Goal: Find contact information: Find contact information

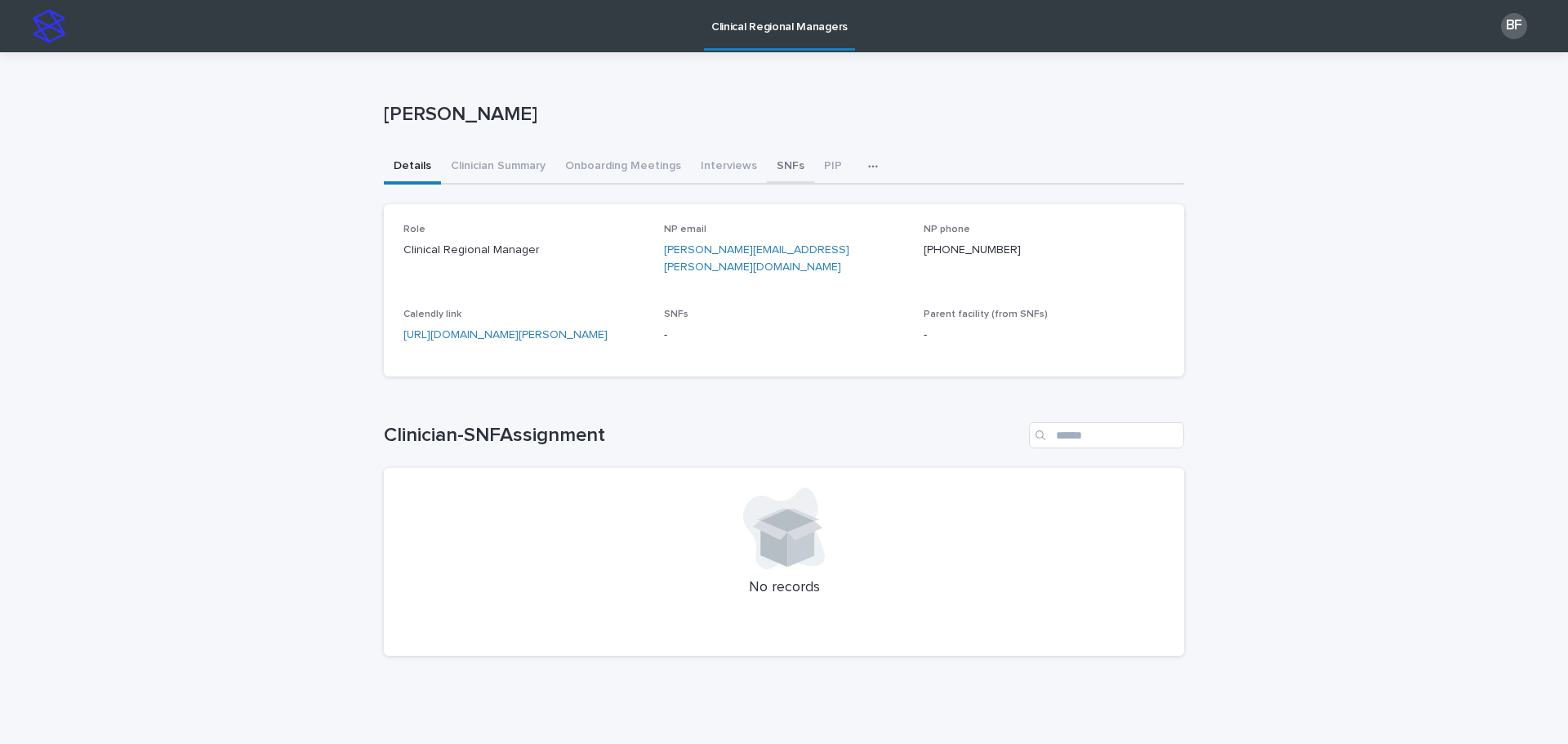
click at [767, 158] on button "SNFs" at bounding box center [791, 167] width 47 height 34
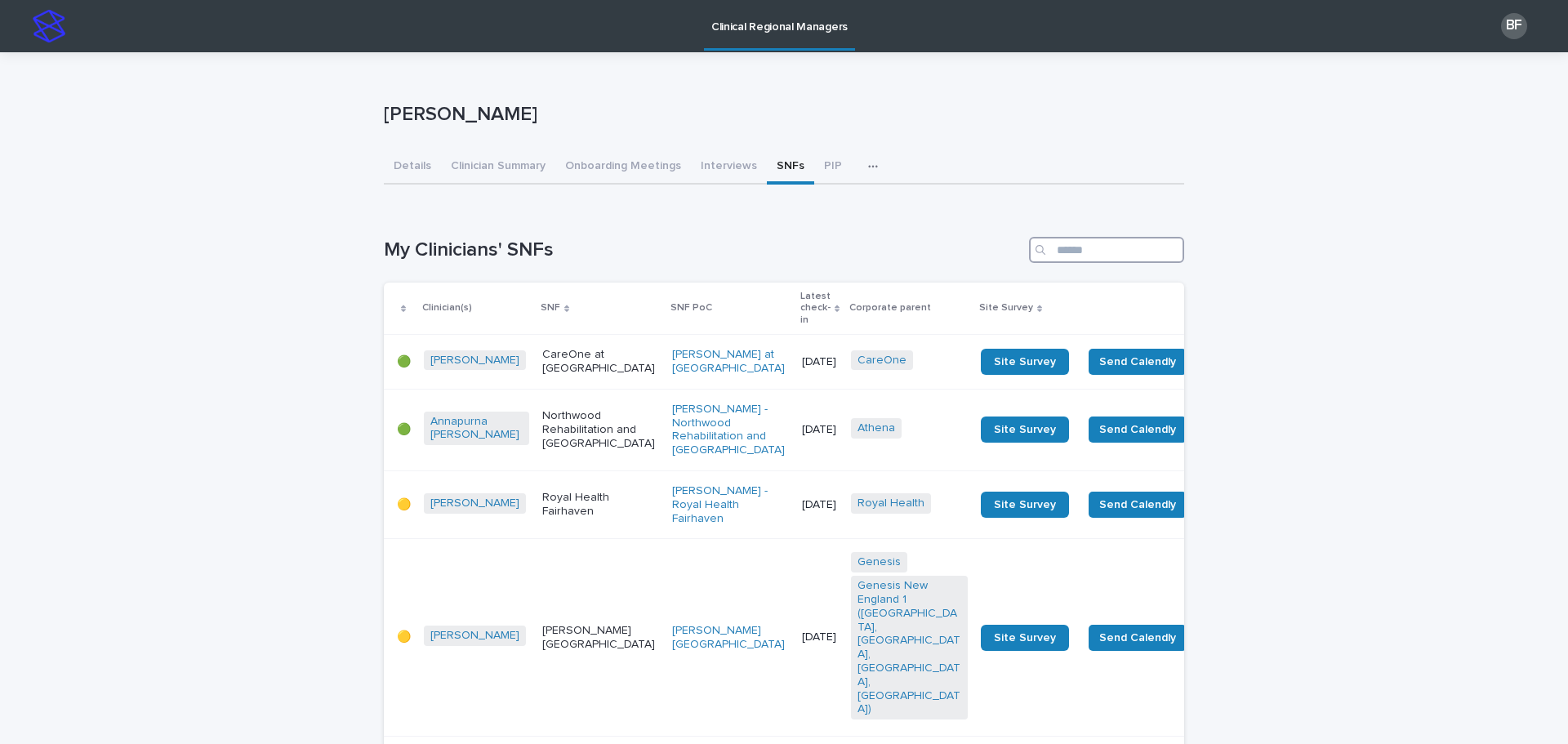
click at [1092, 247] on input "Search" at bounding box center [1107, 250] width 155 height 26
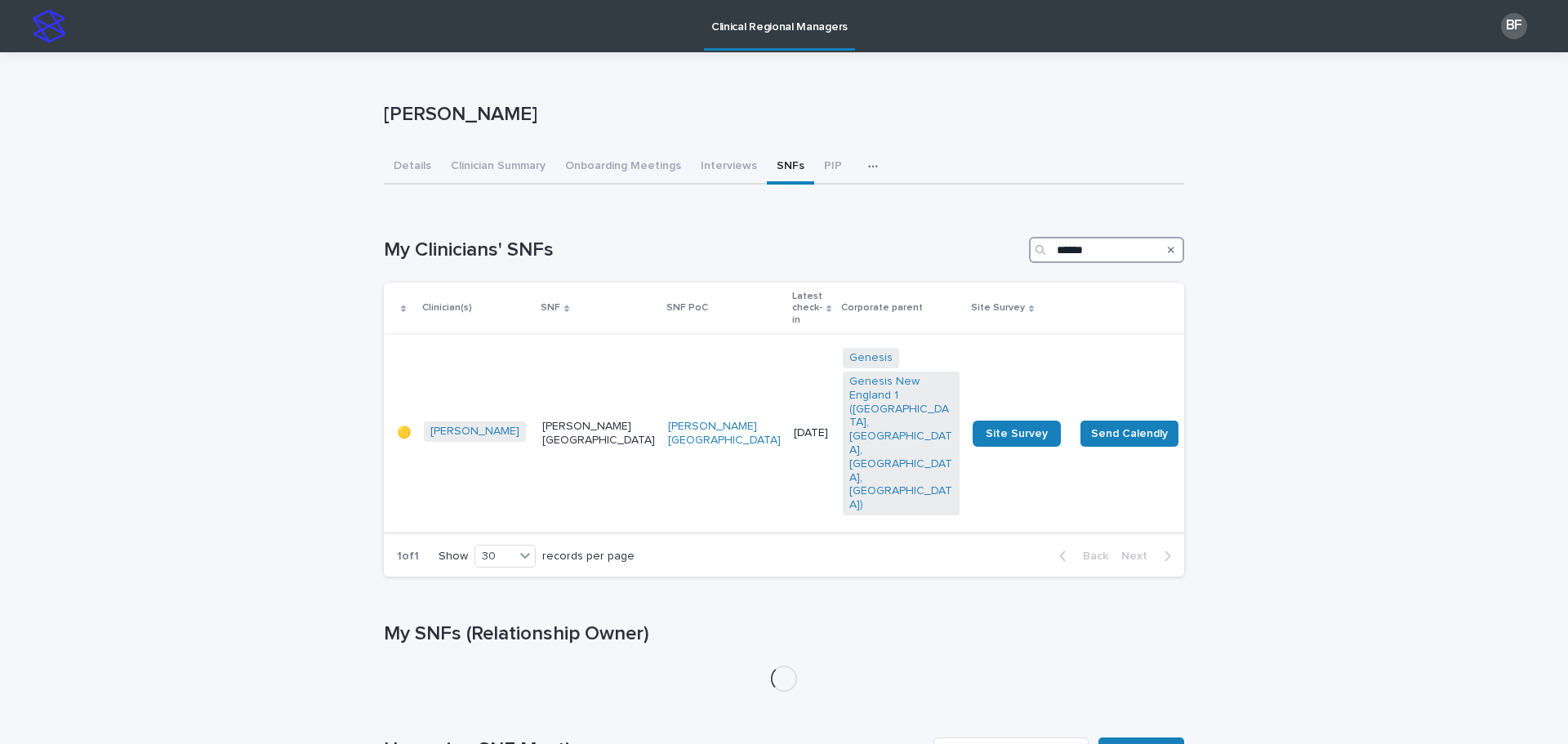
type input "******"
click at [542, 420] on p "[PERSON_NAME][GEOGRAPHIC_DATA]" at bounding box center [598, 434] width 112 height 28
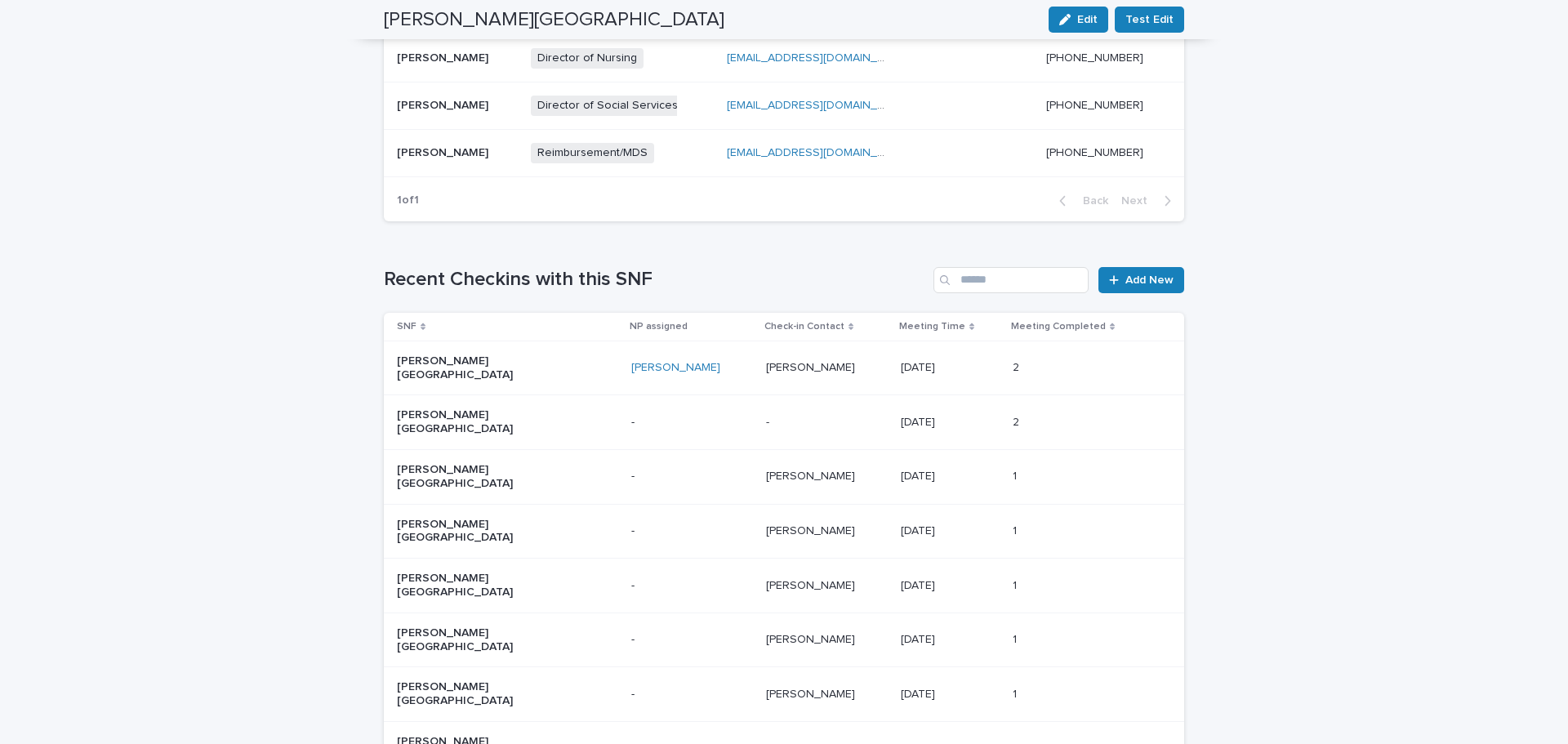
scroll to position [1062, 0]
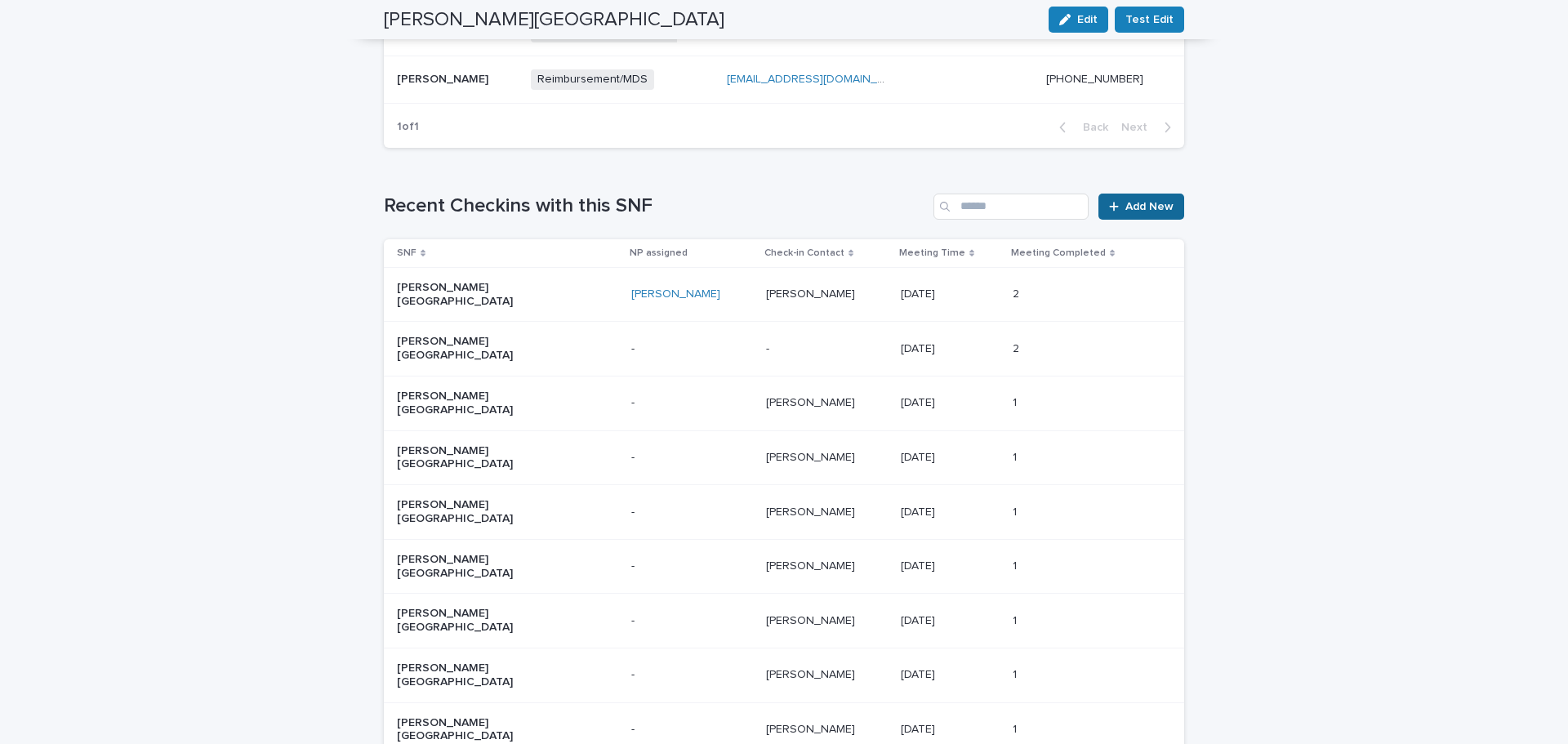
click at [1145, 201] on span "Add New" at bounding box center [1149, 206] width 48 height 11
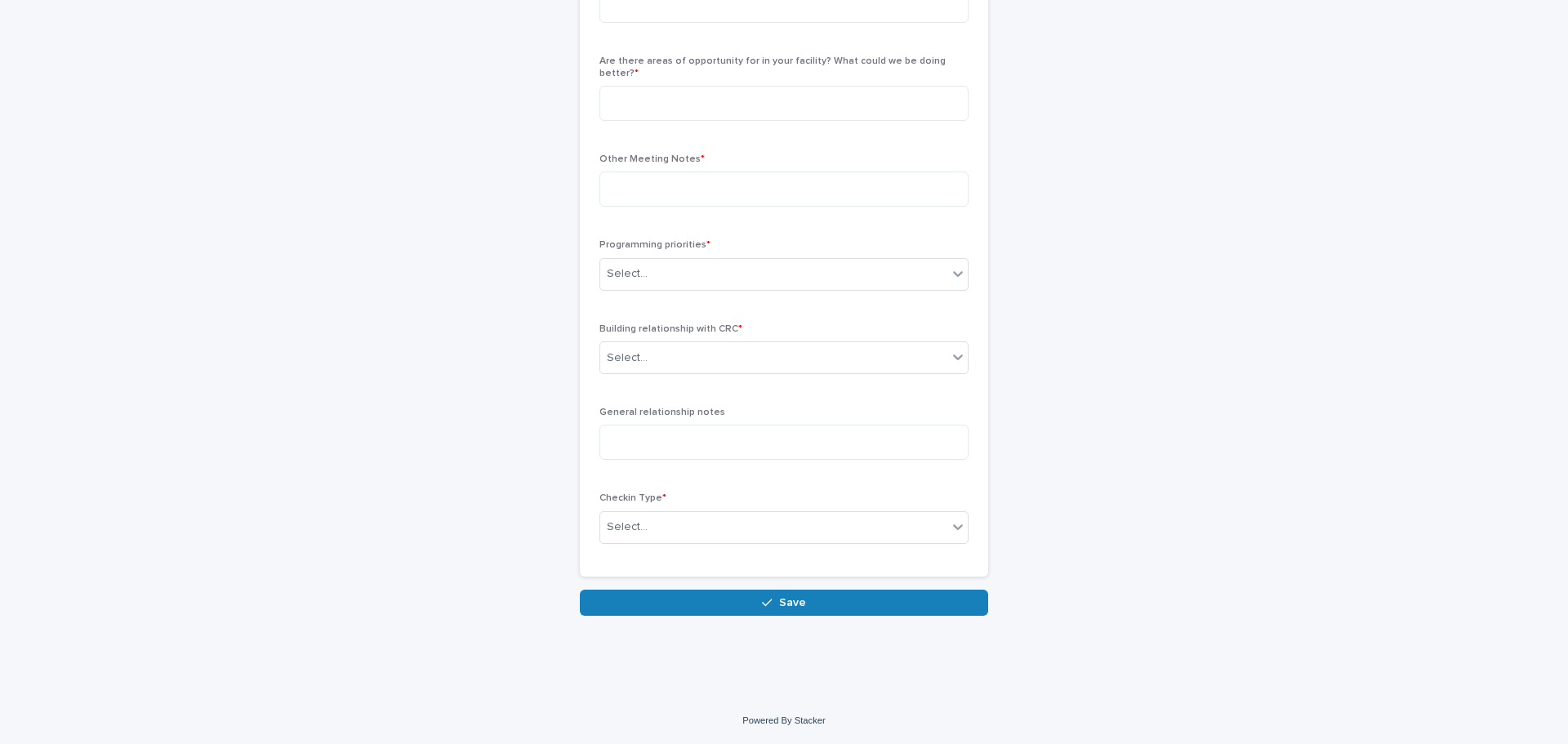
scroll to position [681, 0]
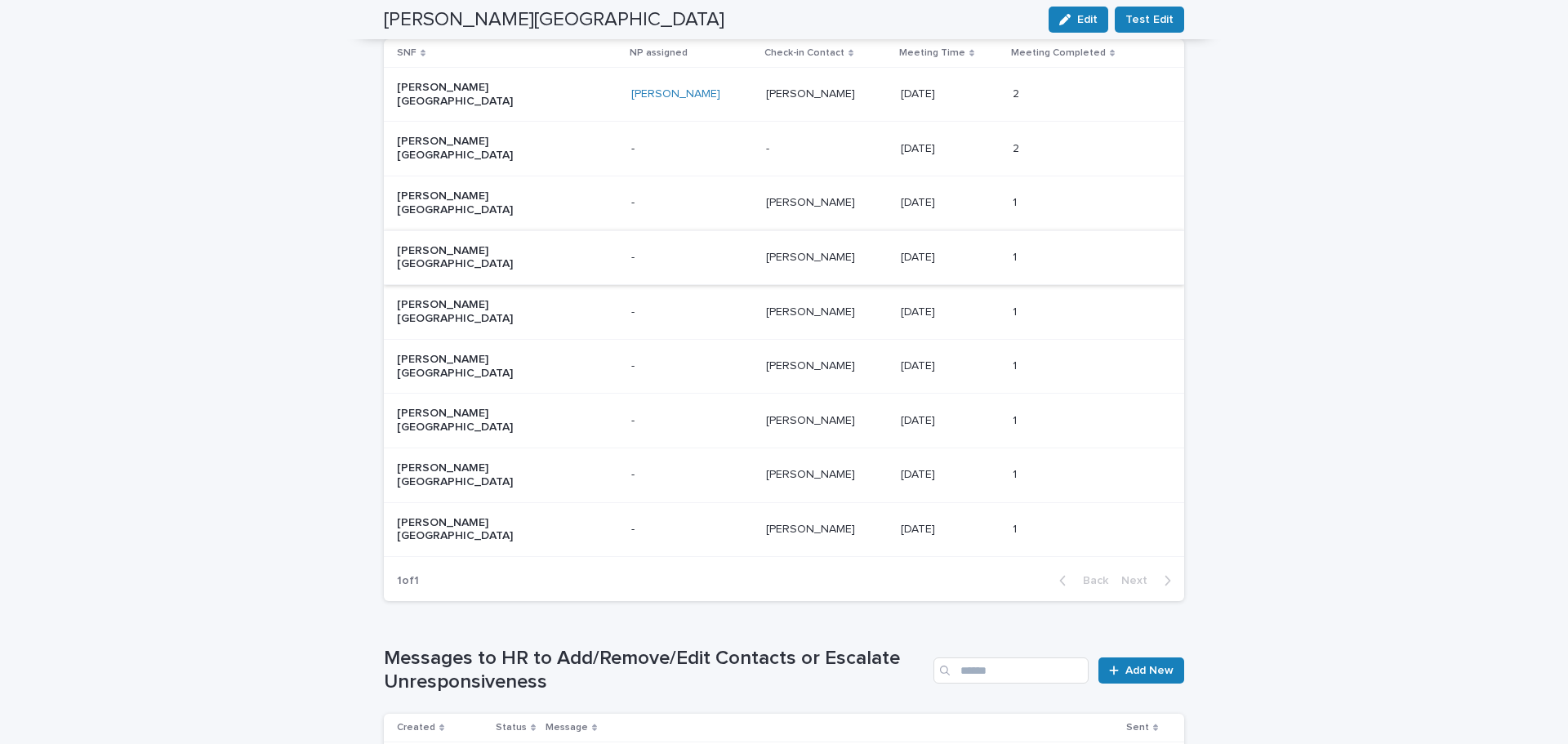
scroll to position [1107, 0]
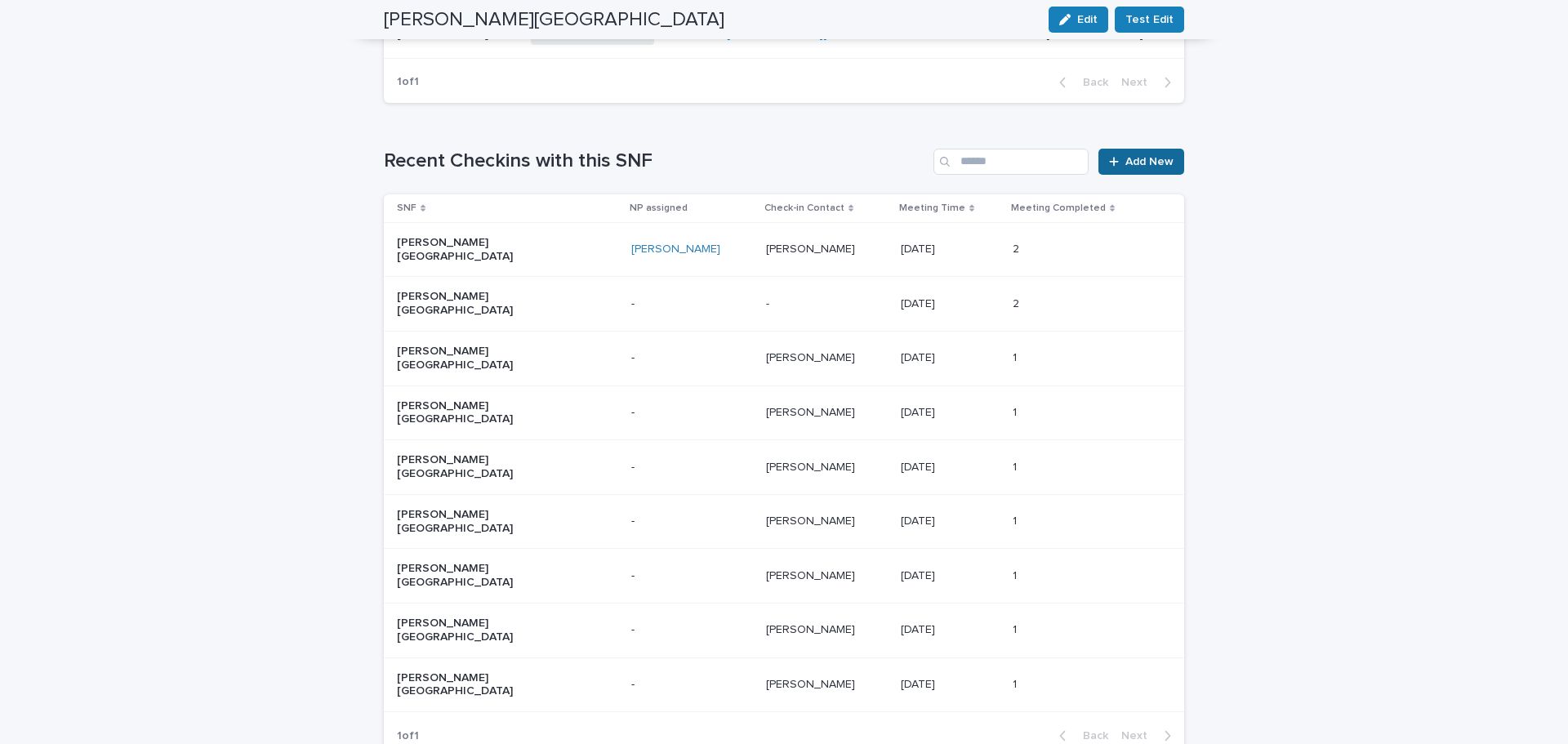
click at [1141, 148] on link "Add New" at bounding box center [1142, 162] width 86 height 26
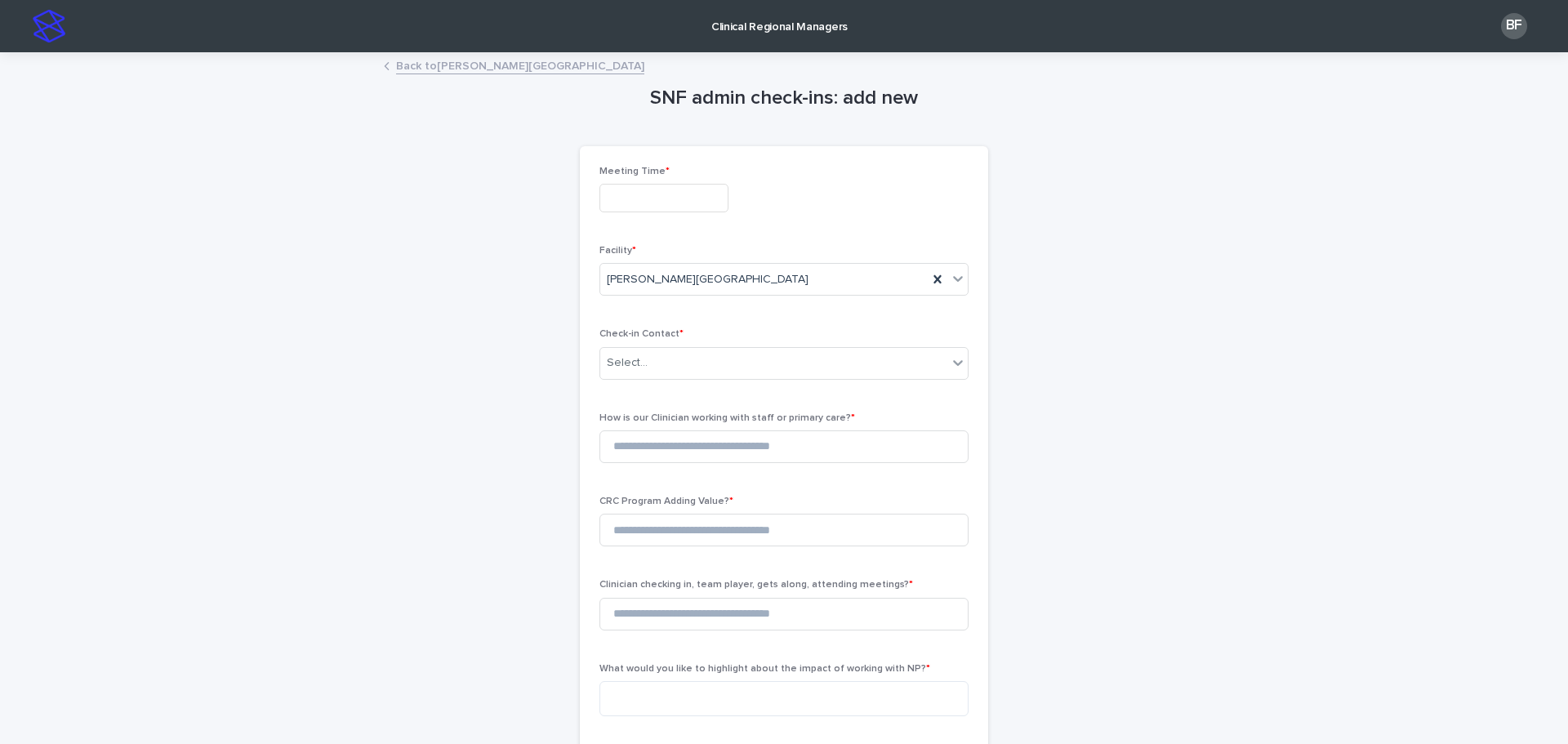
click at [618, 211] on input "text" at bounding box center [663, 198] width 129 height 29
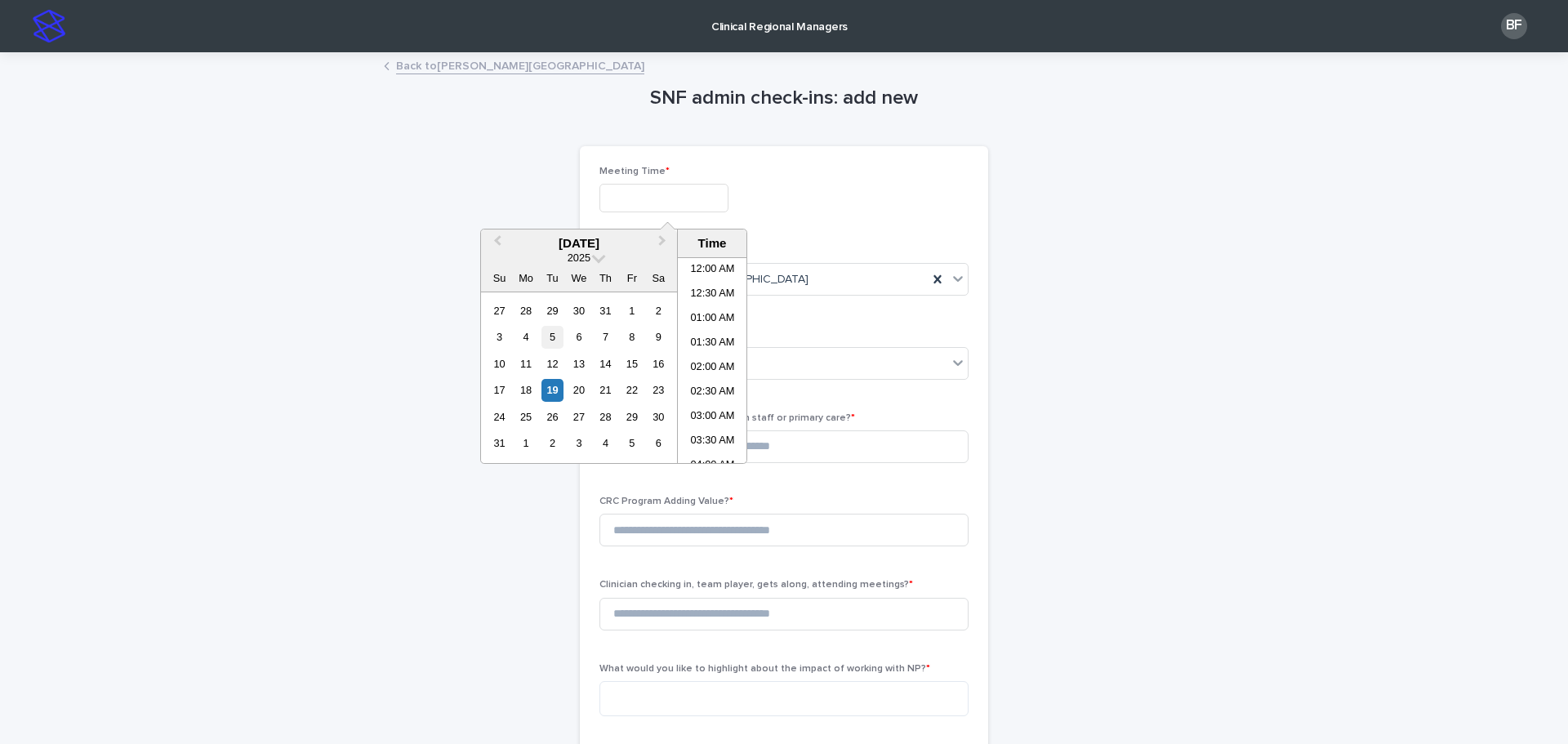
scroll to position [401, 0]
click at [556, 390] on div "19" at bounding box center [552, 389] width 22 height 22
click at [705, 300] on li "09:00 AM" at bounding box center [712, 311] width 69 height 25
type input "**********"
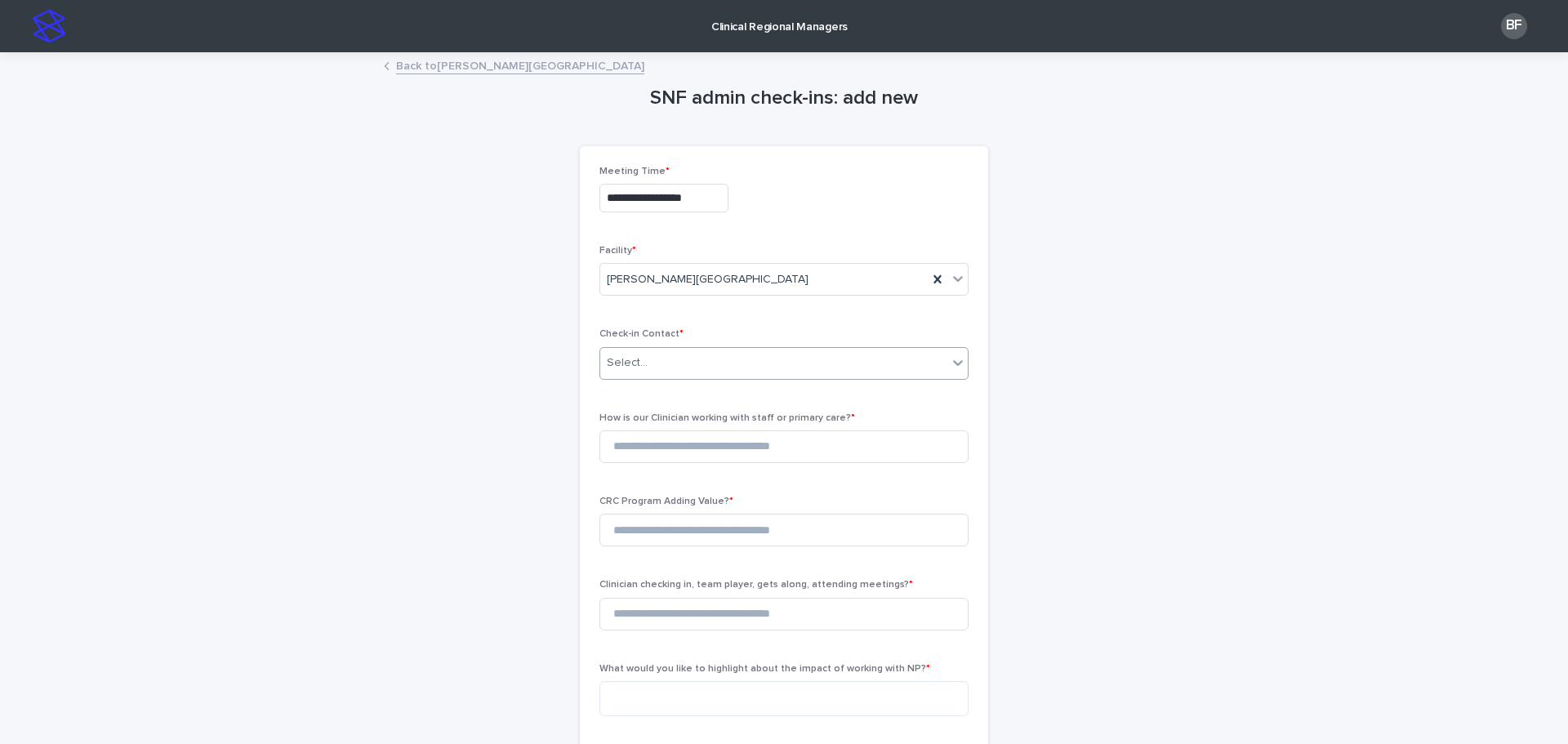
click at [629, 367] on div "Select..." at bounding box center [627, 364] width 40 height 18
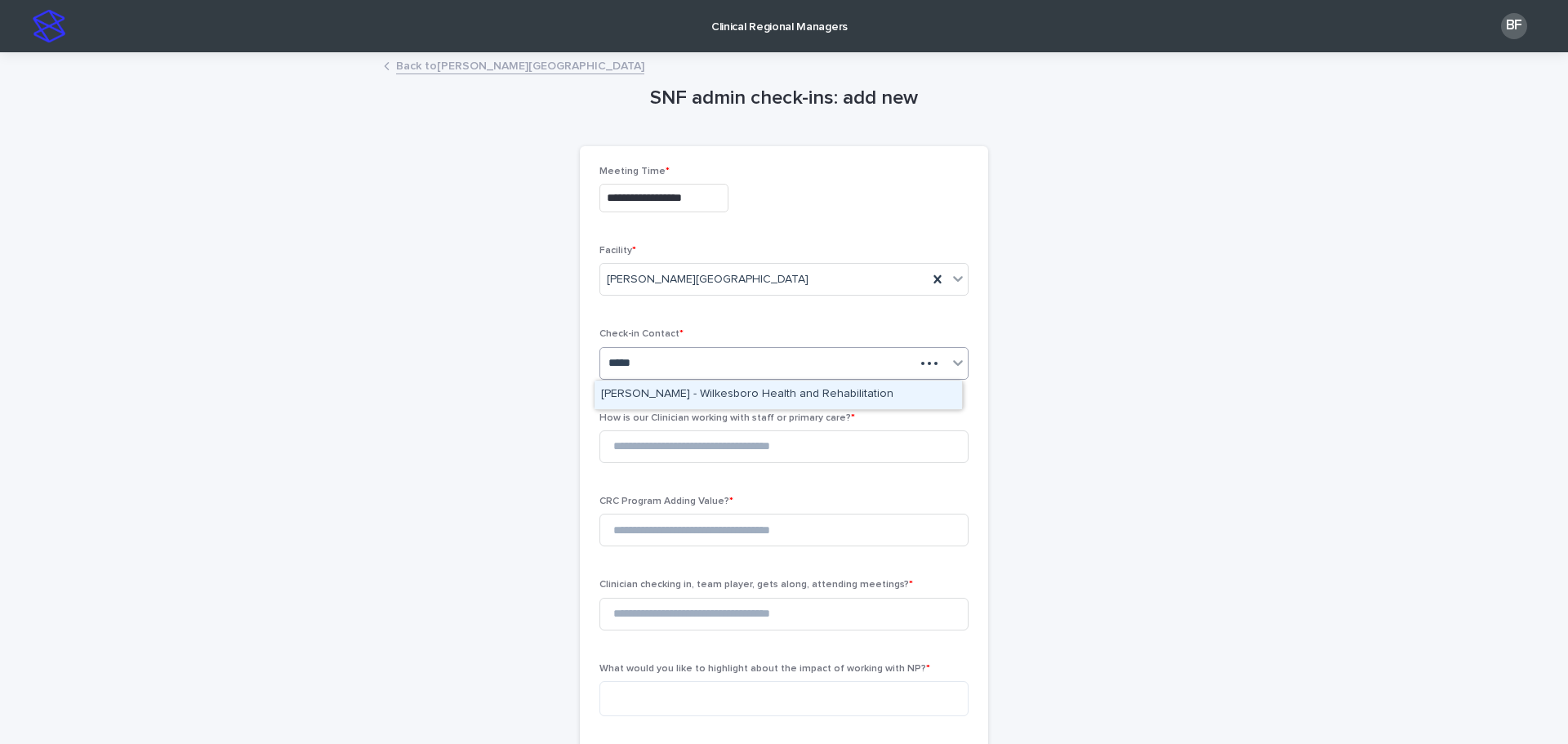
type input "******"
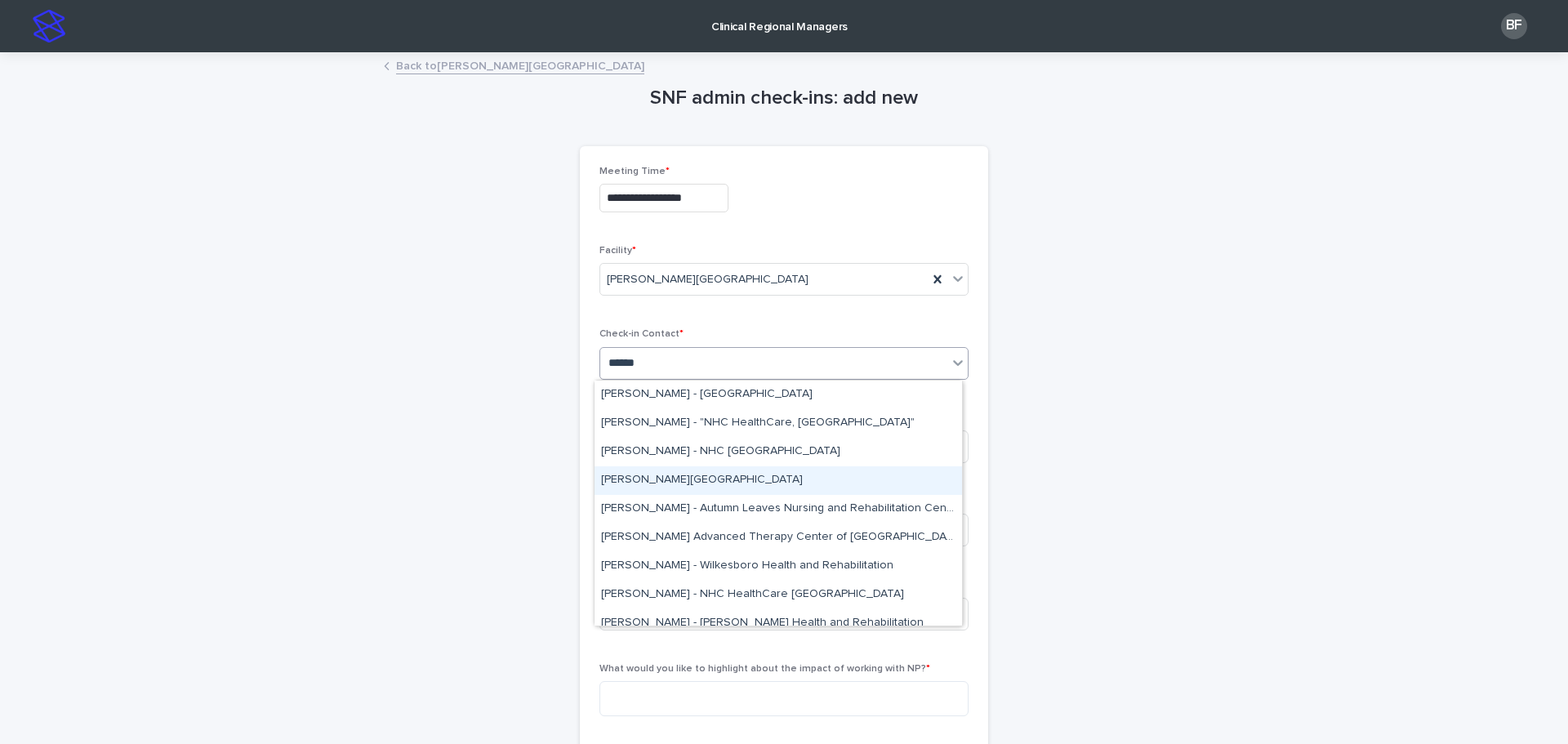
click at [653, 485] on div "[PERSON_NAME][GEOGRAPHIC_DATA]" at bounding box center [778, 480] width 367 height 29
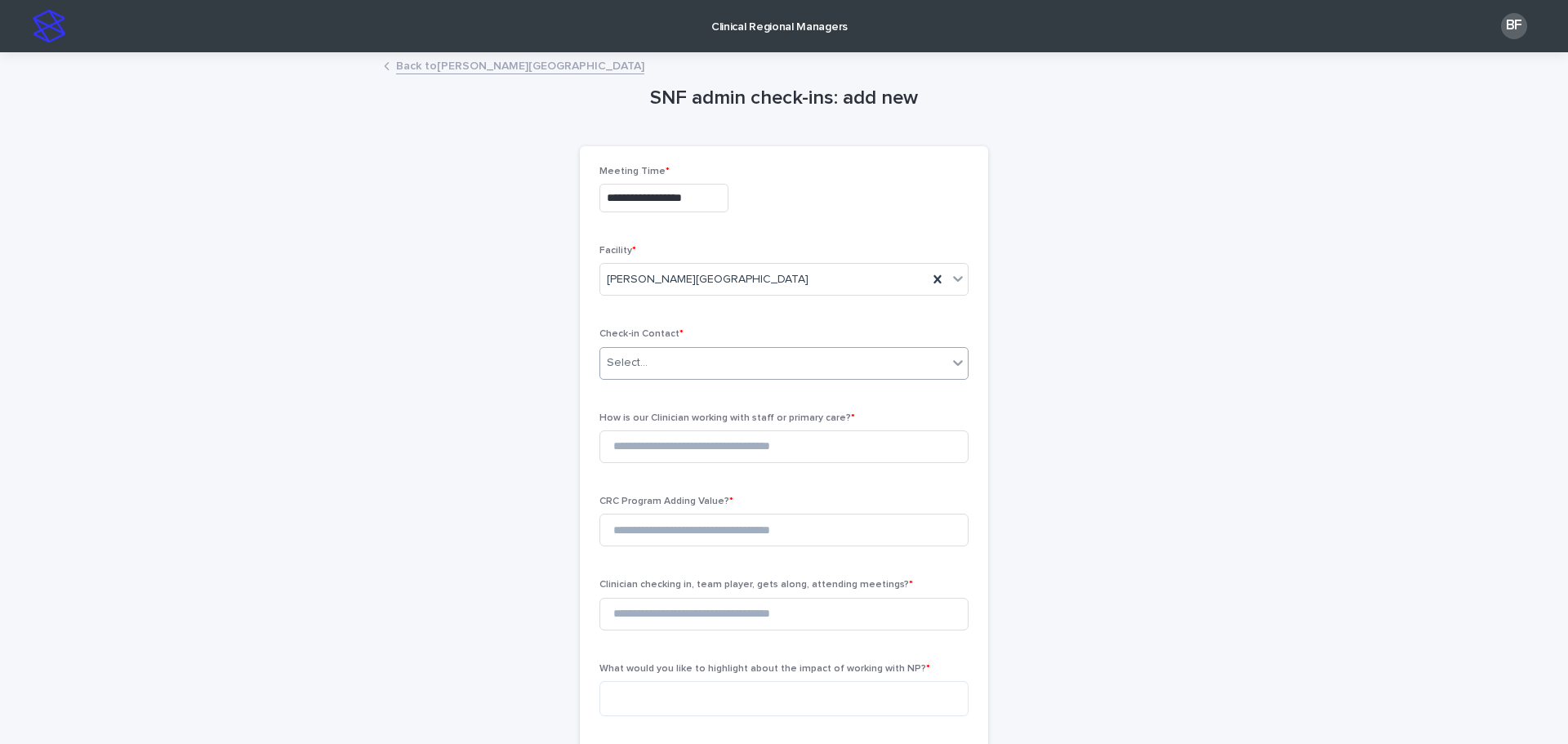
click at [661, 206] on input "**********" at bounding box center [663, 198] width 129 height 29
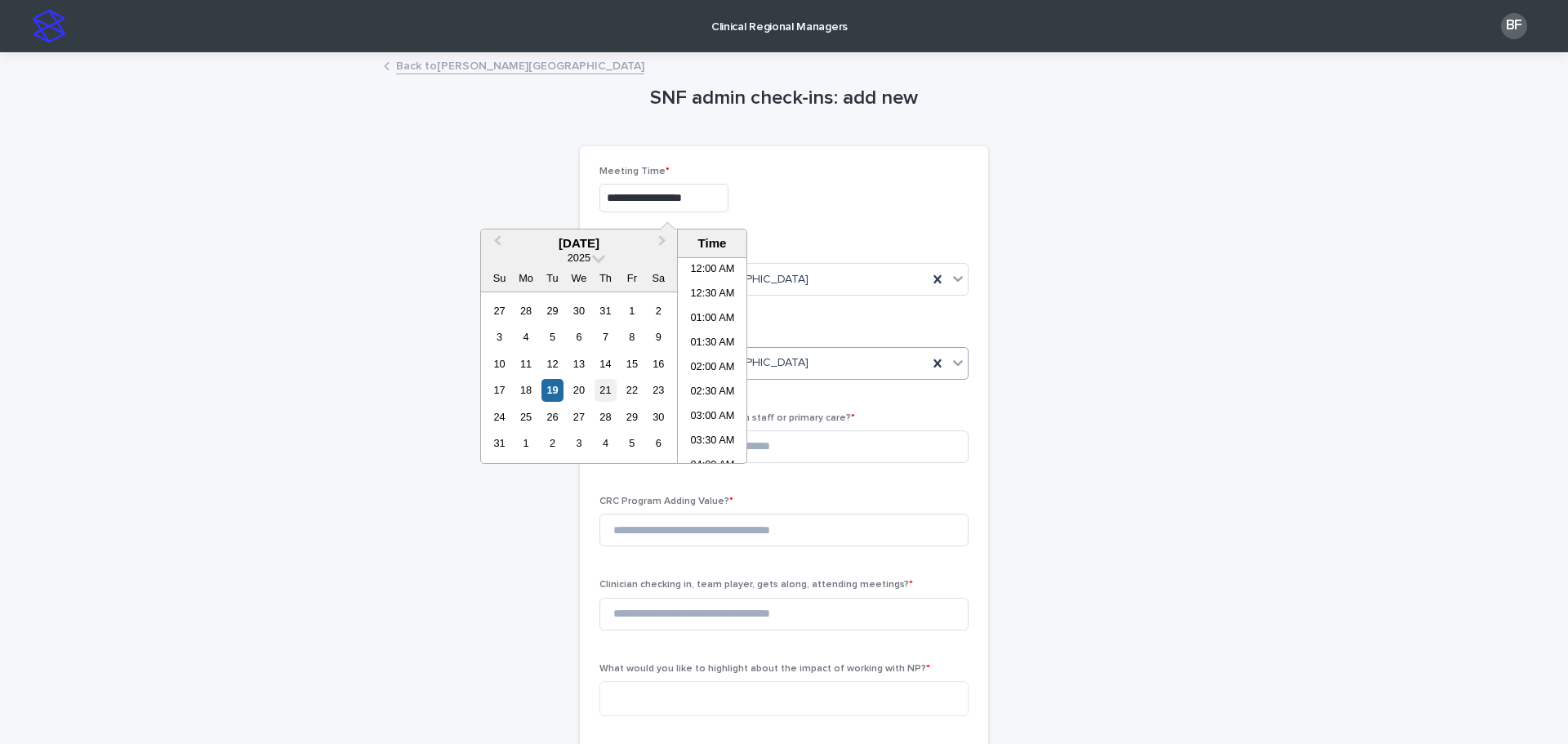
scroll to position [351, 0]
click at [529, 386] on div "18" at bounding box center [525, 389] width 22 height 22
click at [712, 372] on li "04:00 PM" at bounding box center [712, 377] width 69 height 25
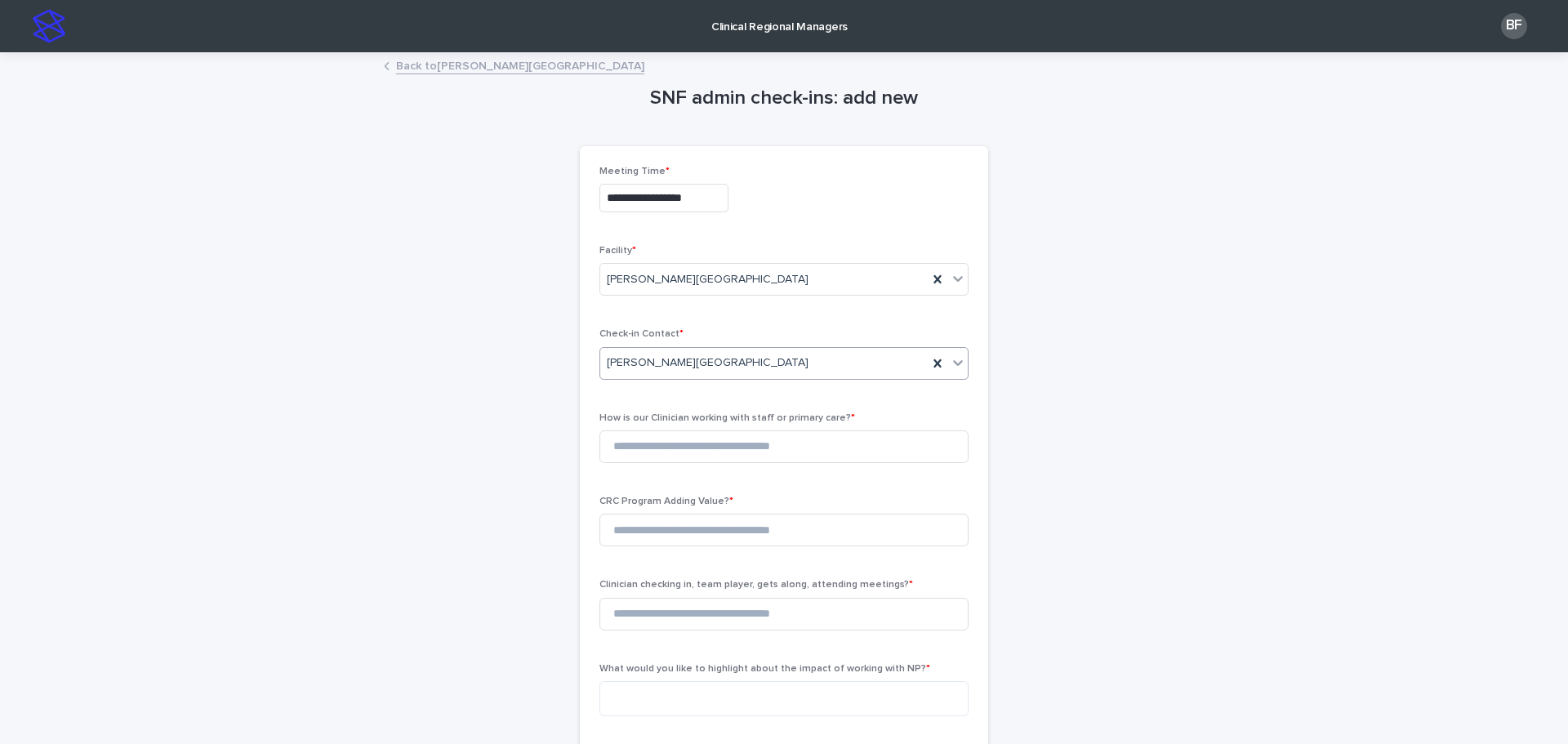
type input "**********"
click at [666, 449] on input at bounding box center [784, 446] width 369 height 33
type input "*"
click at [651, 529] on input at bounding box center [784, 530] width 369 height 33
type input "*"
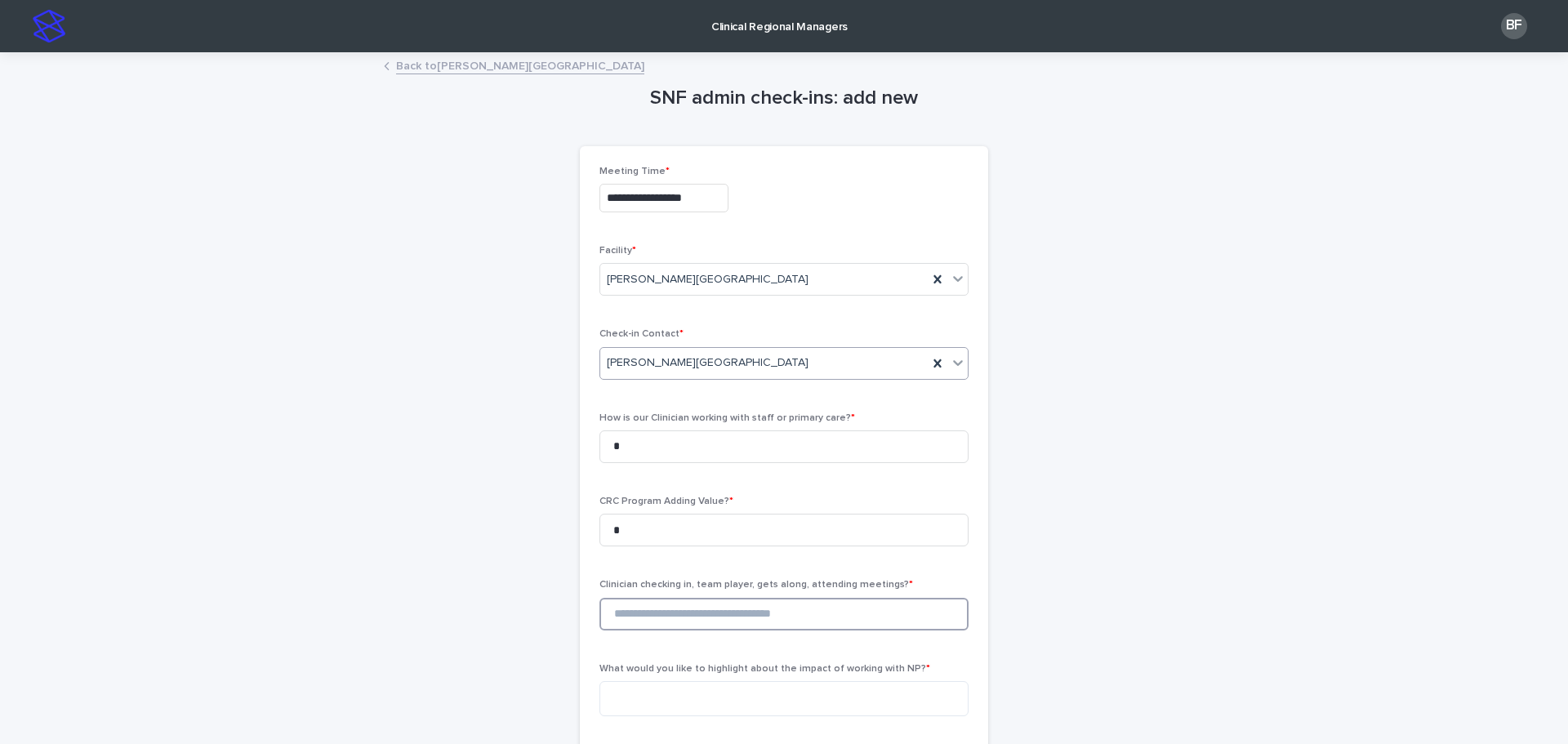
click at [657, 618] on input at bounding box center [784, 614] width 369 height 33
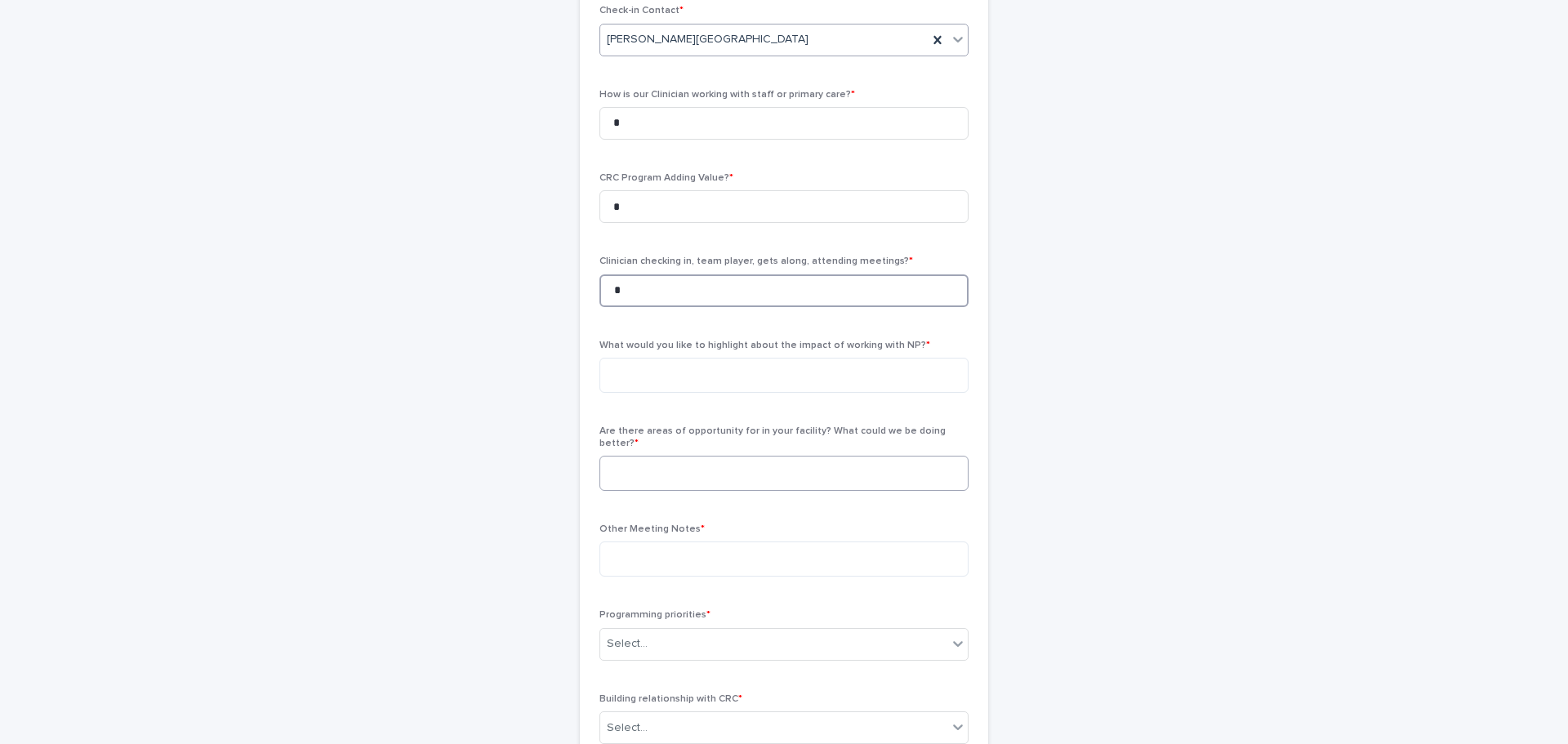
scroll to position [327, 0]
type input "*"
click at [638, 363] on textarea at bounding box center [784, 372] width 369 height 35
paste textarea "**********"
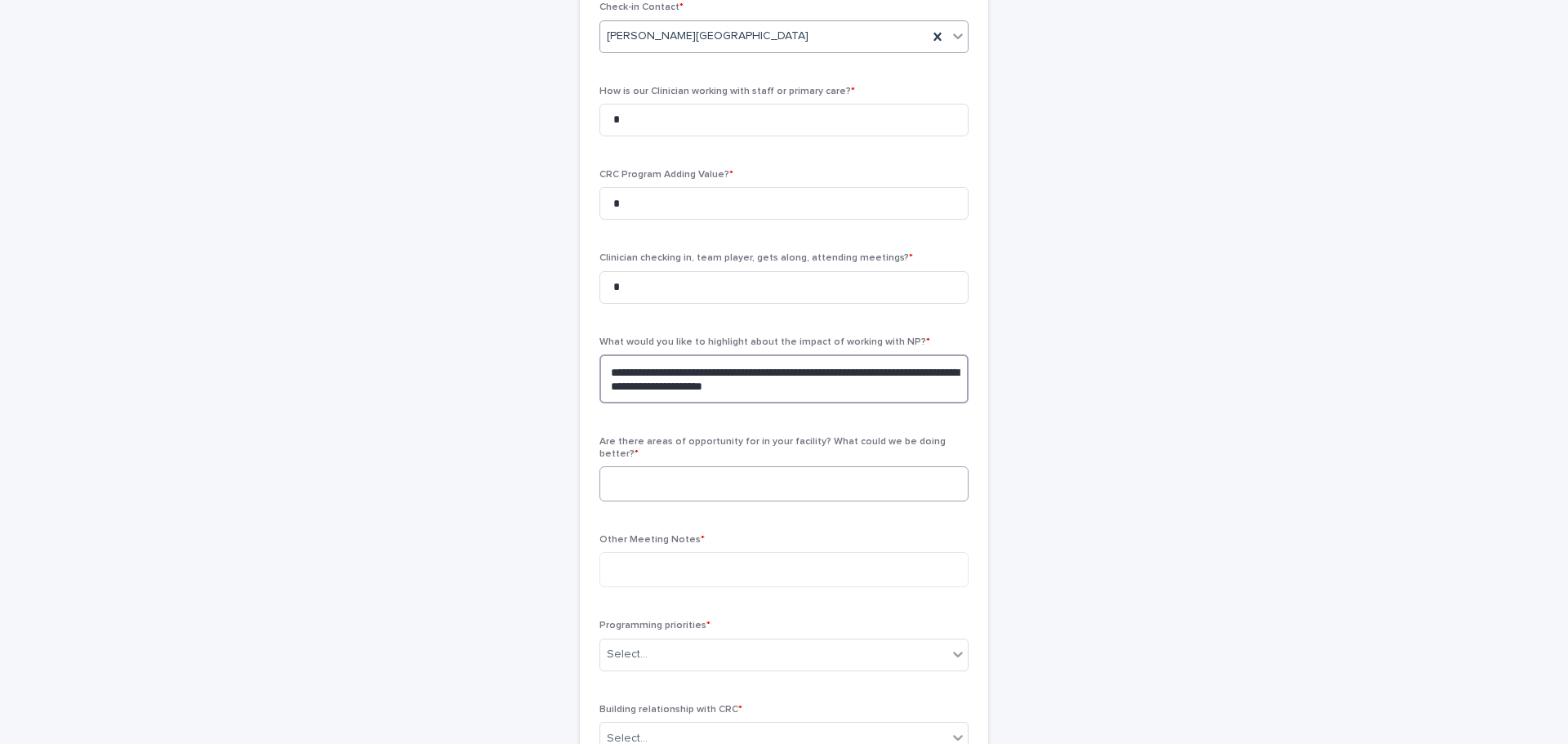
type textarea "**********"
click at [668, 466] on textarea at bounding box center [784, 484] width 369 height 35
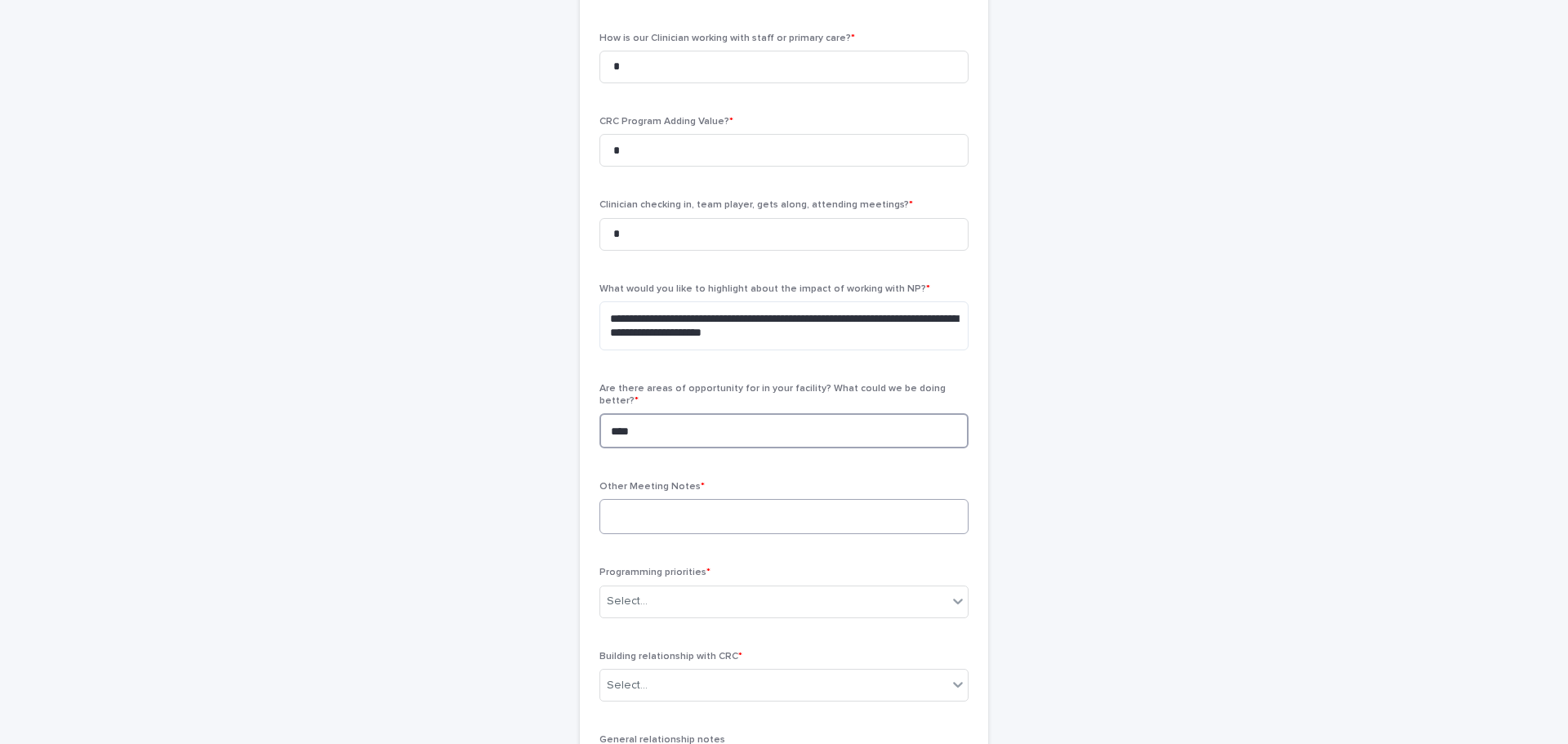
scroll to position [408, 0]
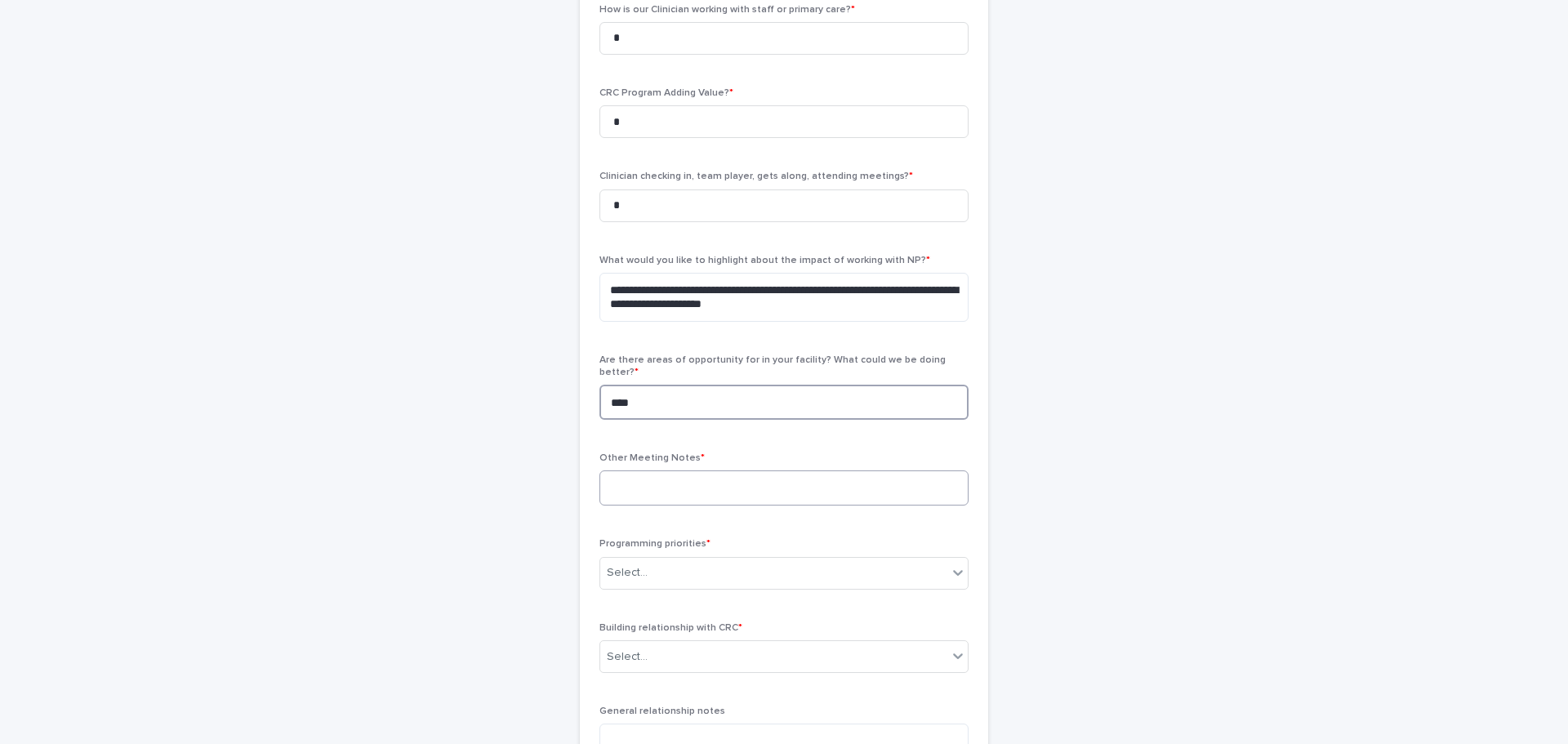
type textarea "***"
click at [763, 471] on textarea at bounding box center [784, 488] width 369 height 35
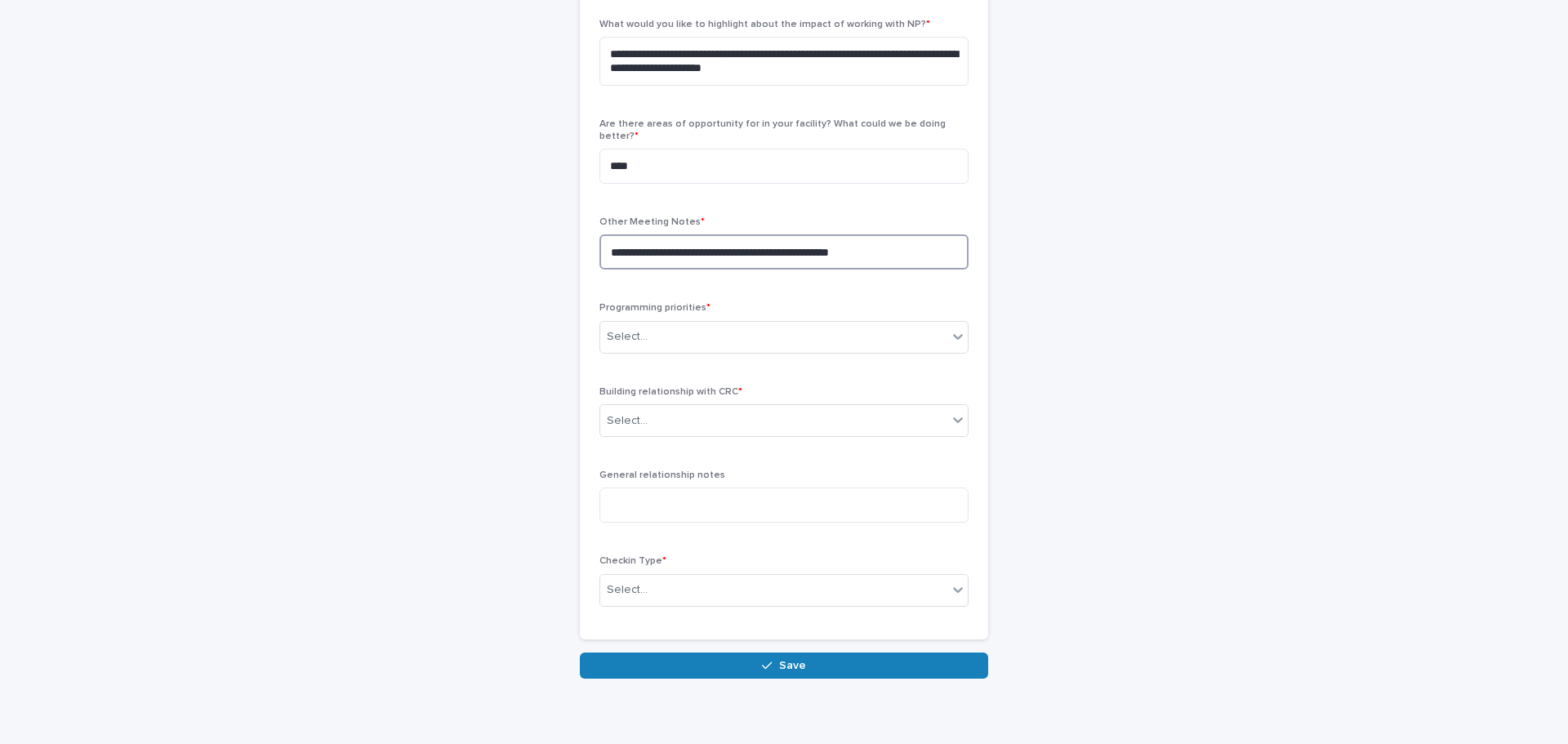
scroll to position [654, 0]
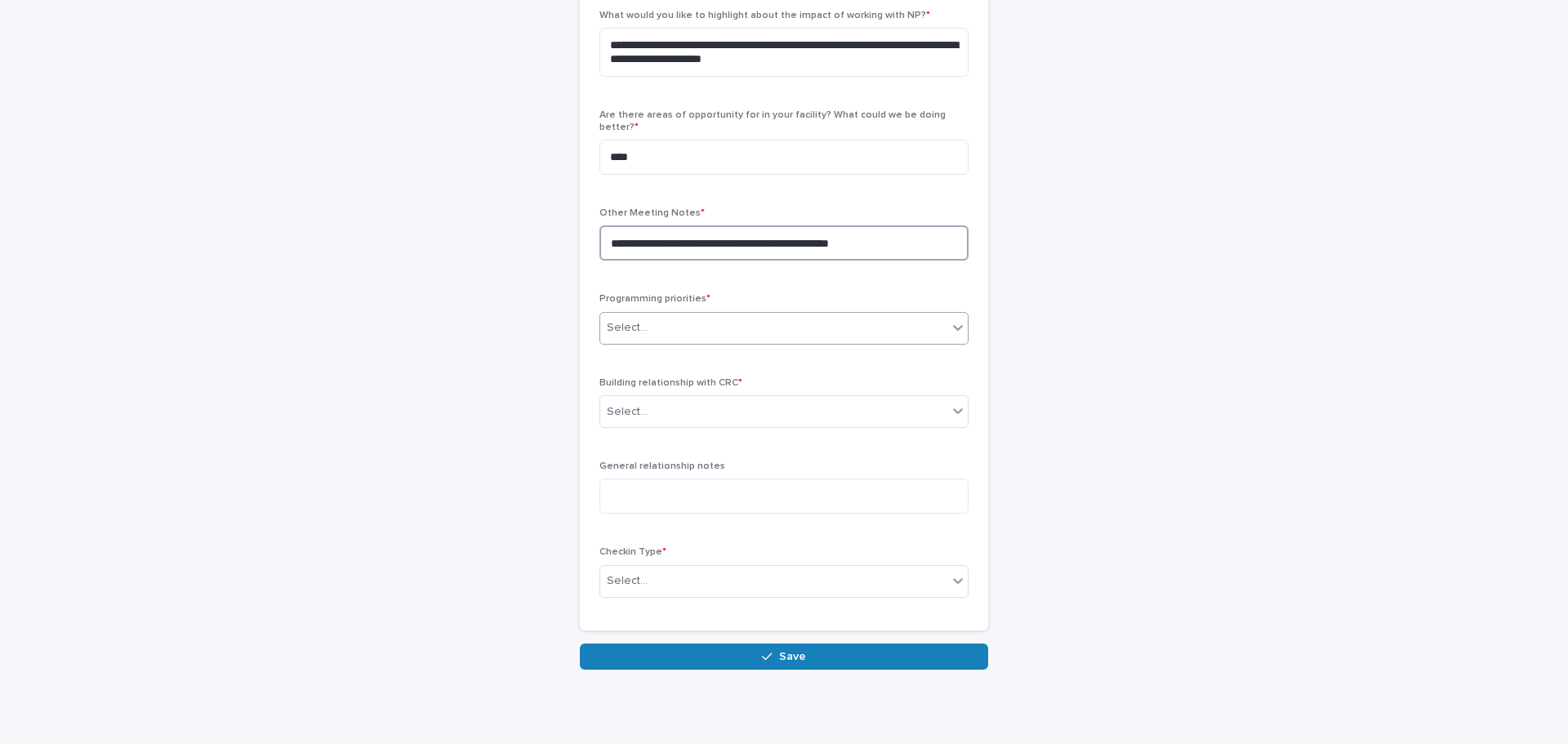
type textarea "**********"
click at [679, 324] on div "Select..." at bounding box center [773, 328] width 347 height 27
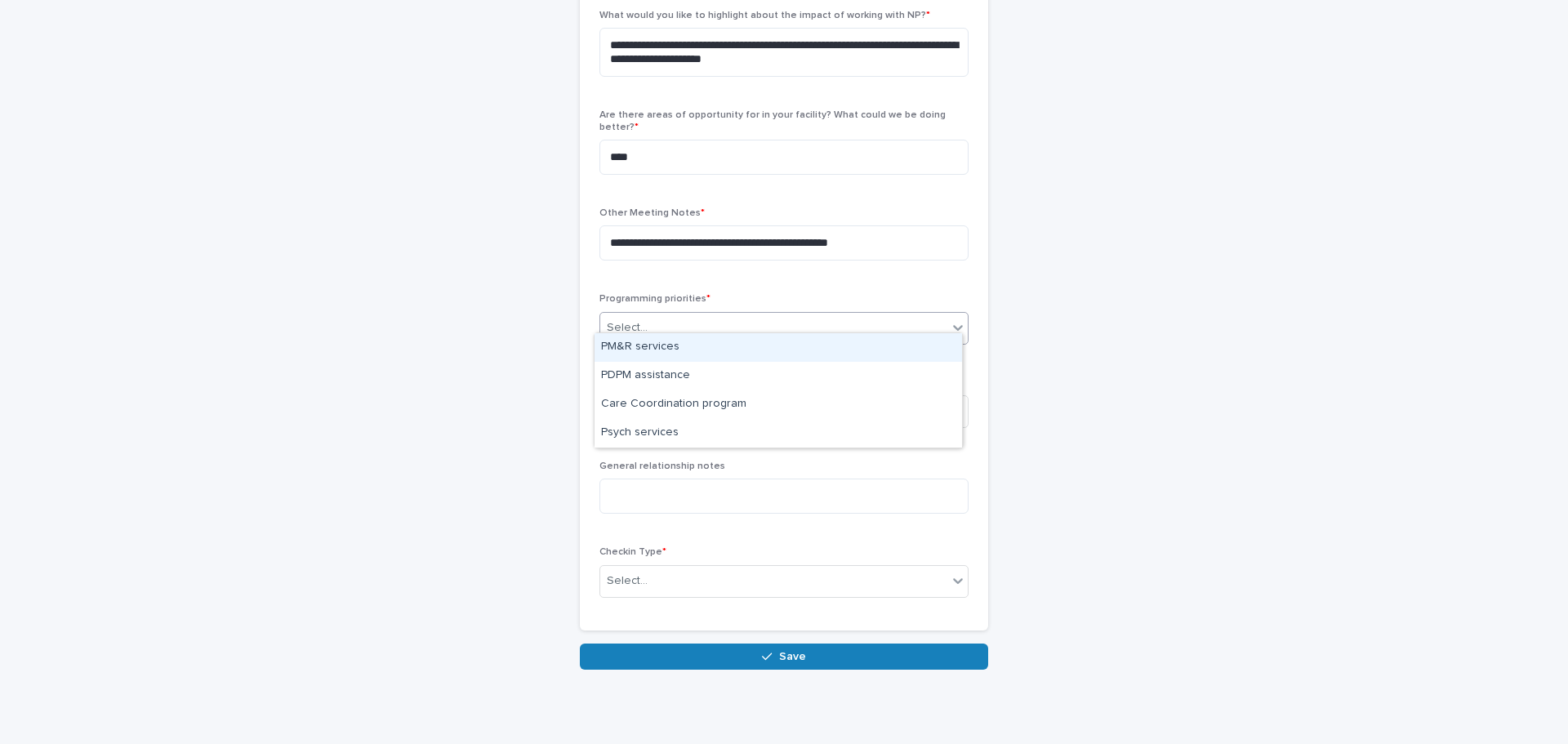
click at [668, 345] on div "PM&R services" at bounding box center [778, 347] width 367 height 29
click at [649, 405] on input "text" at bounding box center [650, 412] width 2 height 14
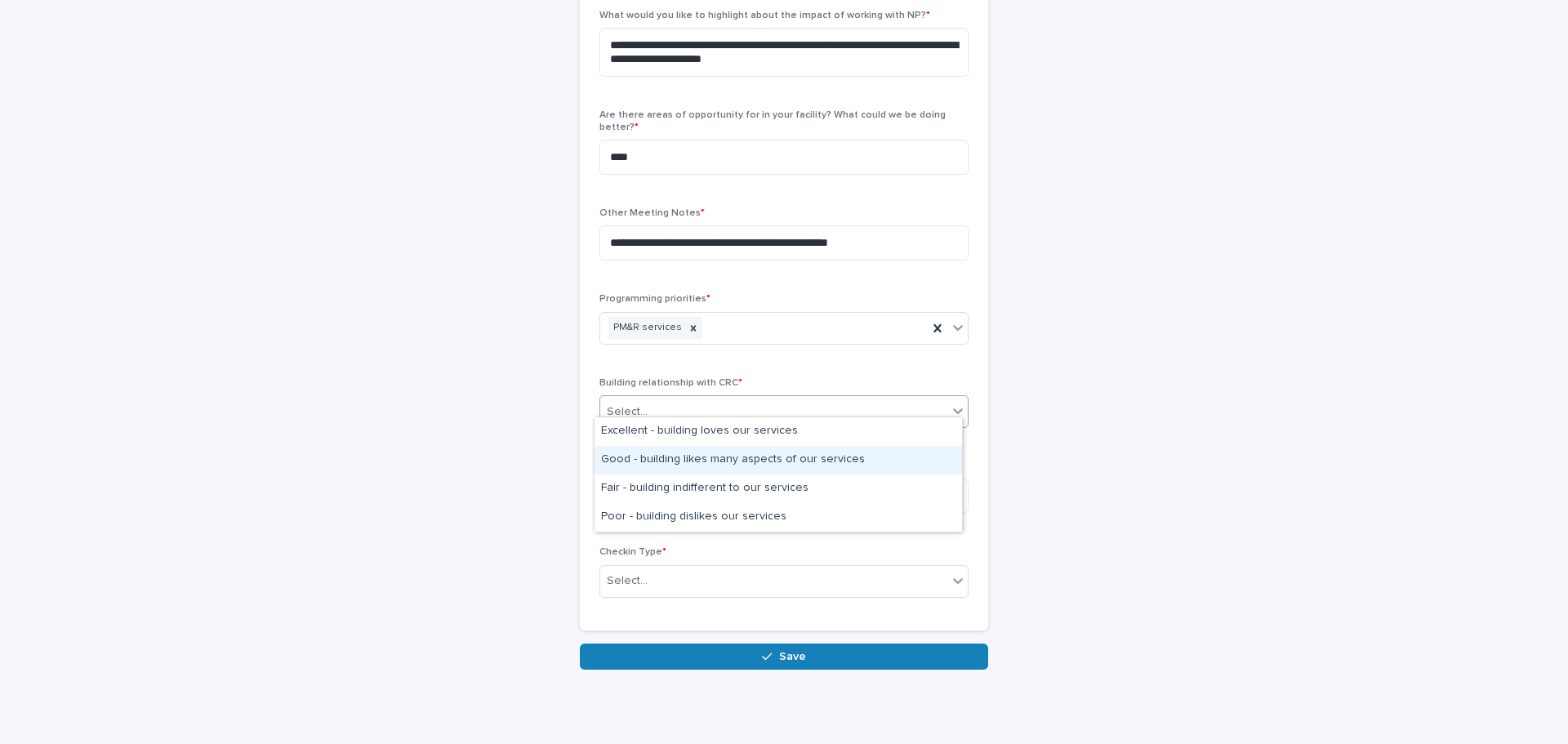
click at [636, 459] on div "Good - building likes many aspects of our services" at bounding box center [778, 460] width 367 height 29
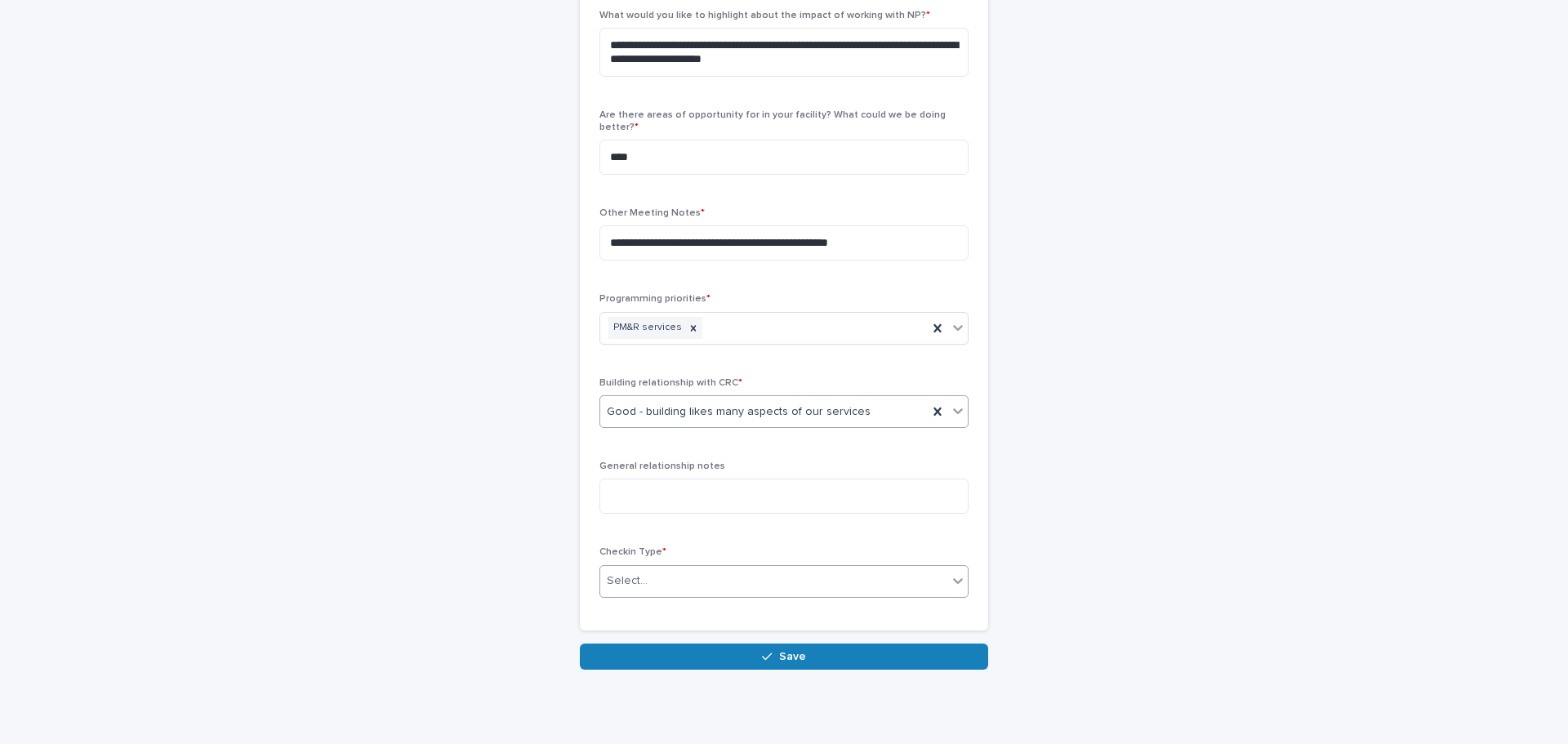
click at [644, 567] on div "Select..." at bounding box center [773, 581] width 347 height 27
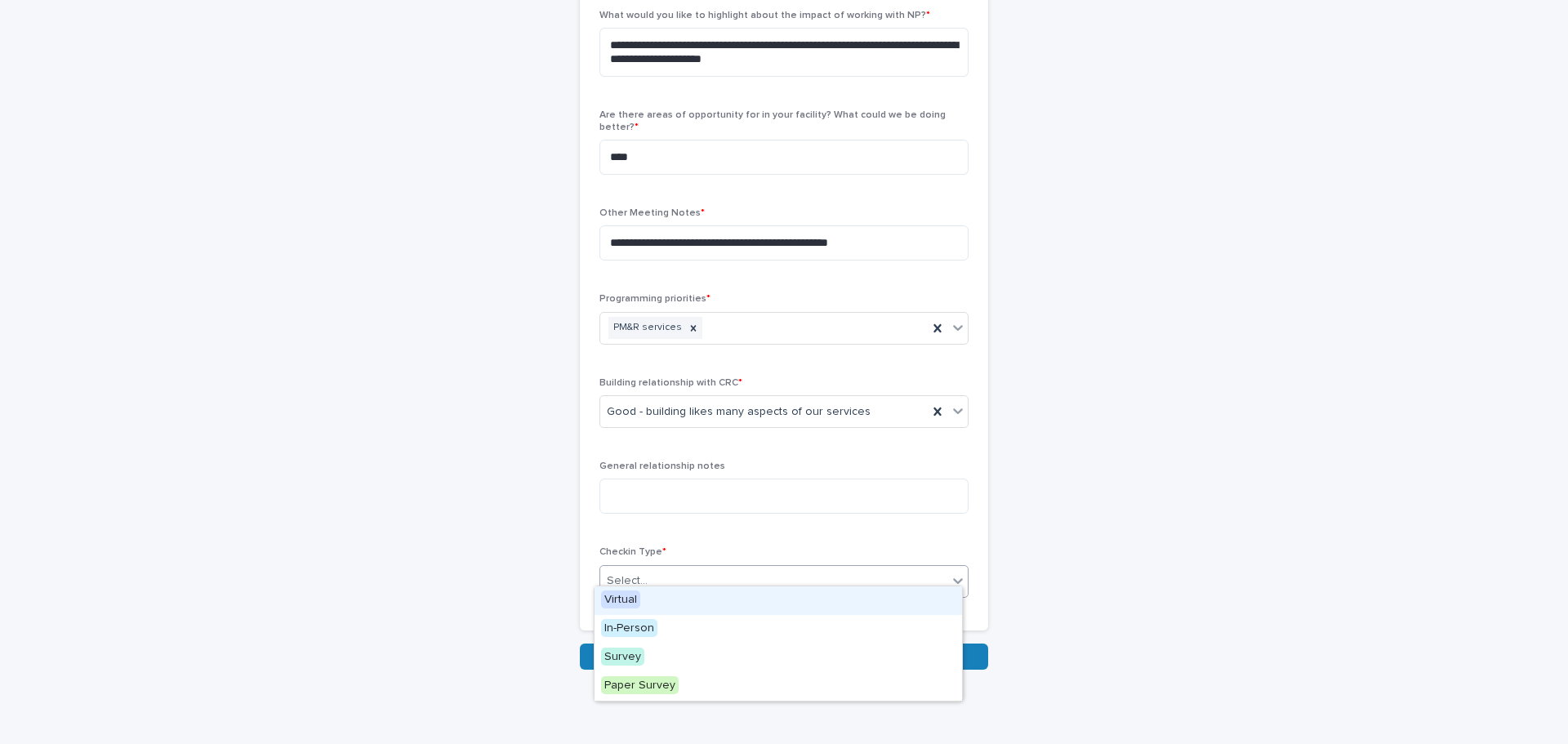
click at [650, 599] on div "Virtual" at bounding box center [778, 601] width 367 height 29
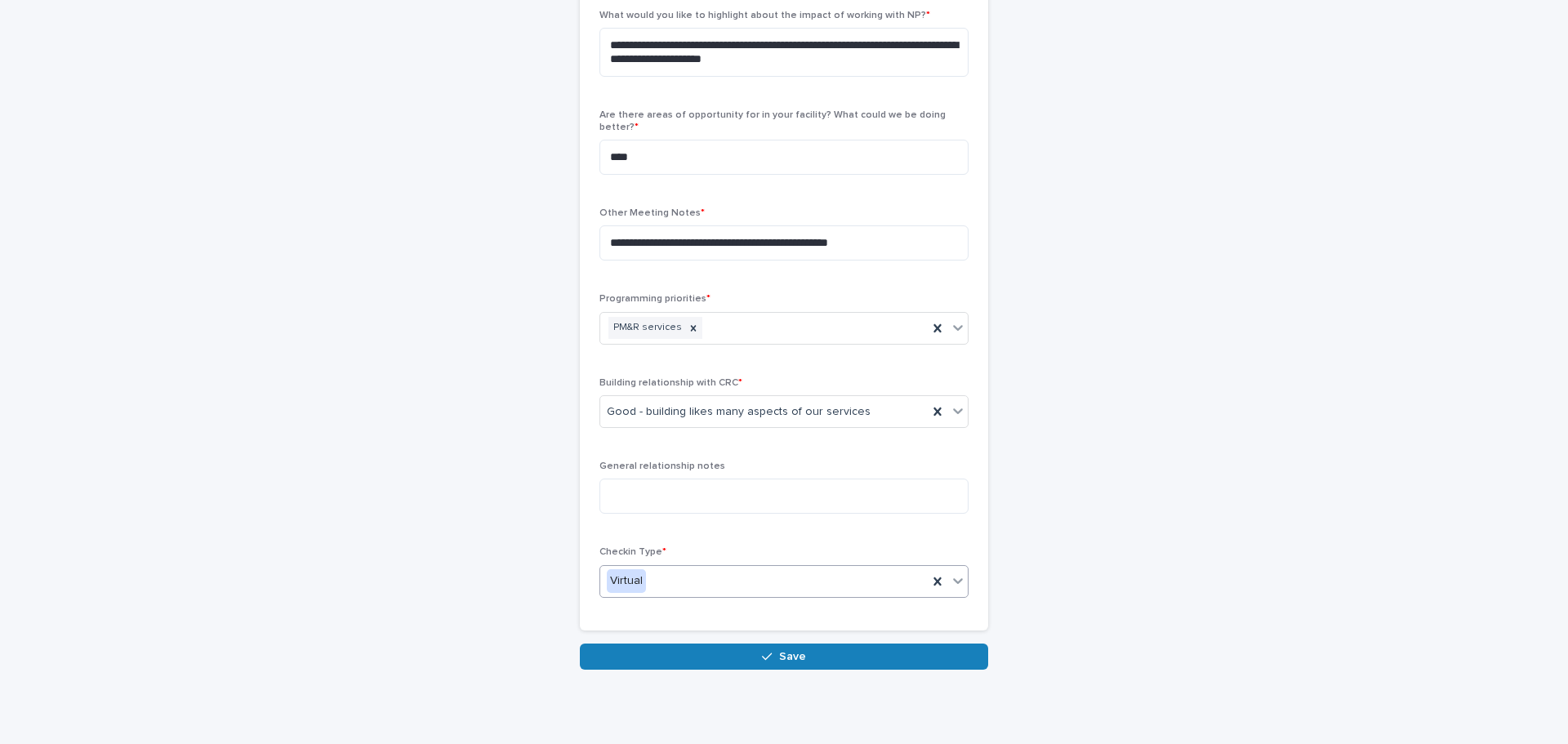
click at [731, 650] on button "Save" at bounding box center [784, 657] width 408 height 26
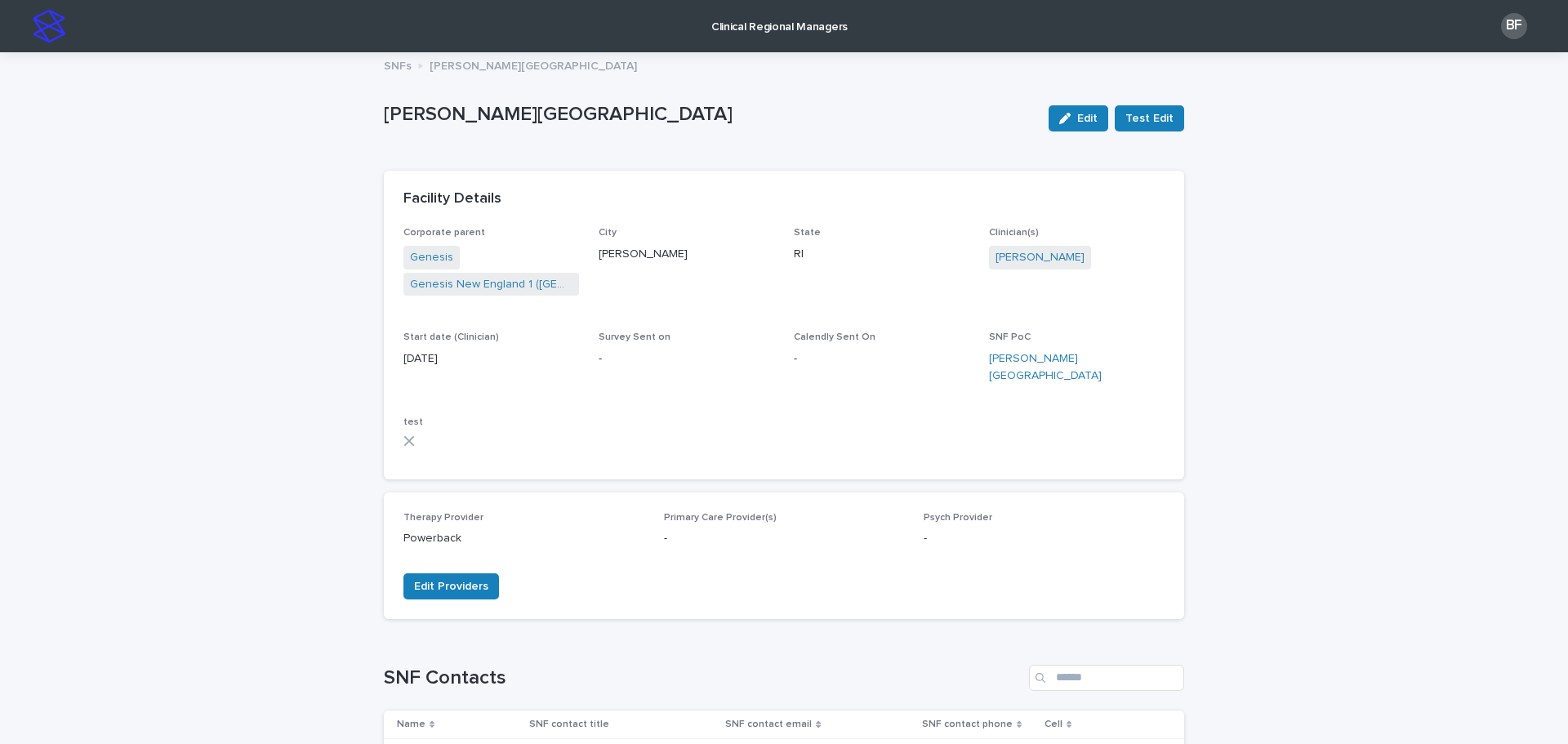
click at [727, 19] on p "Clinical Regional Managers" at bounding box center [779, 17] width 136 height 34
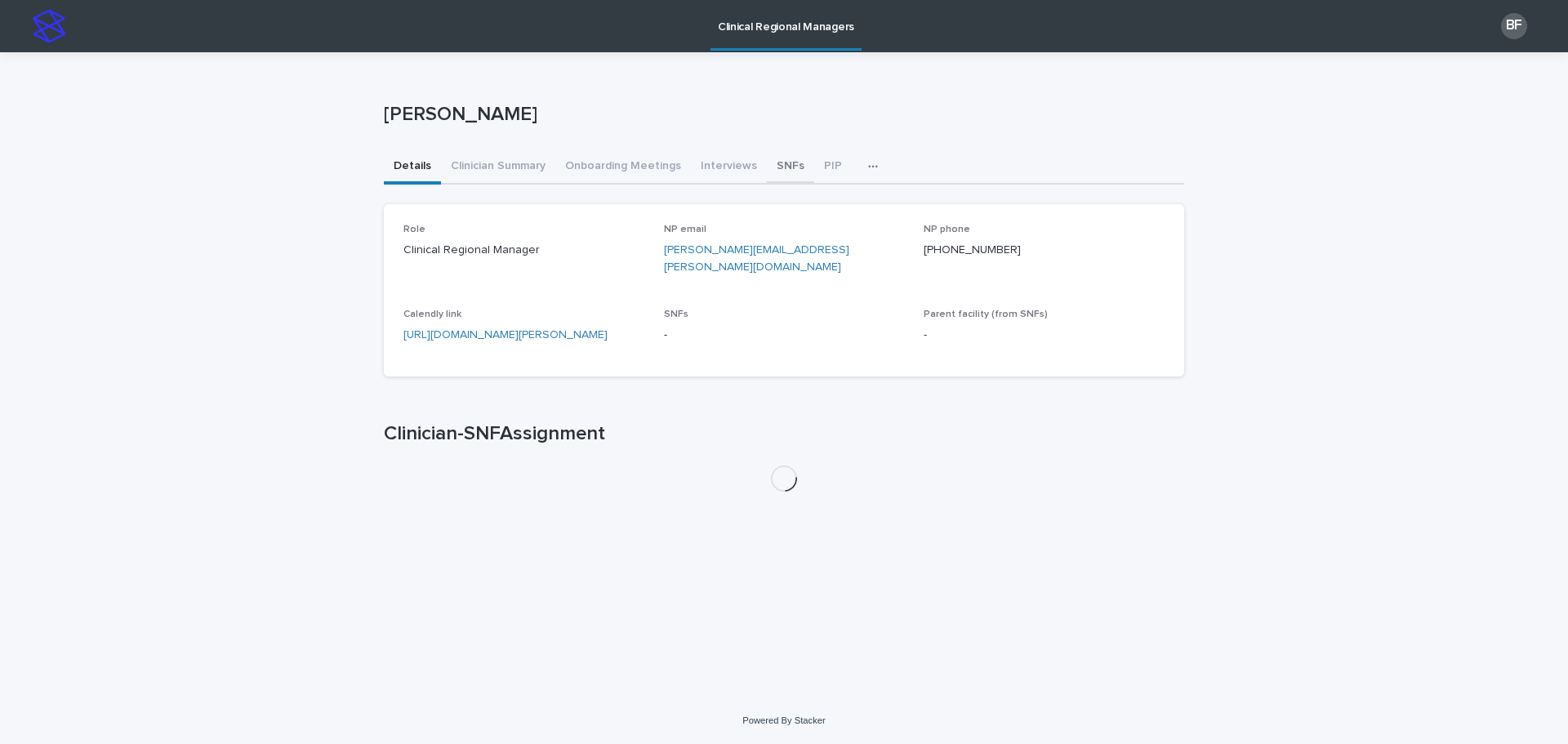
click at [775, 163] on button "SNFs" at bounding box center [791, 167] width 47 height 34
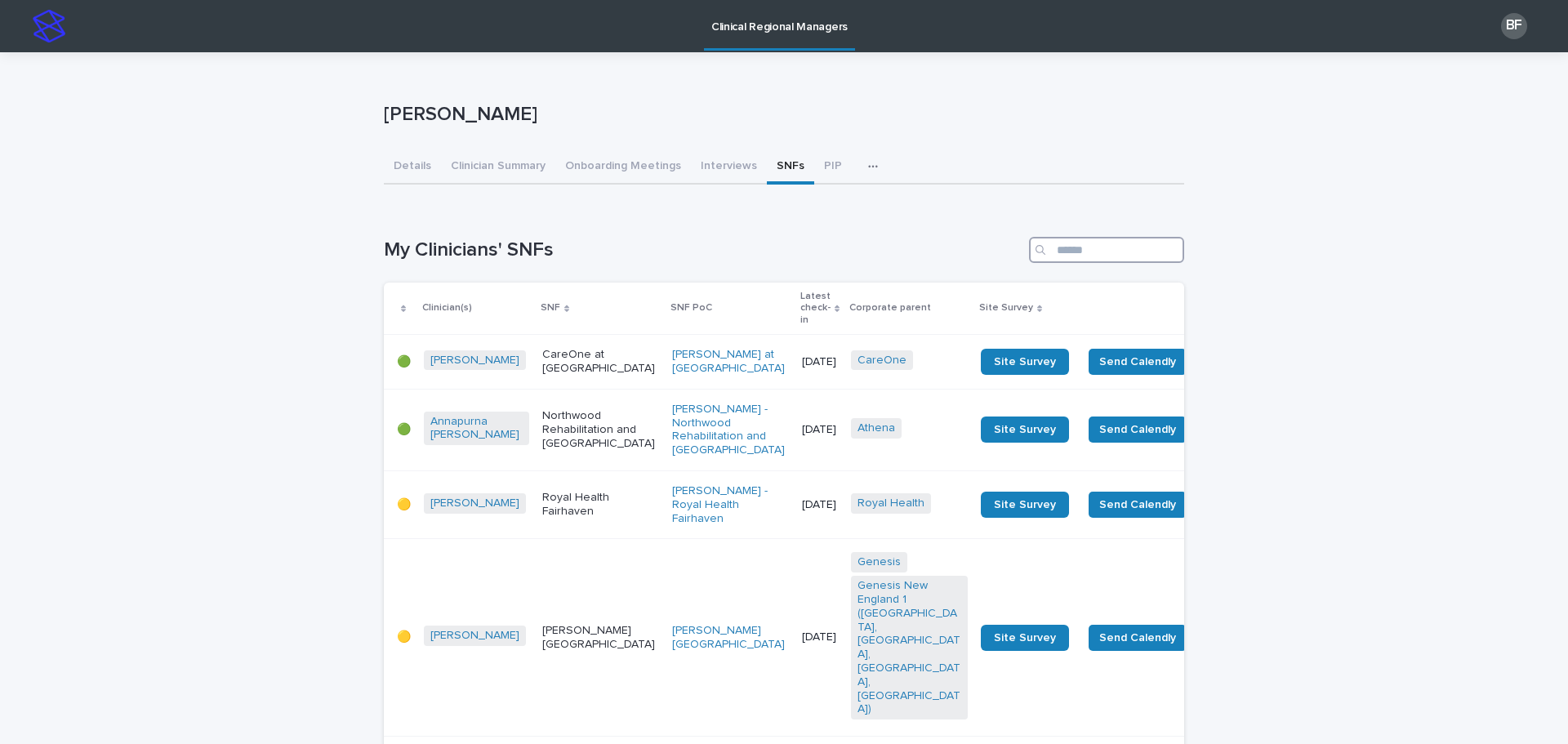
click at [1080, 238] on input "Search" at bounding box center [1107, 250] width 155 height 26
click at [1101, 253] on input "Search" at bounding box center [1107, 250] width 155 height 26
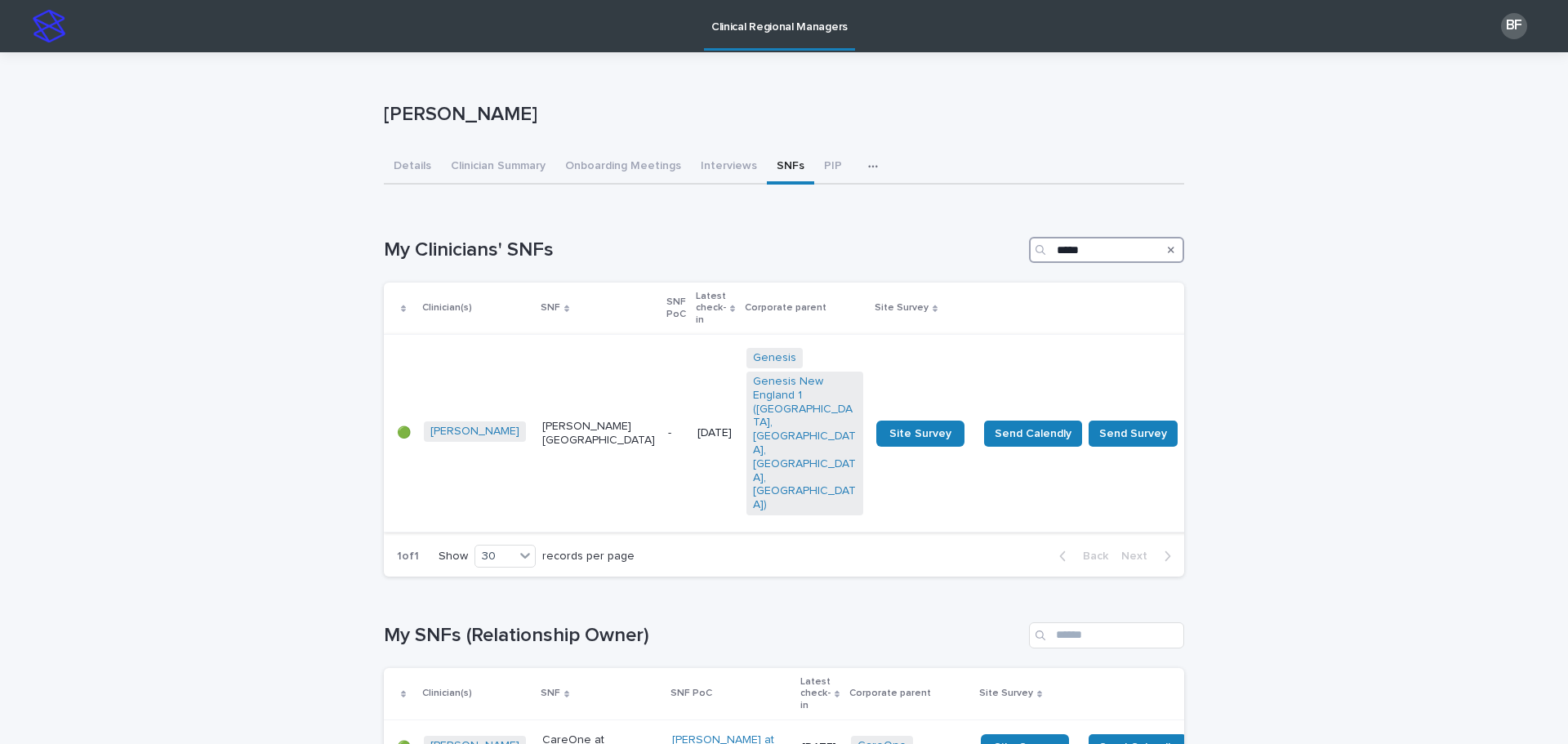
type input "*****"
click at [542, 420] on p "[PERSON_NAME][GEOGRAPHIC_DATA]" at bounding box center [598, 434] width 112 height 28
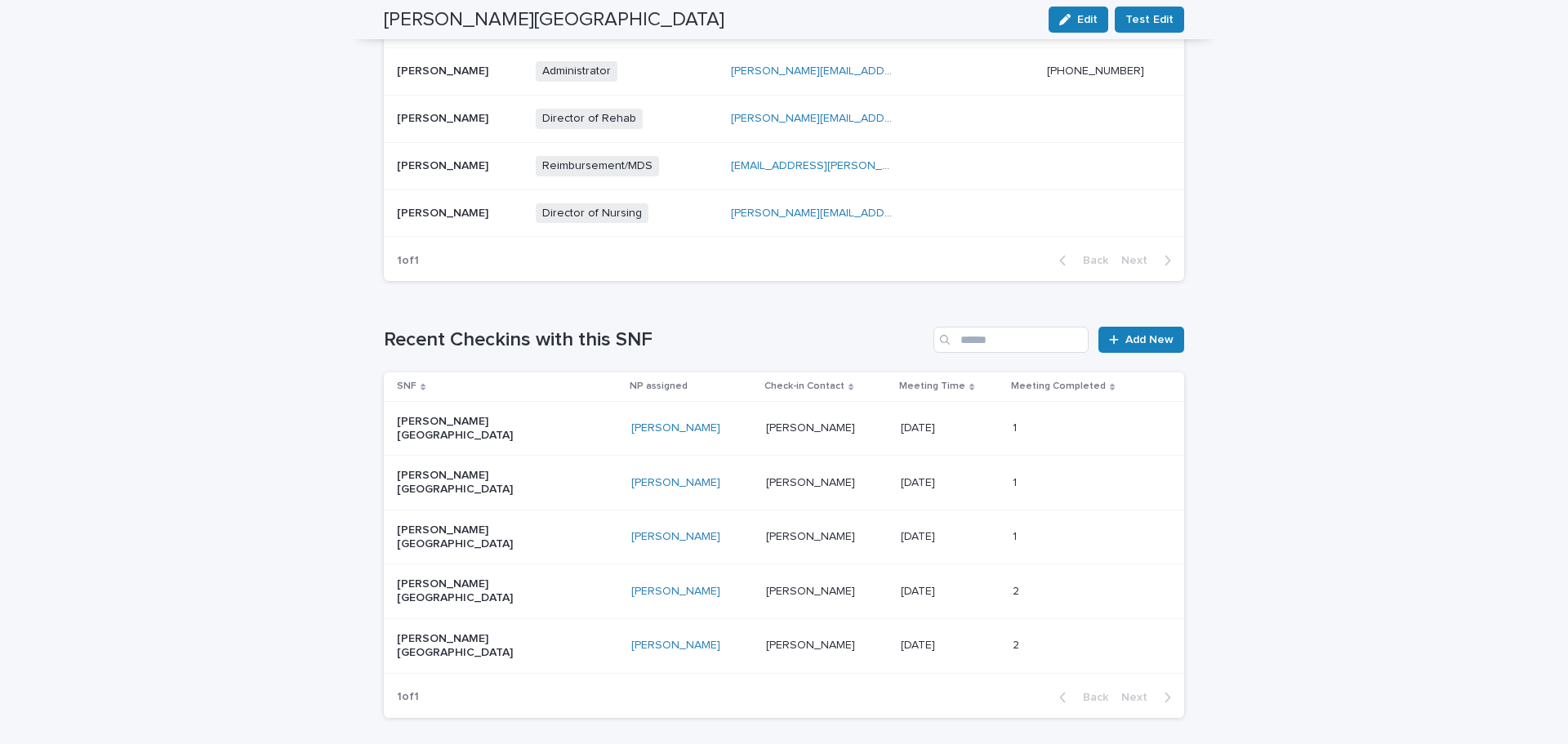
scroll to position [504, 0]
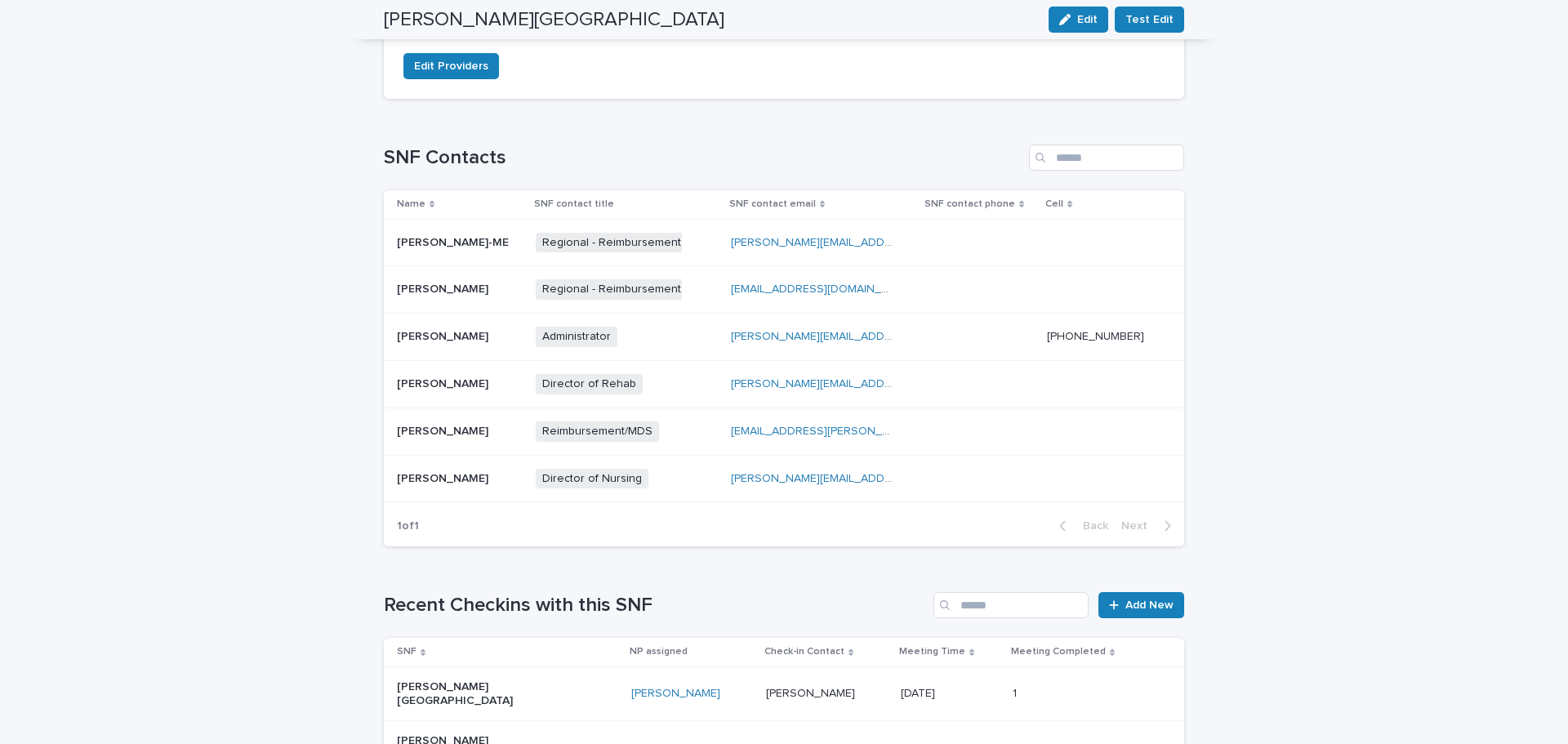
click at [488, 338] on p at bounding box center [459, 337] width 126 height 14
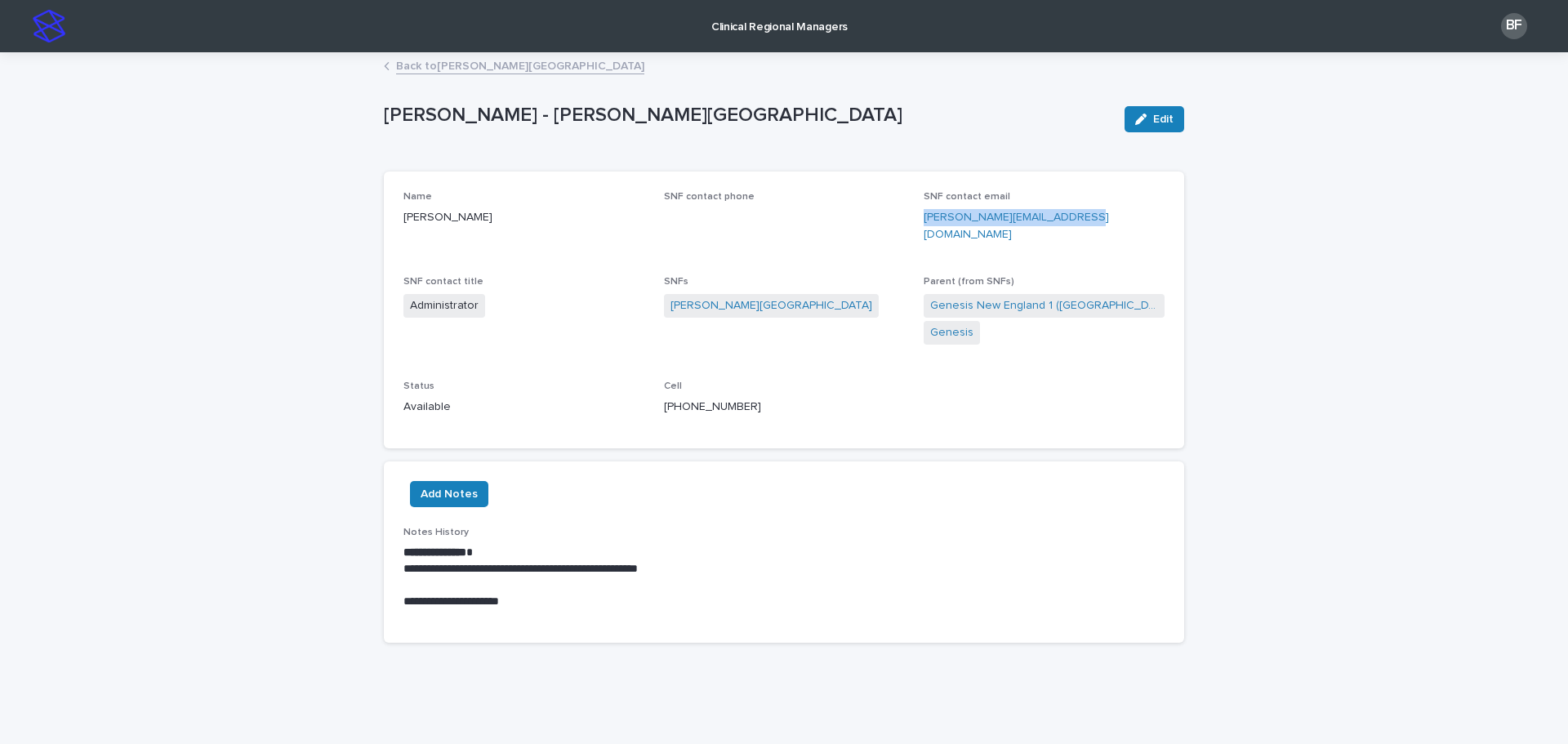
drag, startPoint x: 1085, startPoint y: 225, endPoint x: 913, endPoint y: 227, distance: 172.0
click at [913, 227] on div "Name [PERSON_NAME] SNF contact phone SNF contact email [PERSON_NAME][EMAIL_ADDR…" at bounding box center [784, 310] width 762 height 238
copy link "[PERSON_NAME][EMAIL_ADDRESS][DOMAIN_NAME]"
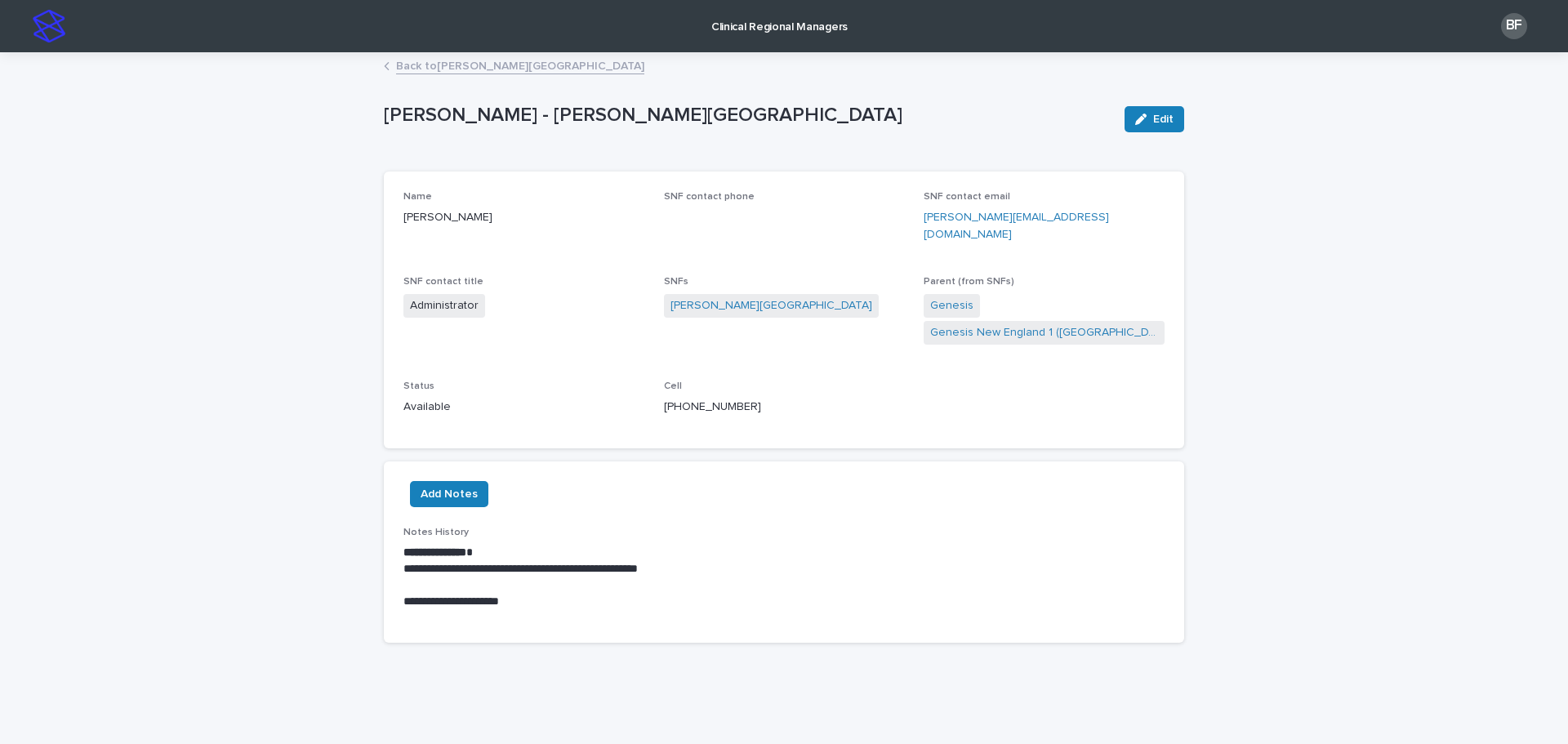
click at [459, 54] on div "**********" at bounding box center [784, 354] width 800 height 602
click at [452, 64] on link "Back to [PERSON_NAME][GEOGRAPHIC_DATA]" at bounding box center [520, 64] width 249 height 18
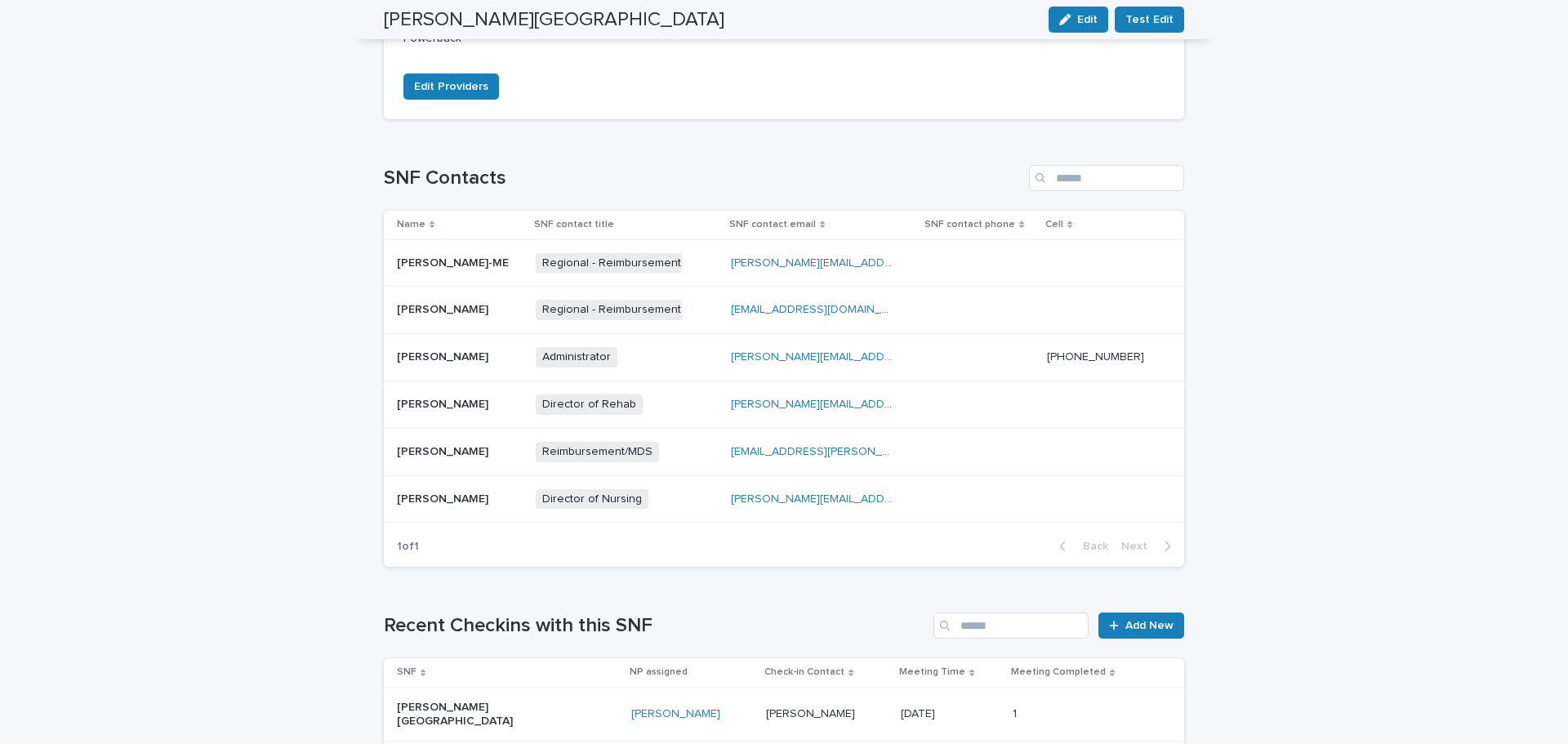
scroll to position [490, 0]
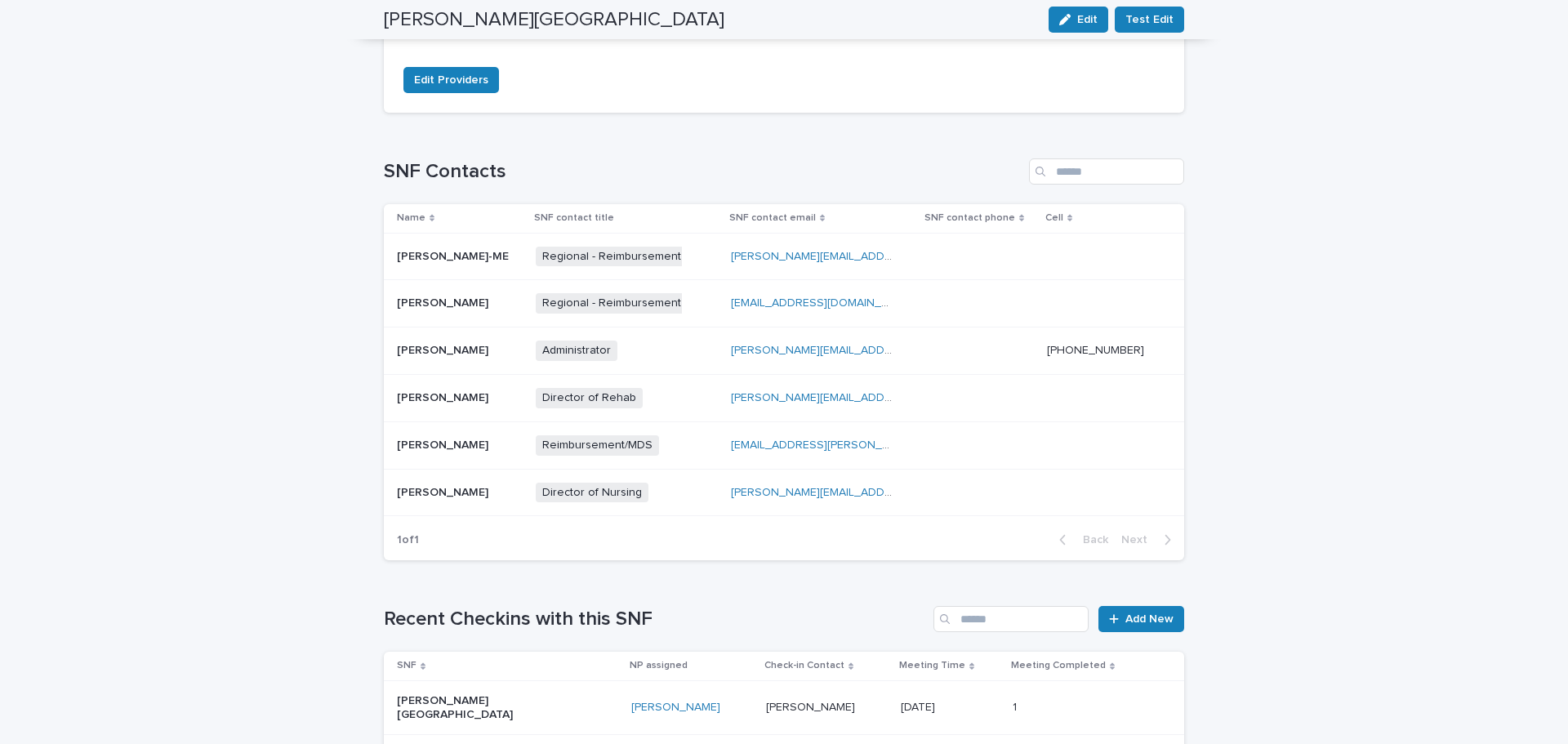
click at [467, 502] on div "[PERSON_NAME] [PERSON_NAME]" at bounding box center [459, 493] width 126 height 27
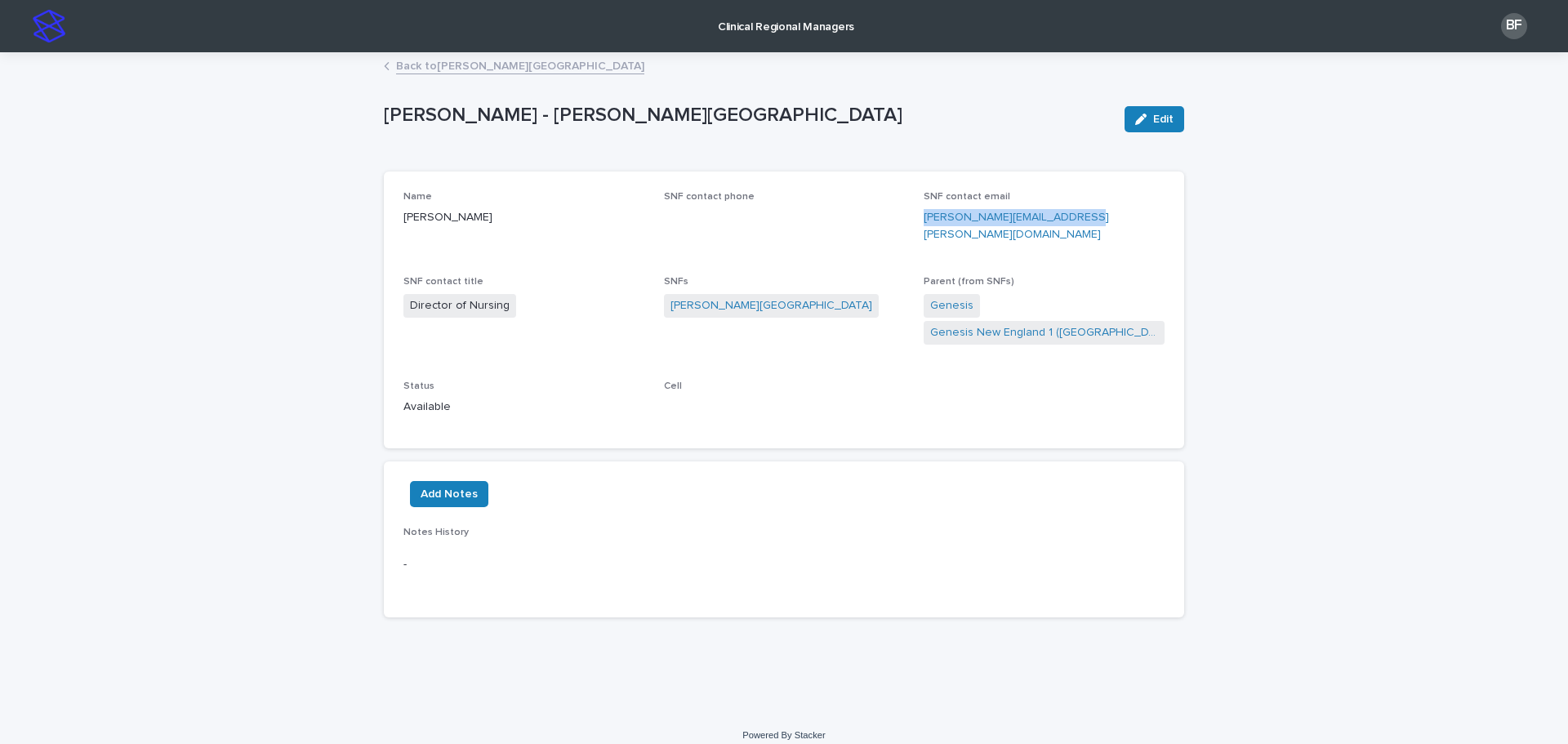
drag, startPoint x: 1086, startPoint y: 224, endPoint x: 921, endPoint y: 215, distance: 165.2
click at [921, 215] on div "Name [PERSON_NAME] SNF contact phone SNF contact email [PERSON_NAME][EMAIL_ADDR…" at bounding box center [784, 310] width 762 height 238
copy link "[PERSON_NAME][EMAIL_ADDRESS][PERSON_NAME][DOMAIN_NAME]"
click at [448, 72] on link "Back to [PERSON_NAME][GEOGRAPHIC_DATA]" at bounding box center [520, 64] width 249 height 18
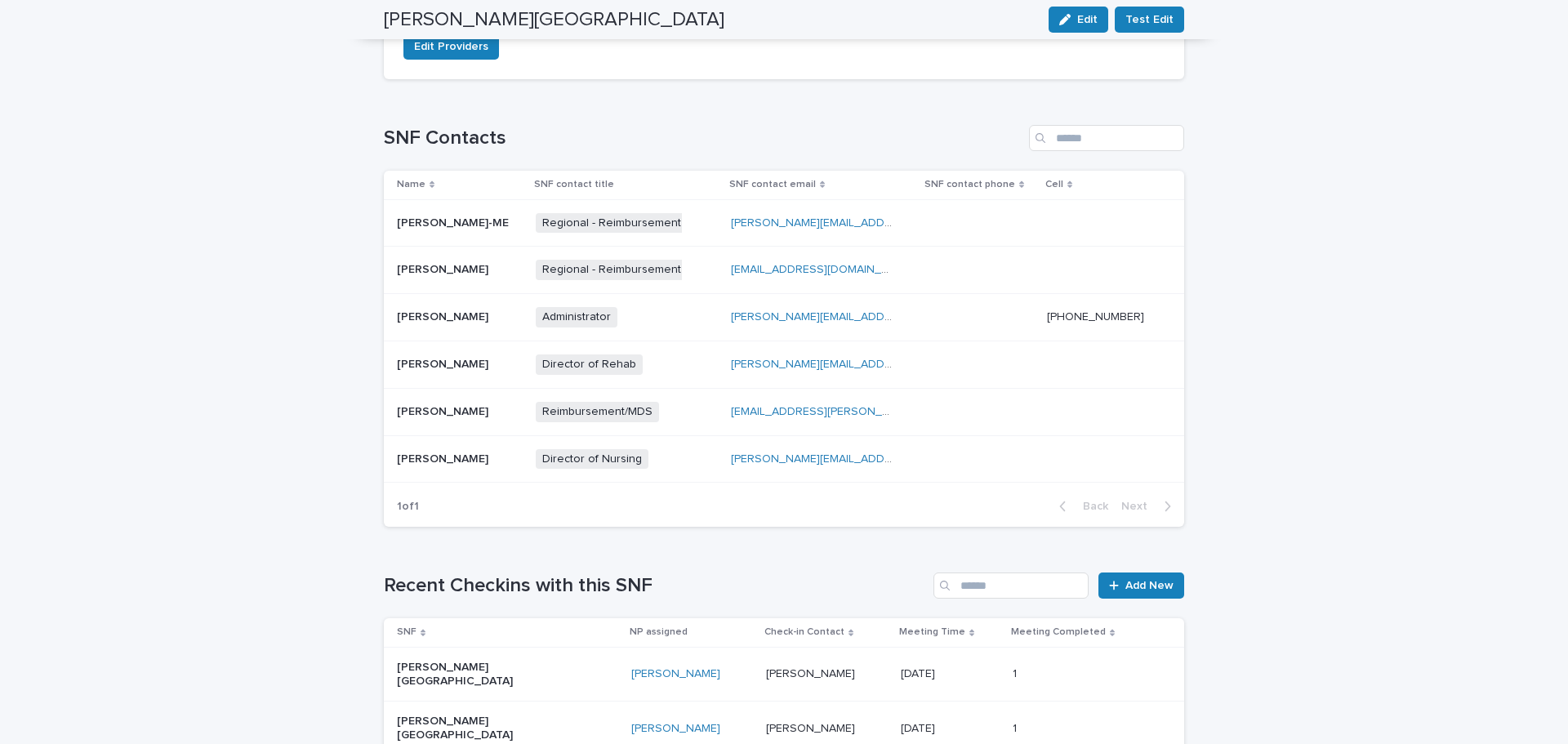
scroll to position [572, 0]
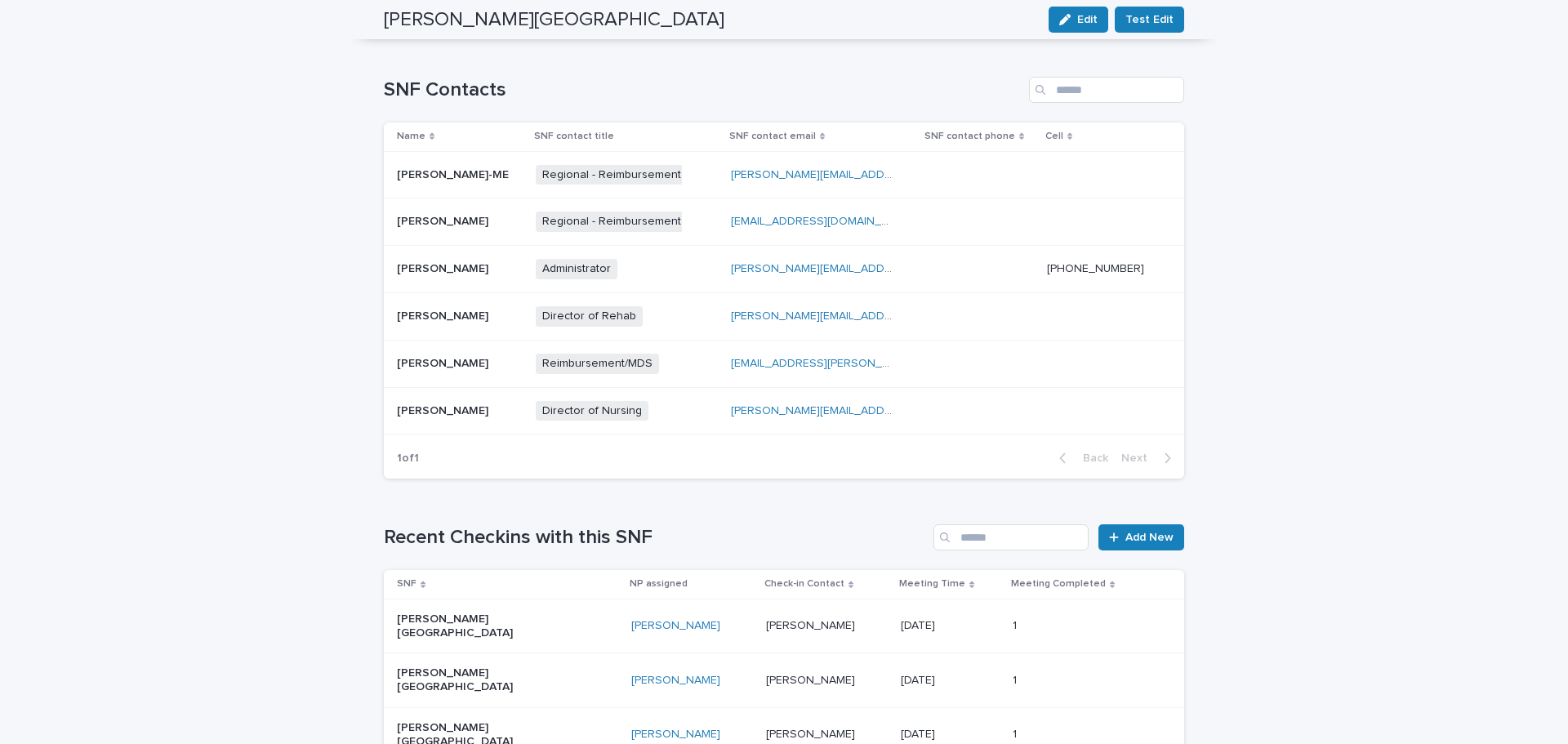
click at [483, 309] on p at bounding box center [459, 316] width 126 height 14
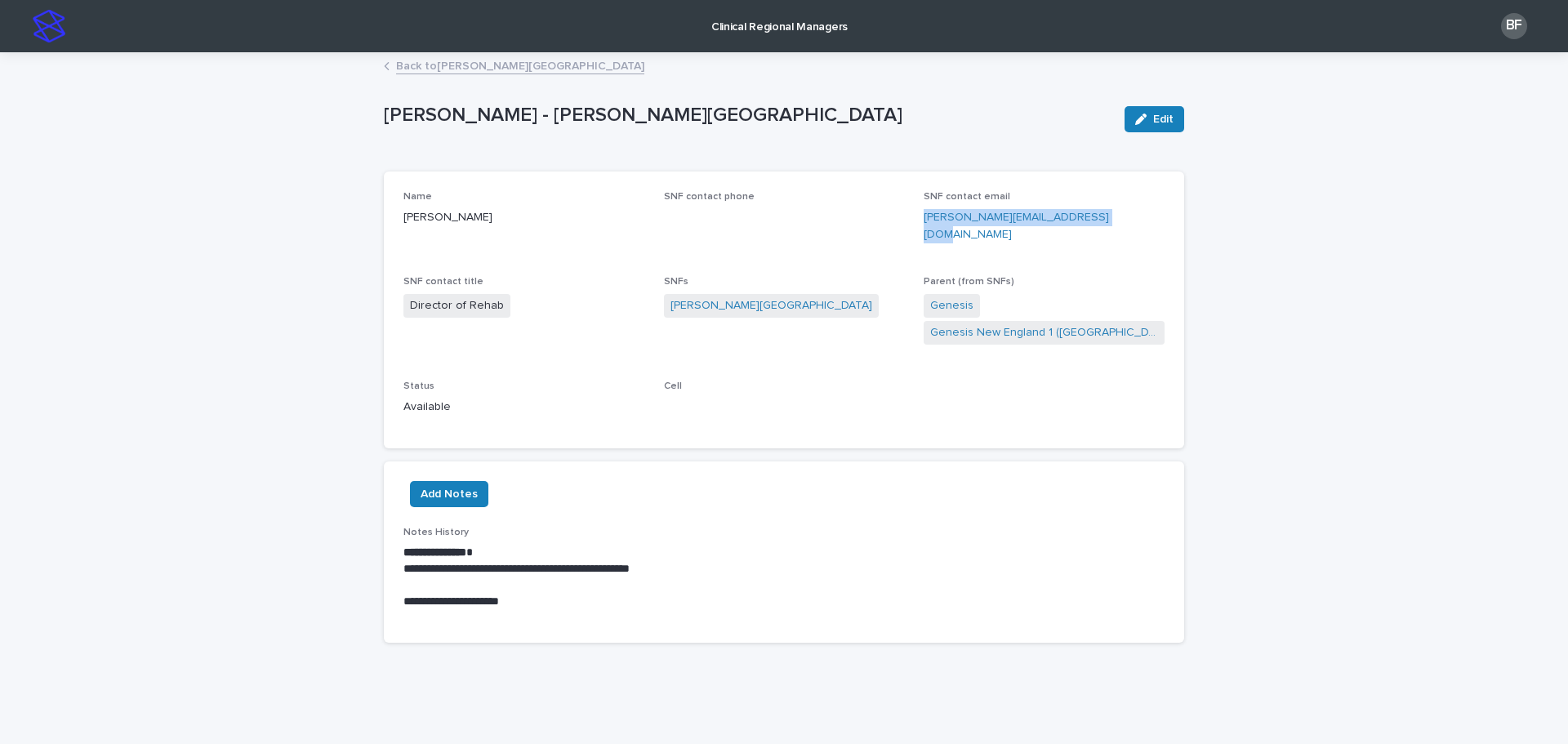
drag, startPoint x: 1144, startPoint y: 213, endPoint x: 914, endPoint y: 222, distance: 230.2
click at [914, 222] on div "Name [PERSON_NAME] SNF contact phone SNF contact email [PERSON_NAME][EMAIL_ADDR…" at bounding box center [784, 310] width 762 height 238
copy link "[PERSON_NAME][EMAIL_ADDRESS][DOMAIN_NAME]"
click at [424, 62] on link "Back to [PERSON_NAME][GEOGRAPHIC_DATA]" at bounding box center [520, 64] width 249 height 18
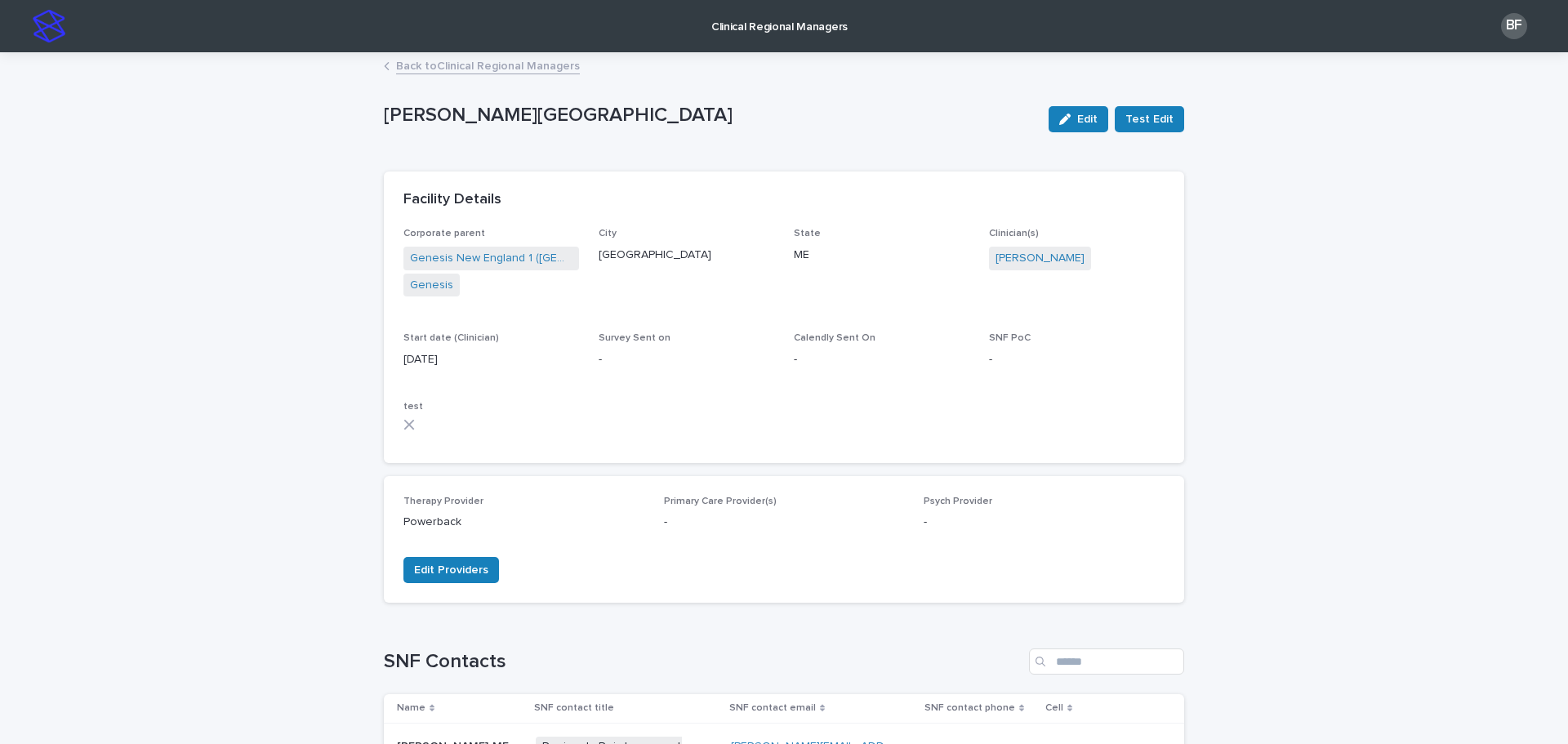
click at [726, 23] on p "Clinical Regional Managers" at bounding box center [779, 17] width 136 height 34
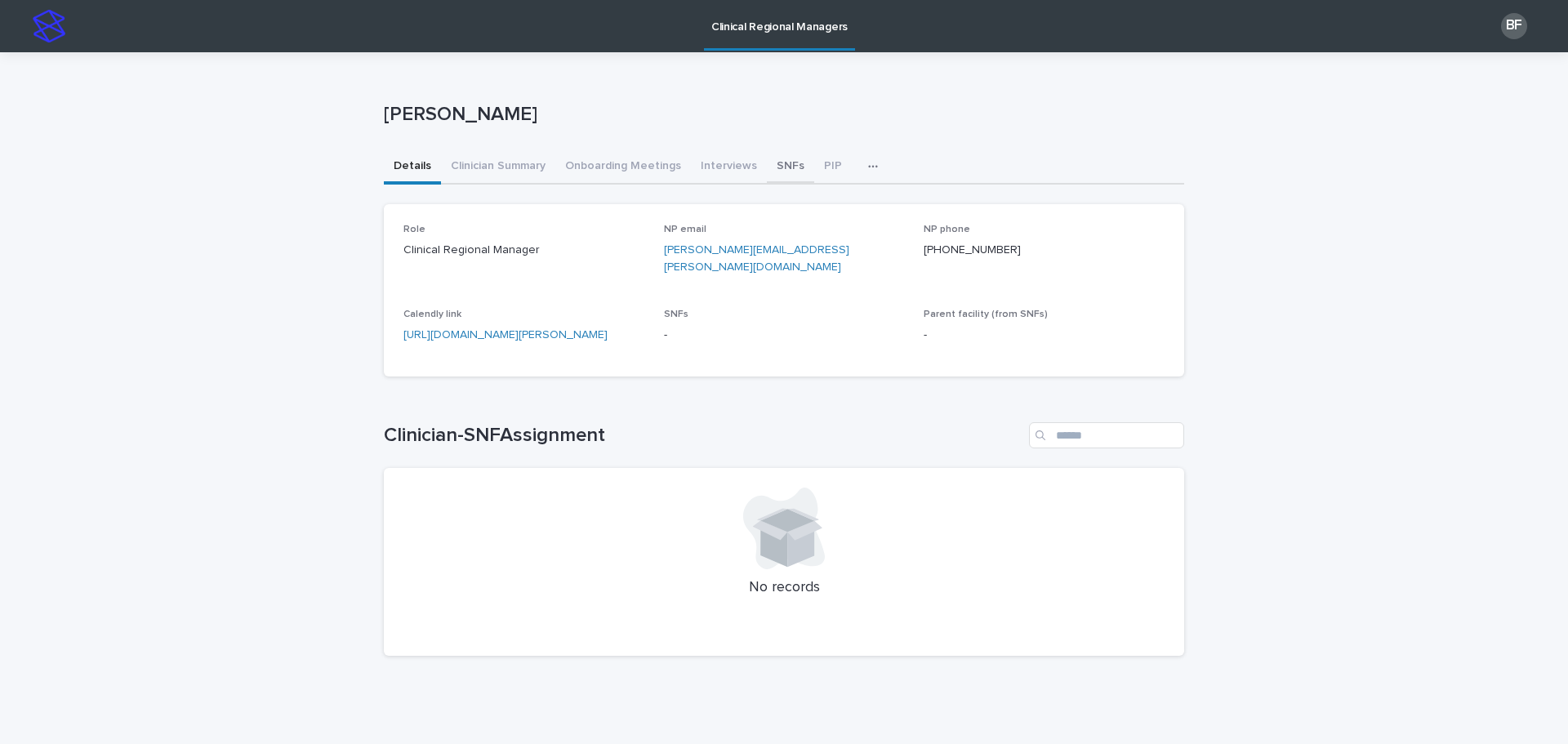
click at [767, 160] on button "SNFs" at bounding box center [791, 167] width 47 height 34
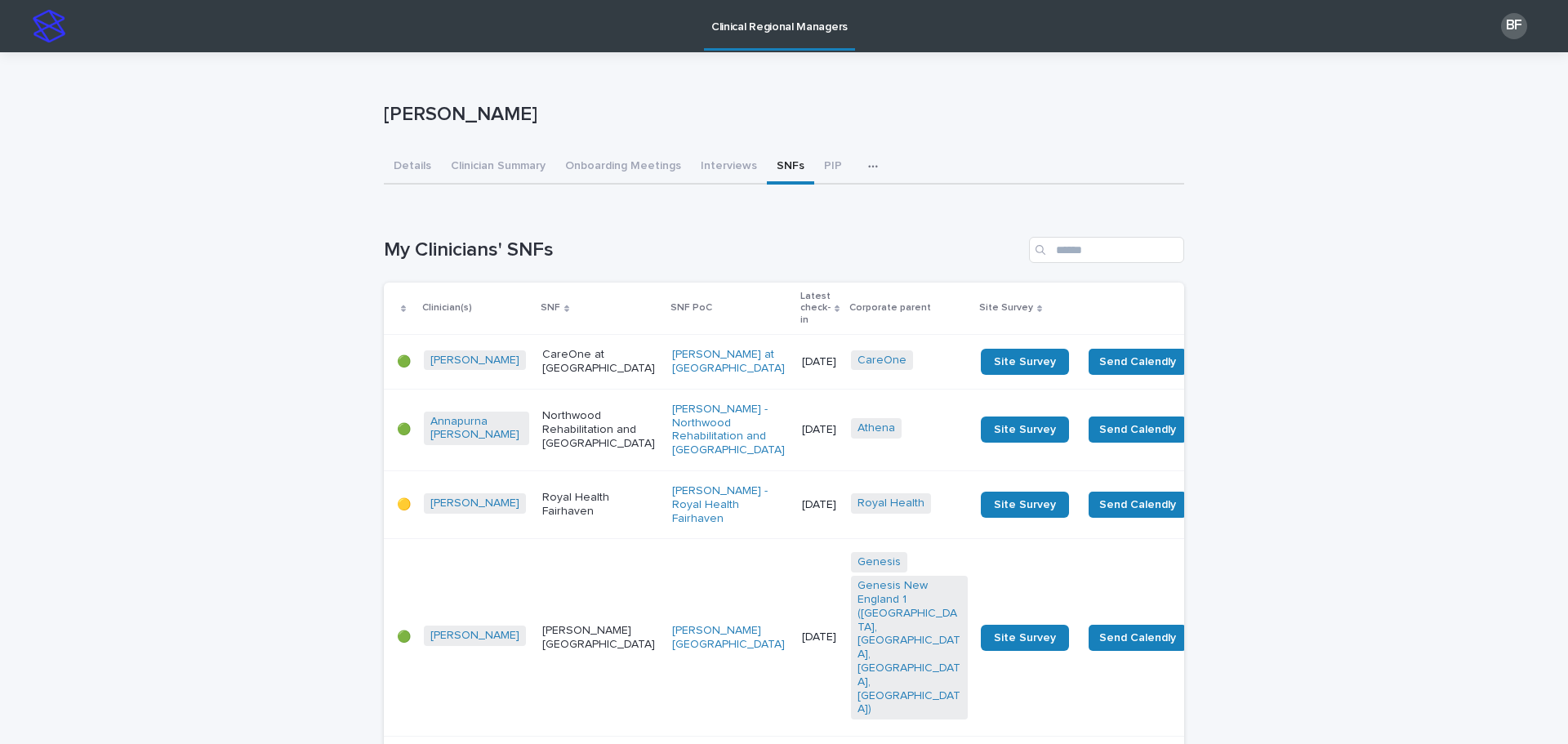
click at [806, 22] on p "Clinical Regional Managers" at bounding box center [779, 17] width 136 height 34
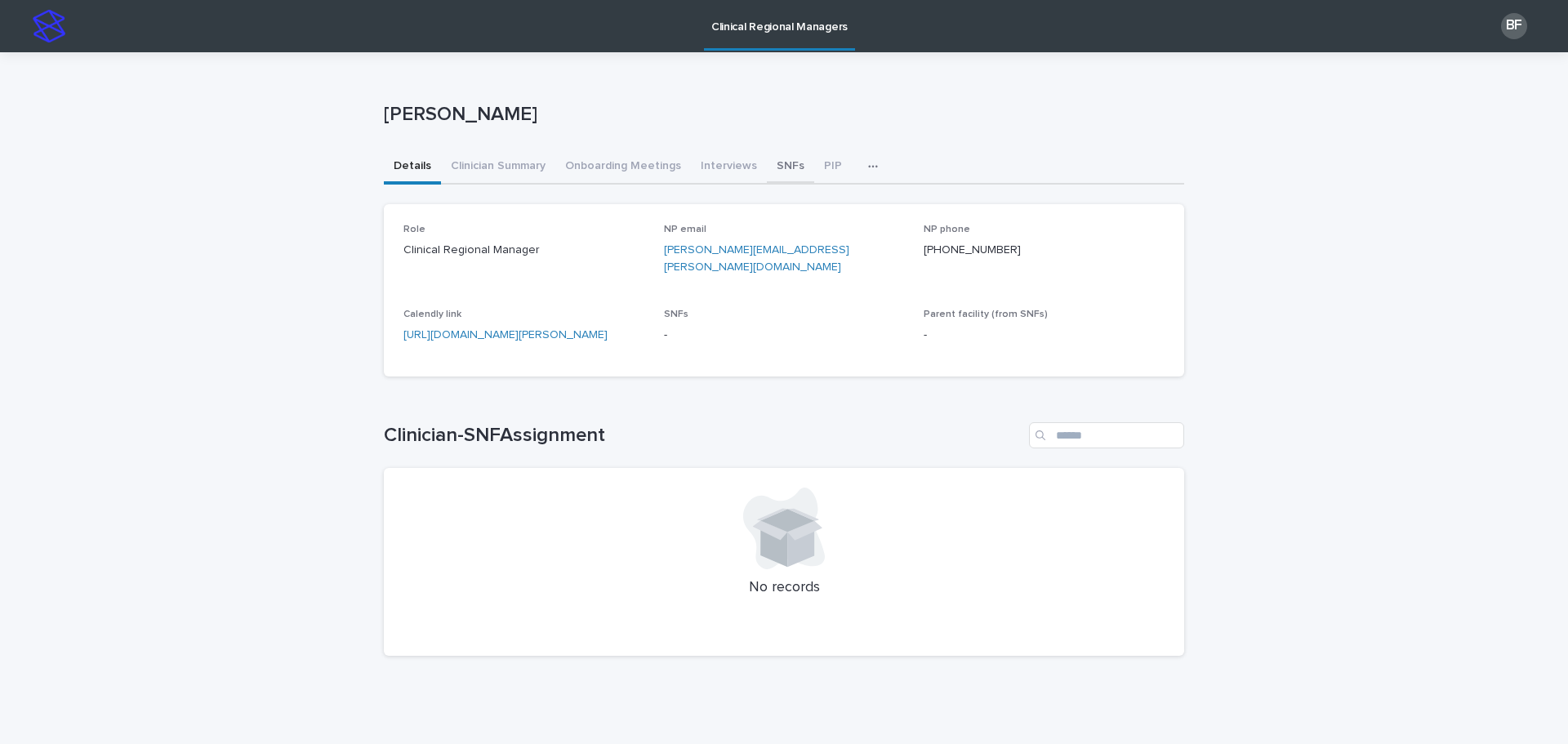
click at [777, 176] on button "SNFs" at bounding box center [791, 167] width 47 height 34
click at [774, 166] on button "SNFs" at bounding box center [791, 167] width 47 height 34
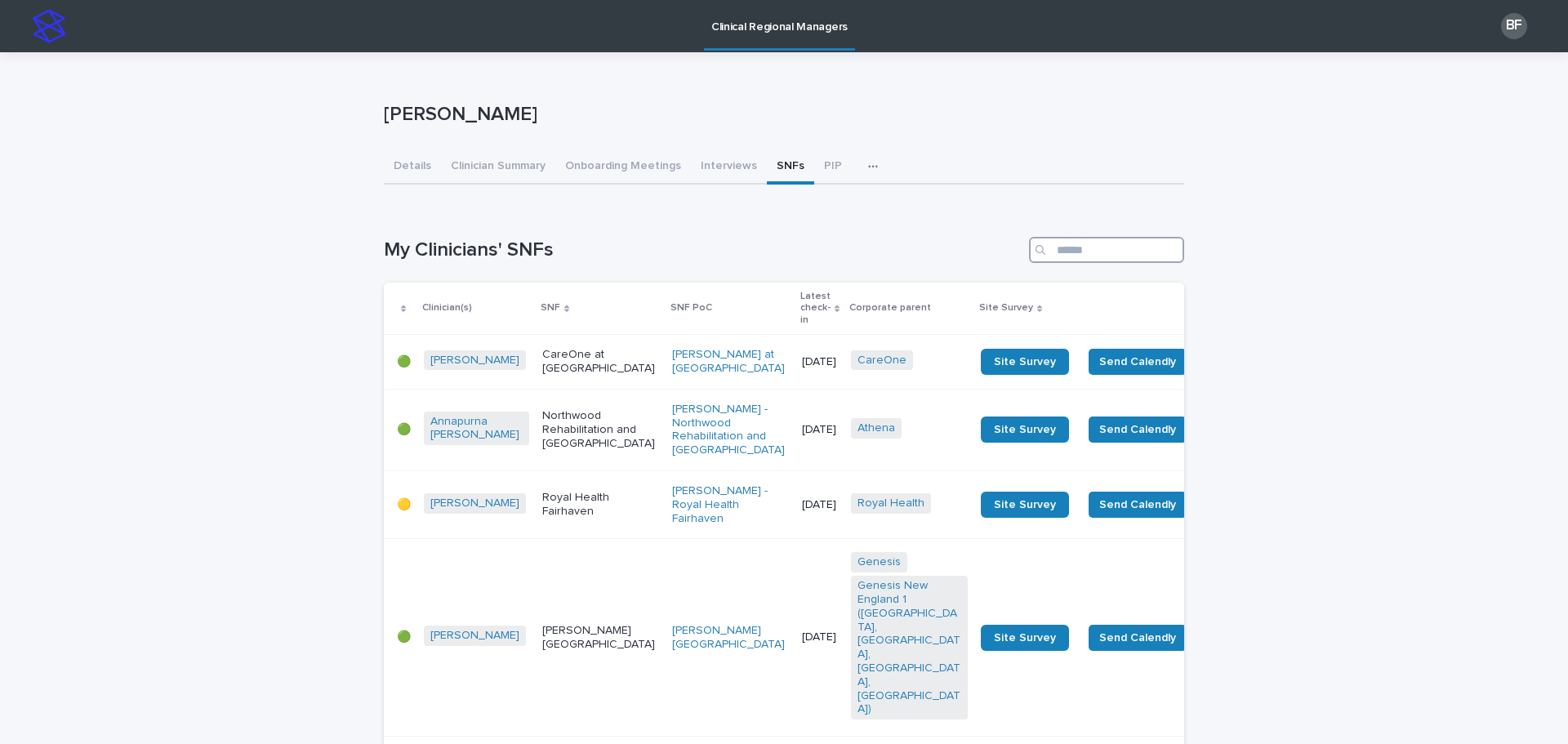
click at [1090, 248] on input "Search" at bounding box center [1107, 250] width 155 height 26
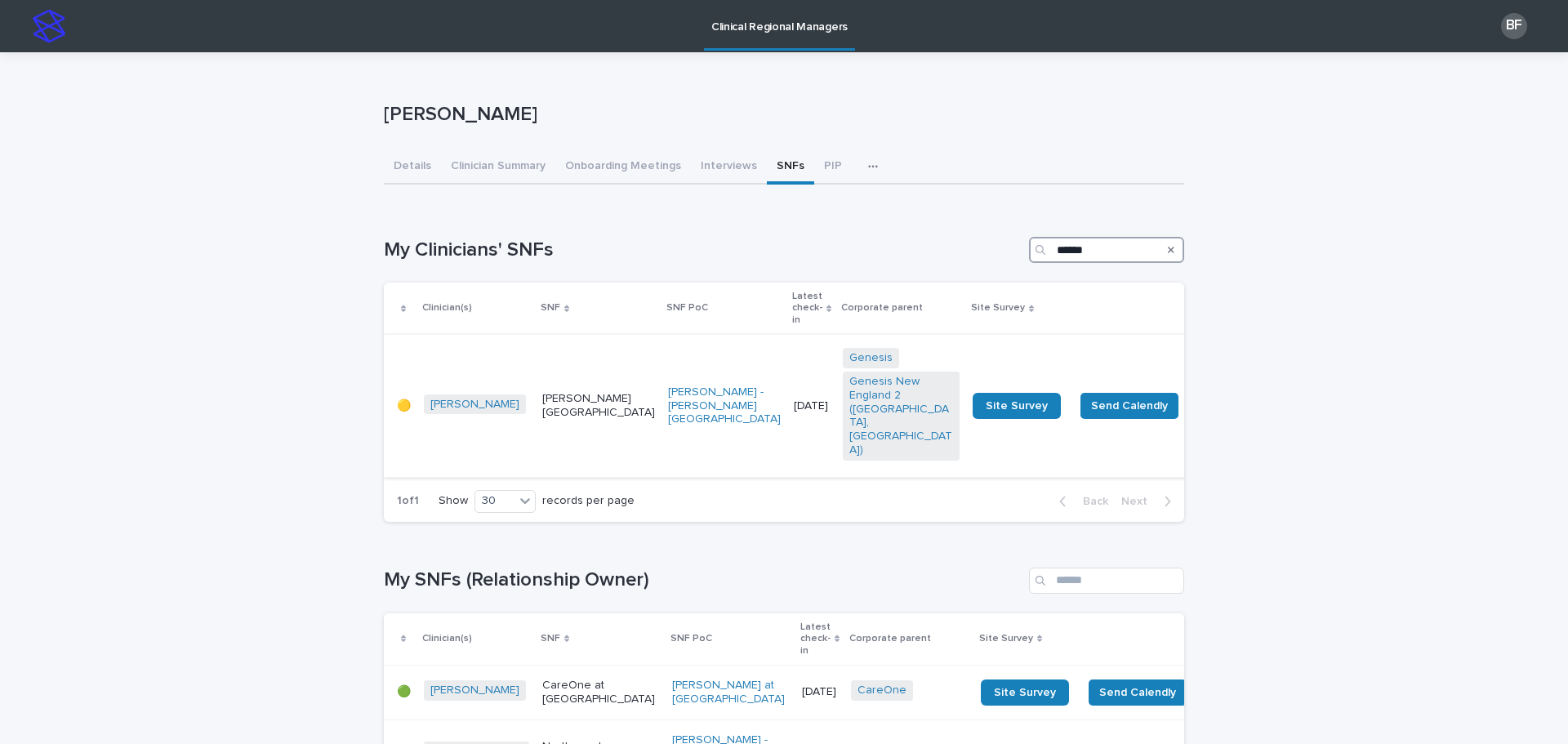
type input "******"
click at [542, 392] on p "[PERSON_NAME][GEOGRAPHIC_DATA]" at bounding box center [598, 406] width 112 height 28
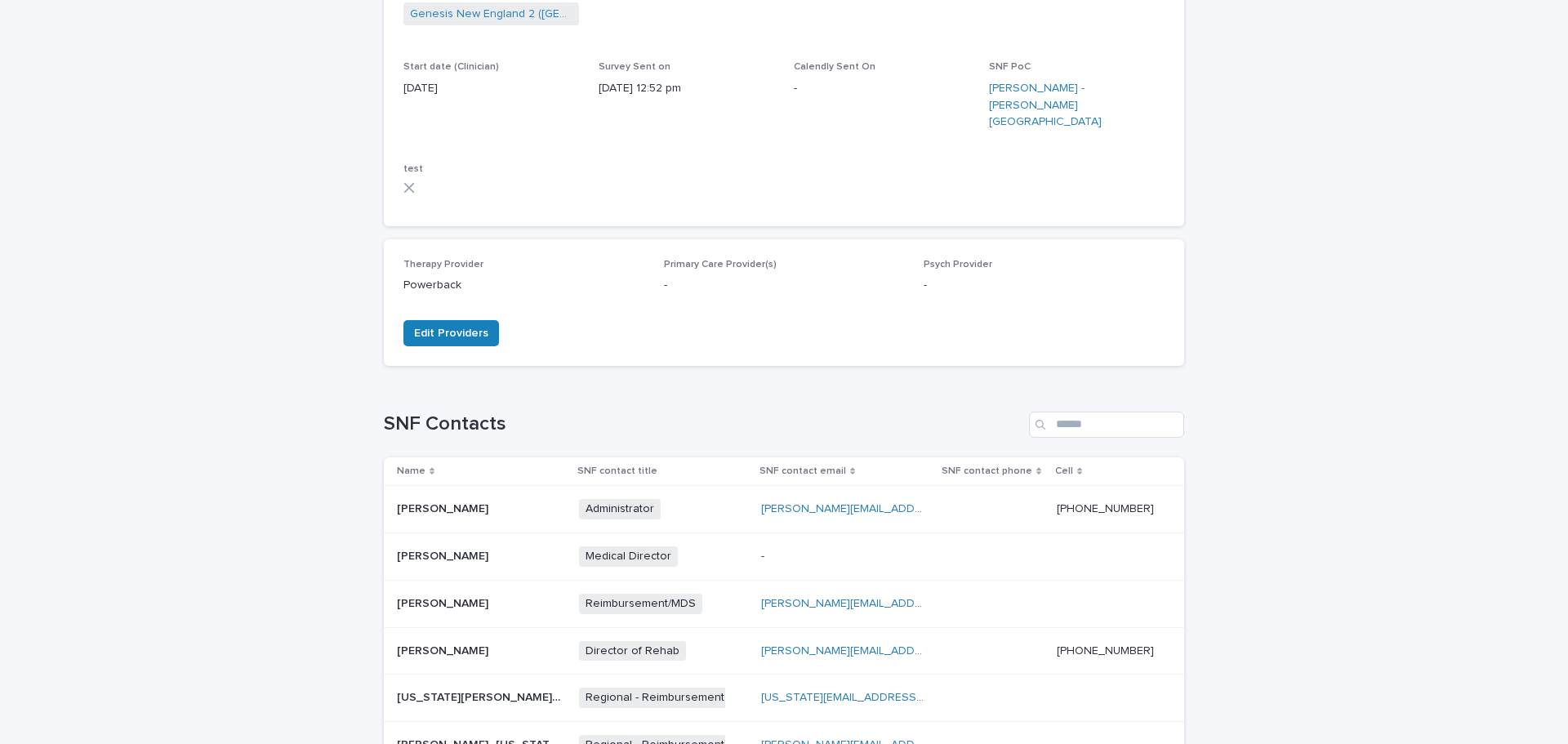
scroll to position [408, 0]
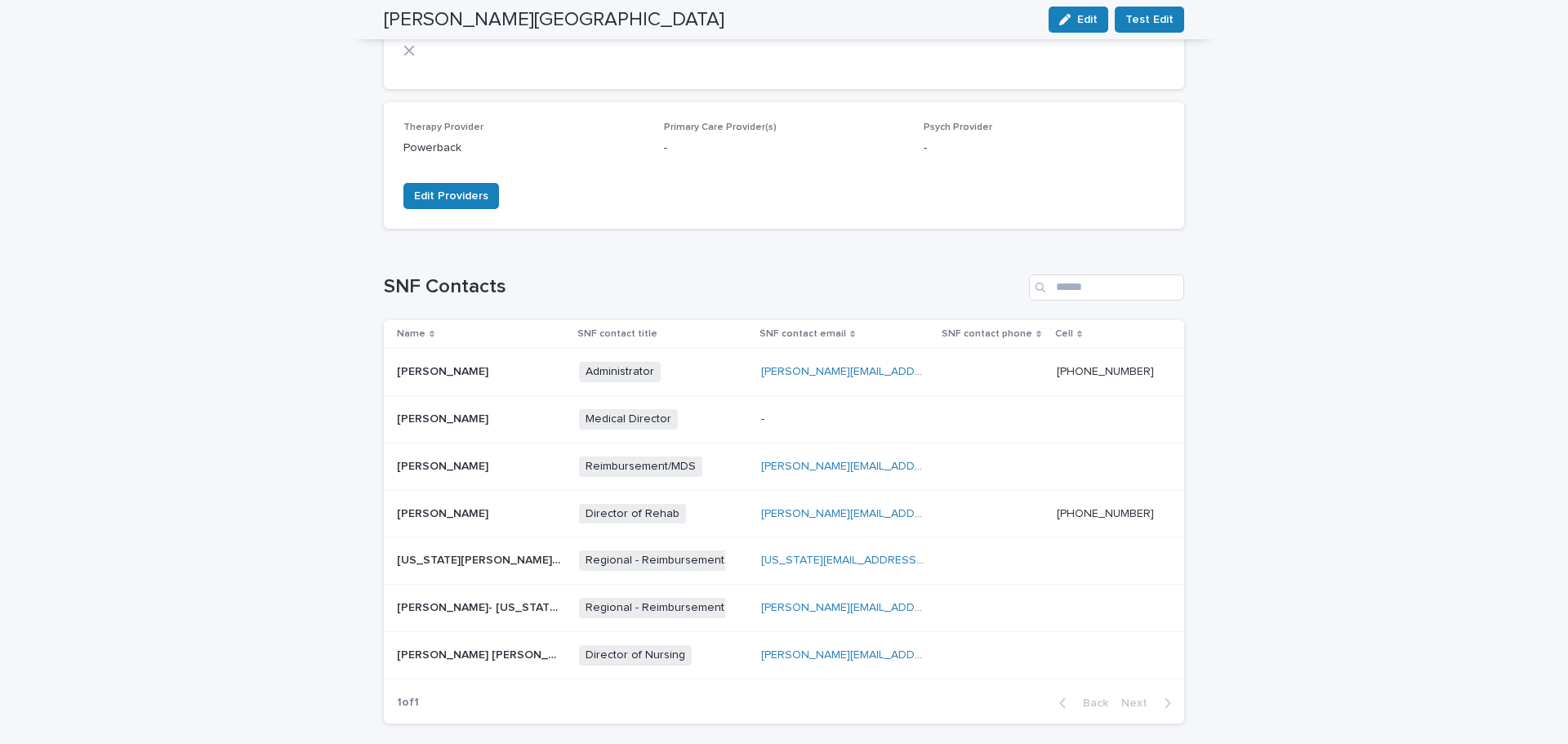
click at [541, 648] on p at bounding box center [479, 655] width 163 height 14
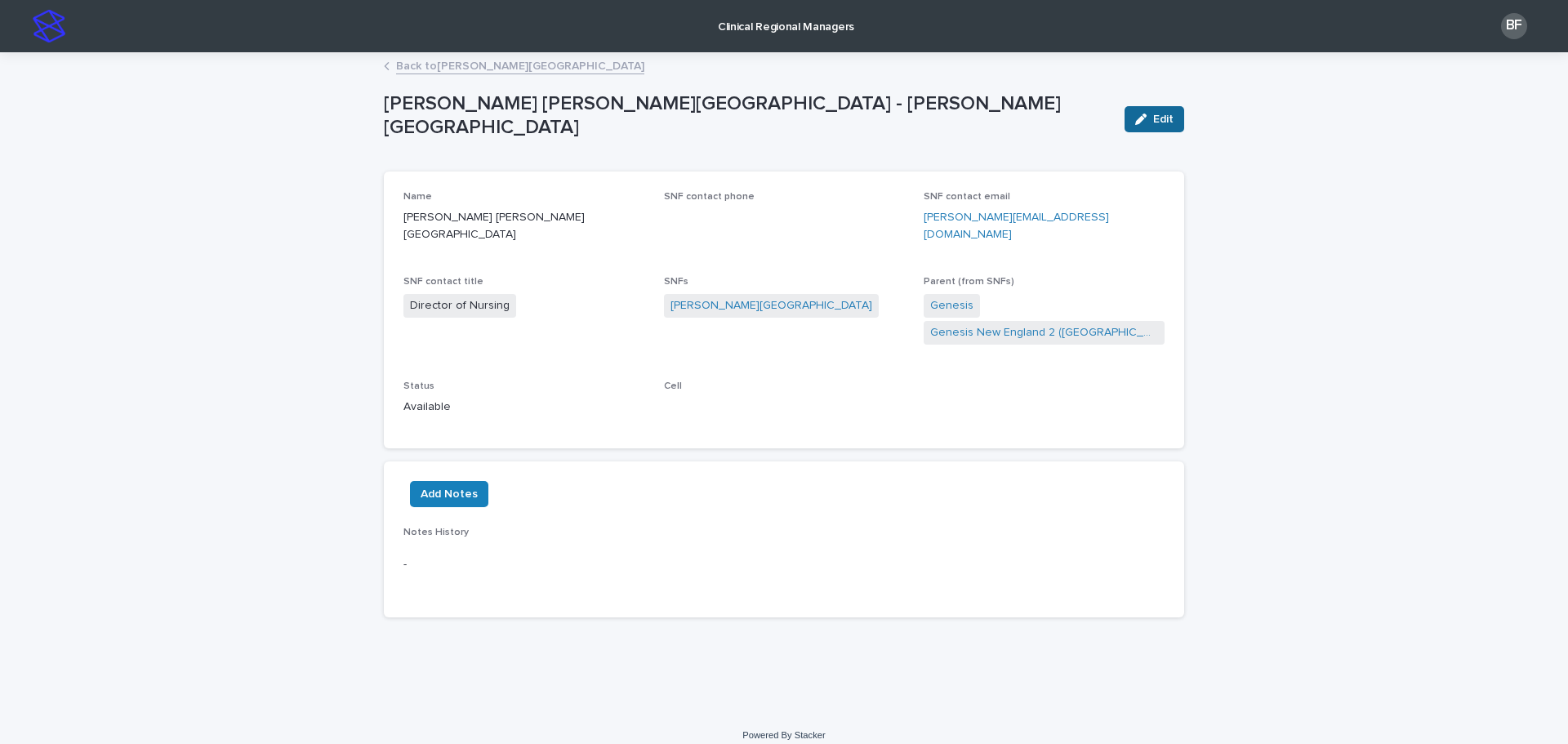
click at [1170, 117] on span "Edit" at bounding box center [1163, 119] width 20 height 11
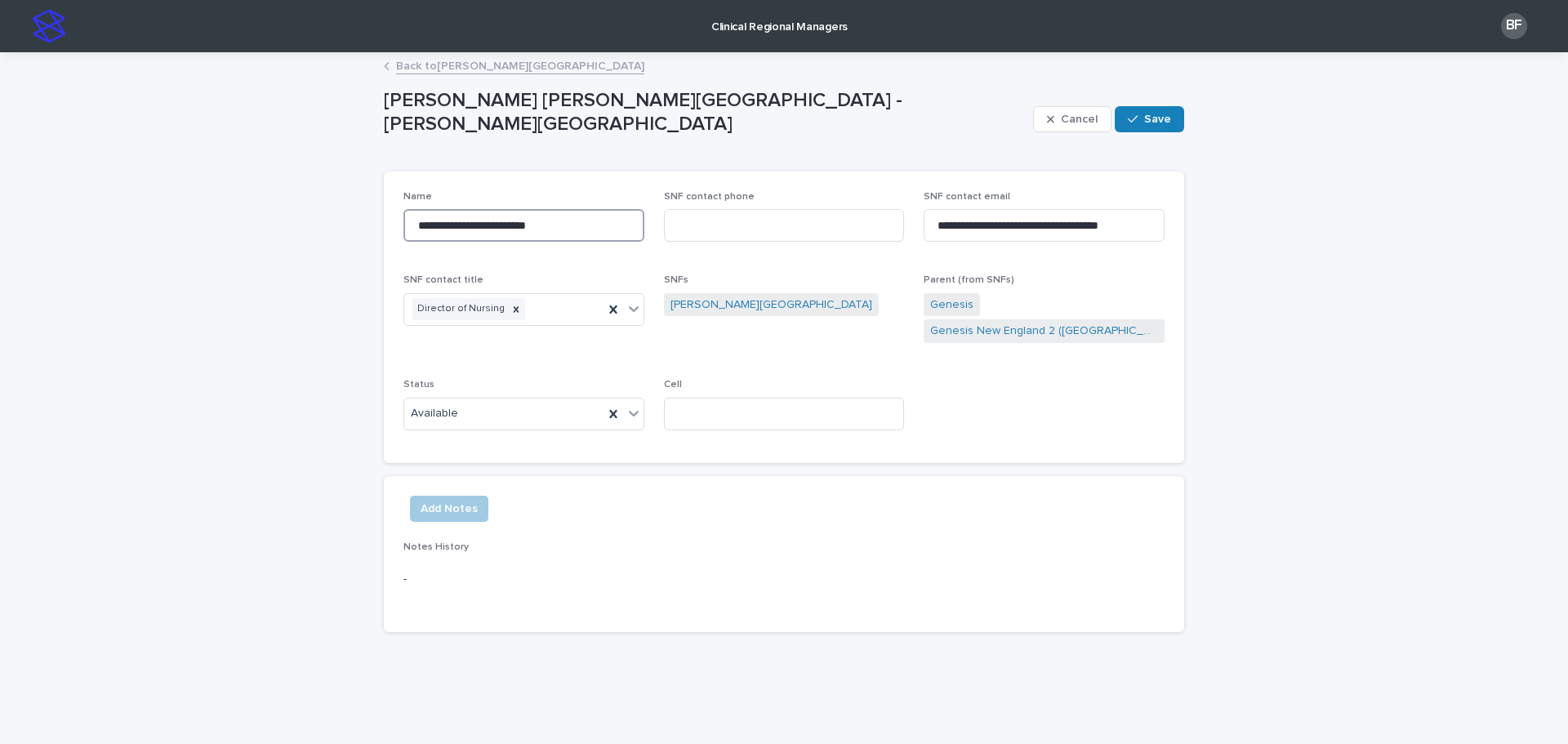
click at [467, 222] on input "**********" at bounding box center [524, 225] width 241 height 33
type input "**********"
click at [249, 318] on div "**********" at bounding box center [784, 390] width 1568 height 673
click at [1155, 107] on button "Save" at bounding box center [1149, 119] width 69 height 26
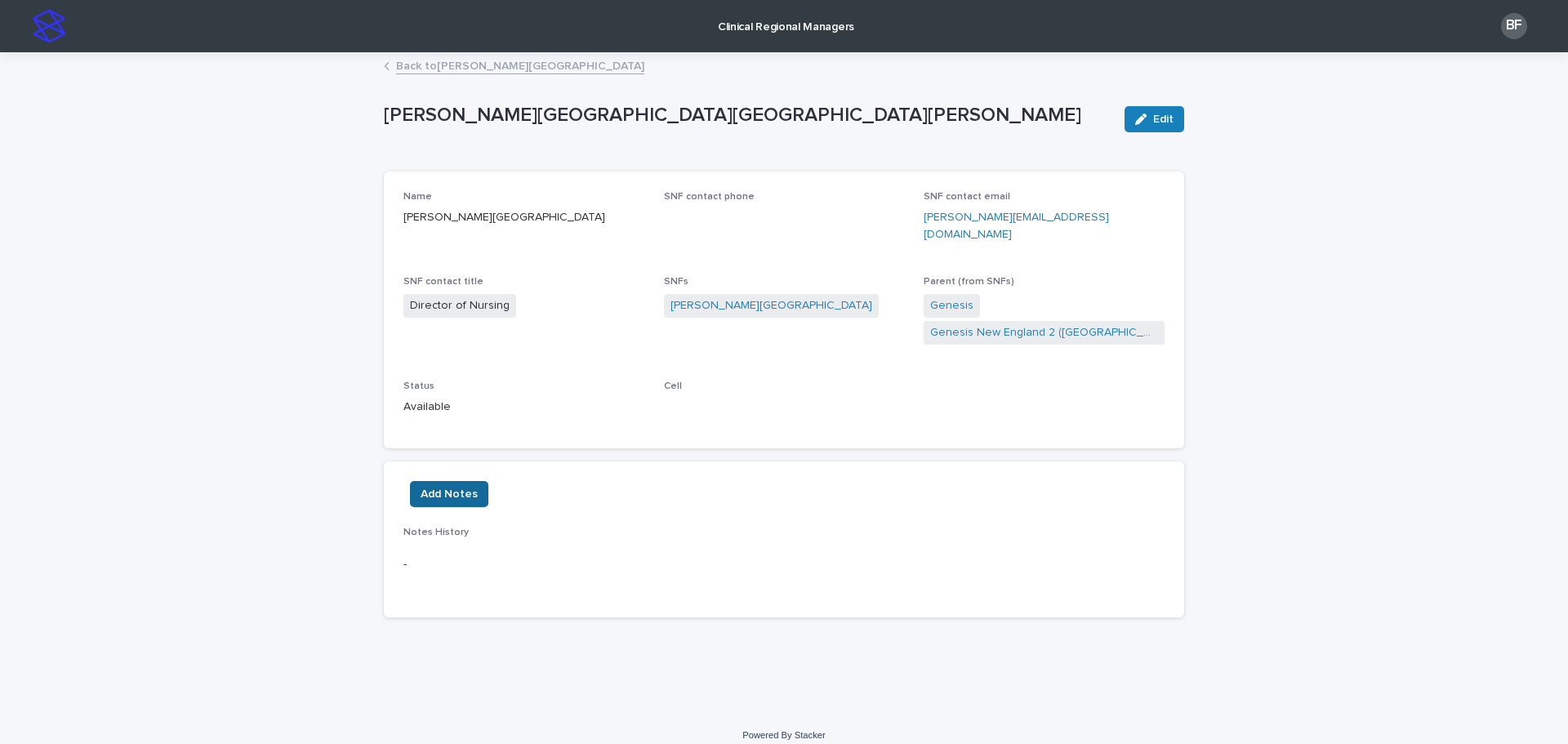
click at [459, 481] on button "Add Notes" at bounding box center [449, 495] width 78 height 26
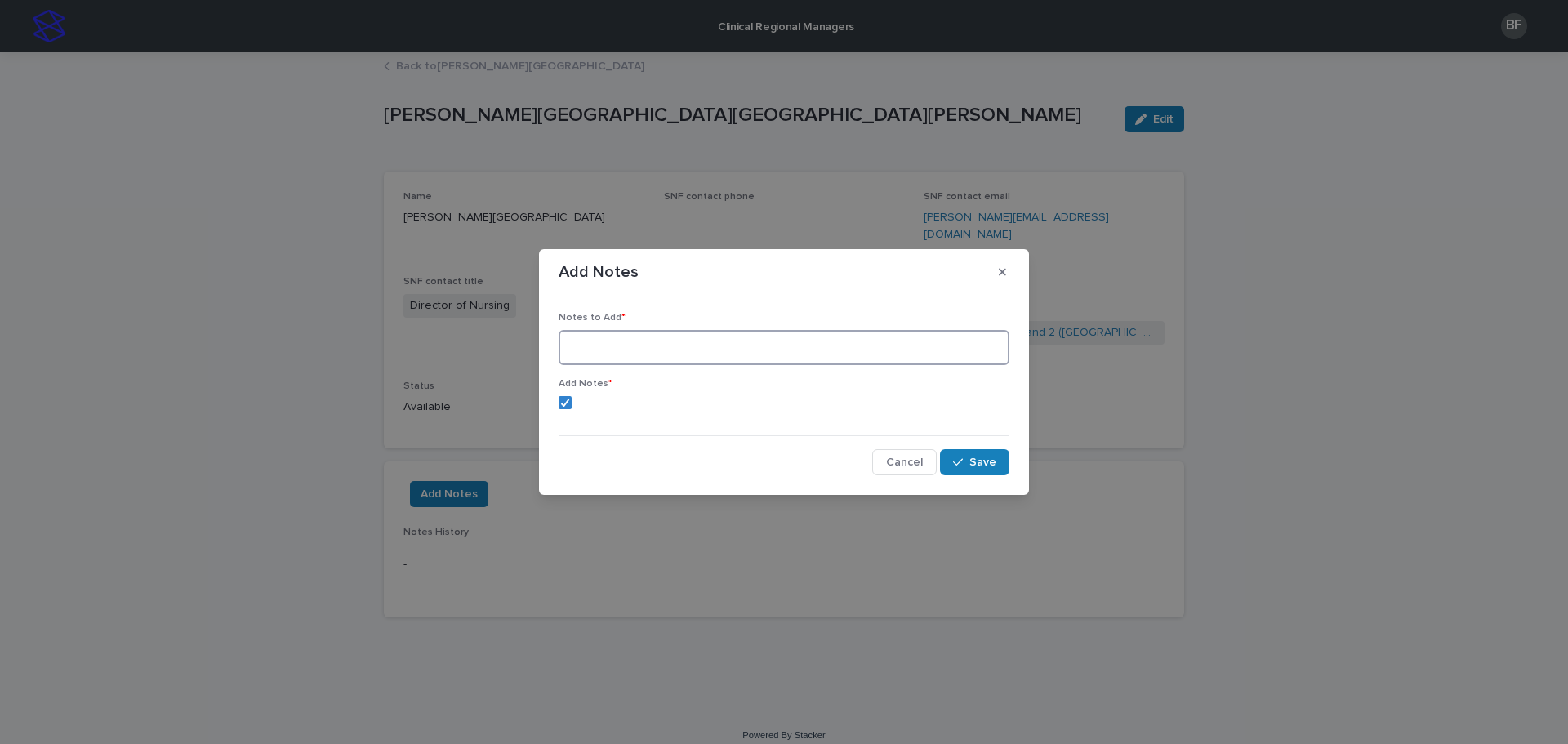
click at [623, 351] on textarea at bounding box center [784, 348] width 451 height 35
type textarea "**********"
click at [967, 455] on button "Save" at bounding box center [974, 462] width 69 height 26
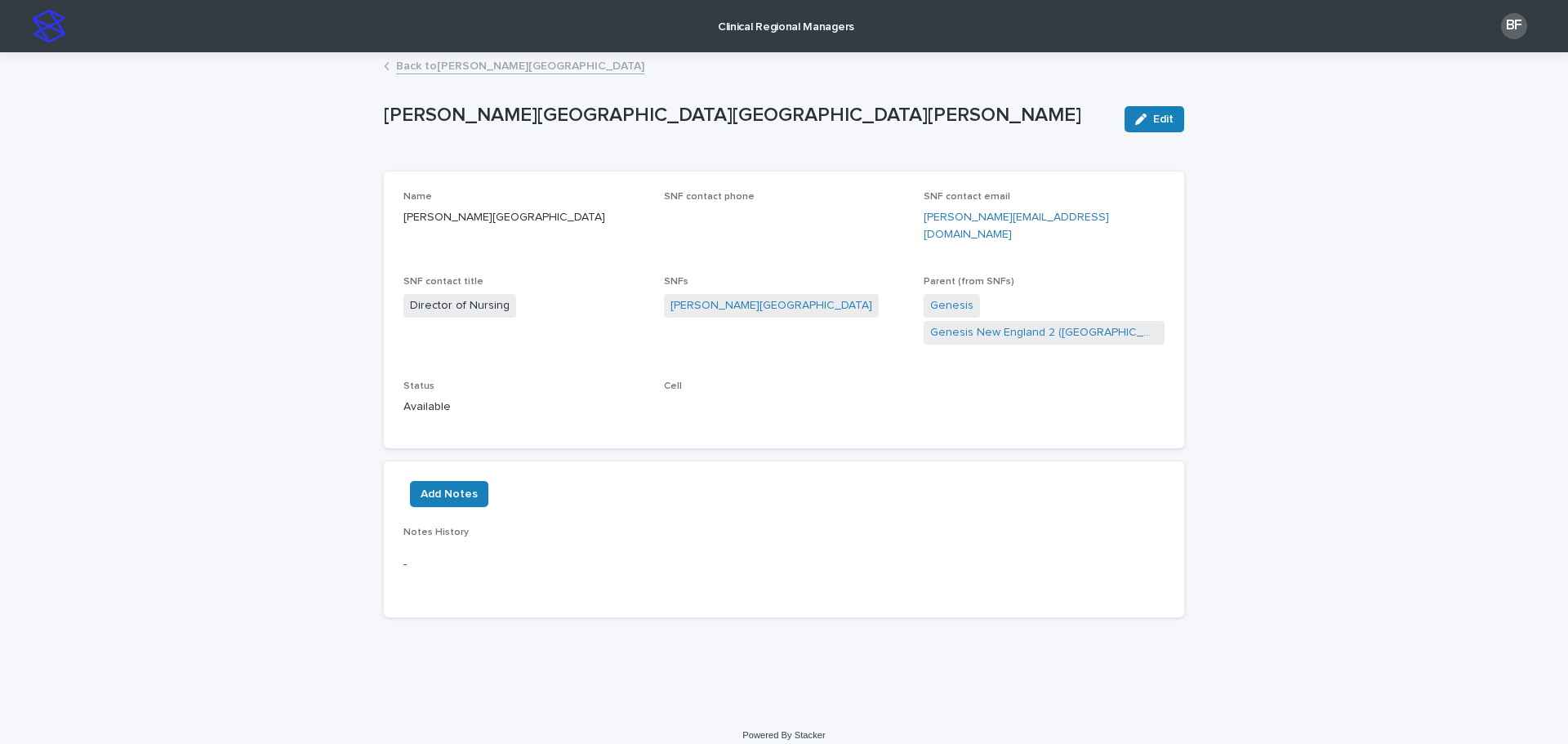
click at [480, 69] on link "Back to [PERSON_NAME][GEOGRAPHIC_DATA]" at bounding box center [520, 64] width 249 height 18
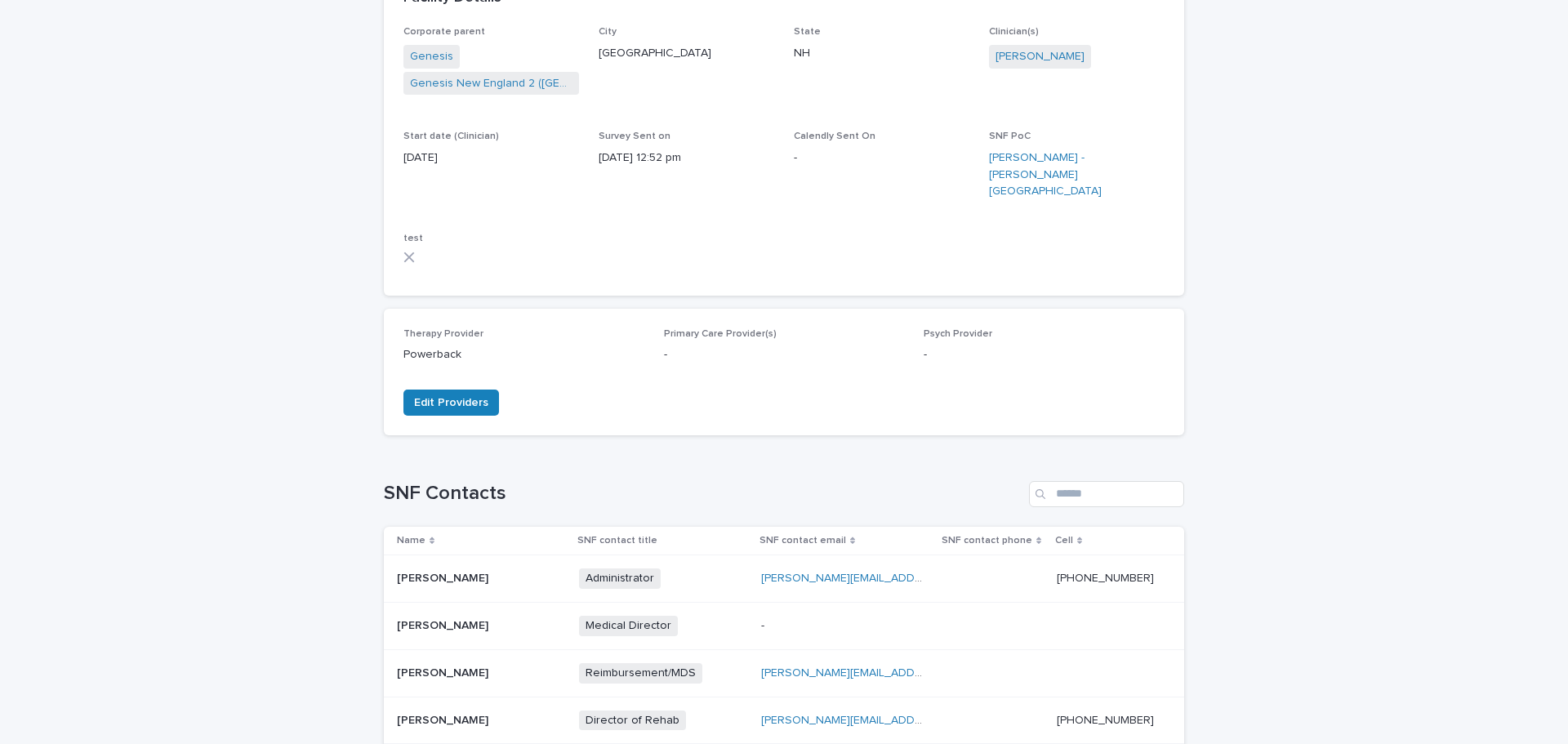
scroll to position [490, 0]
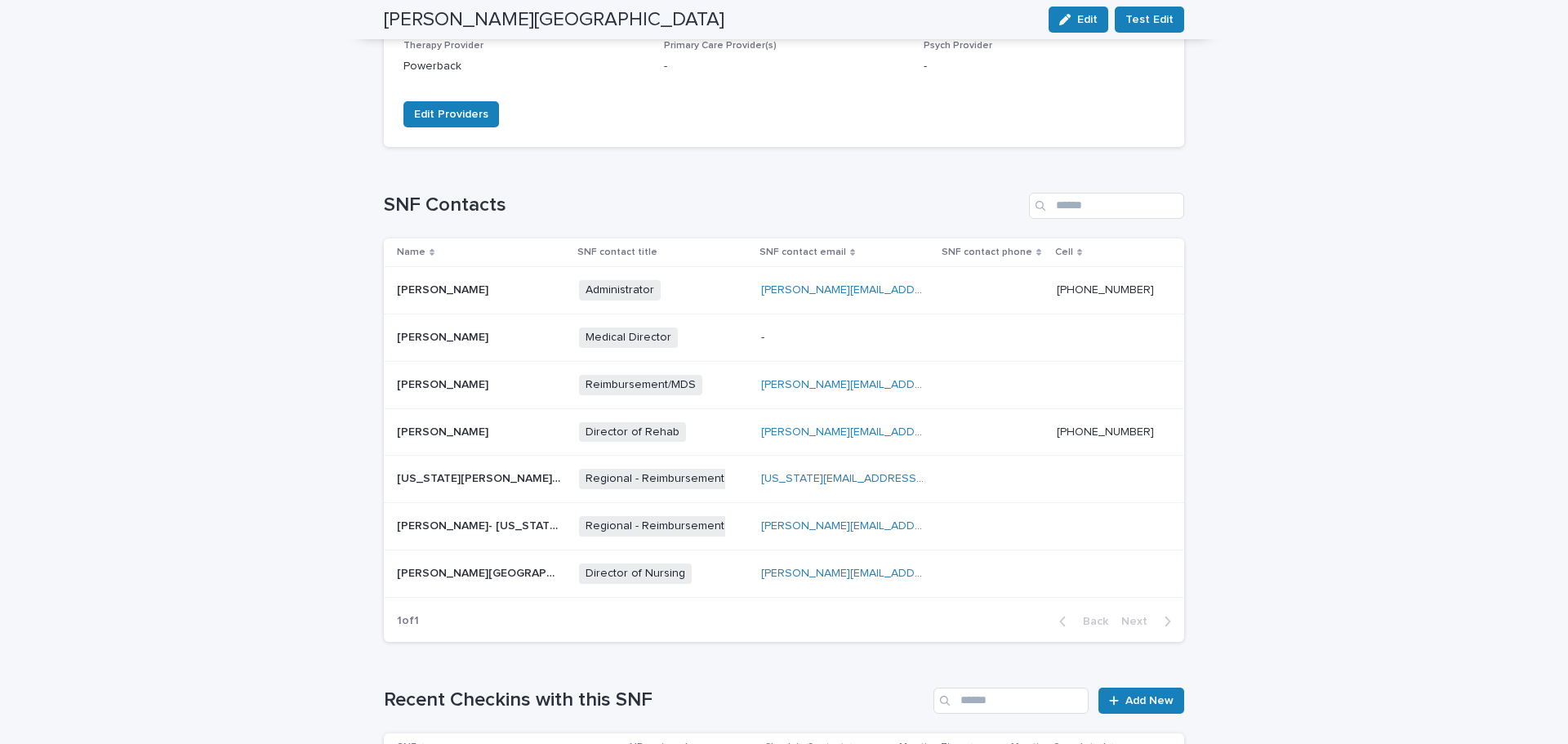
click at [547, 567] on p at bounding box center [479, 574] width 163 height 14
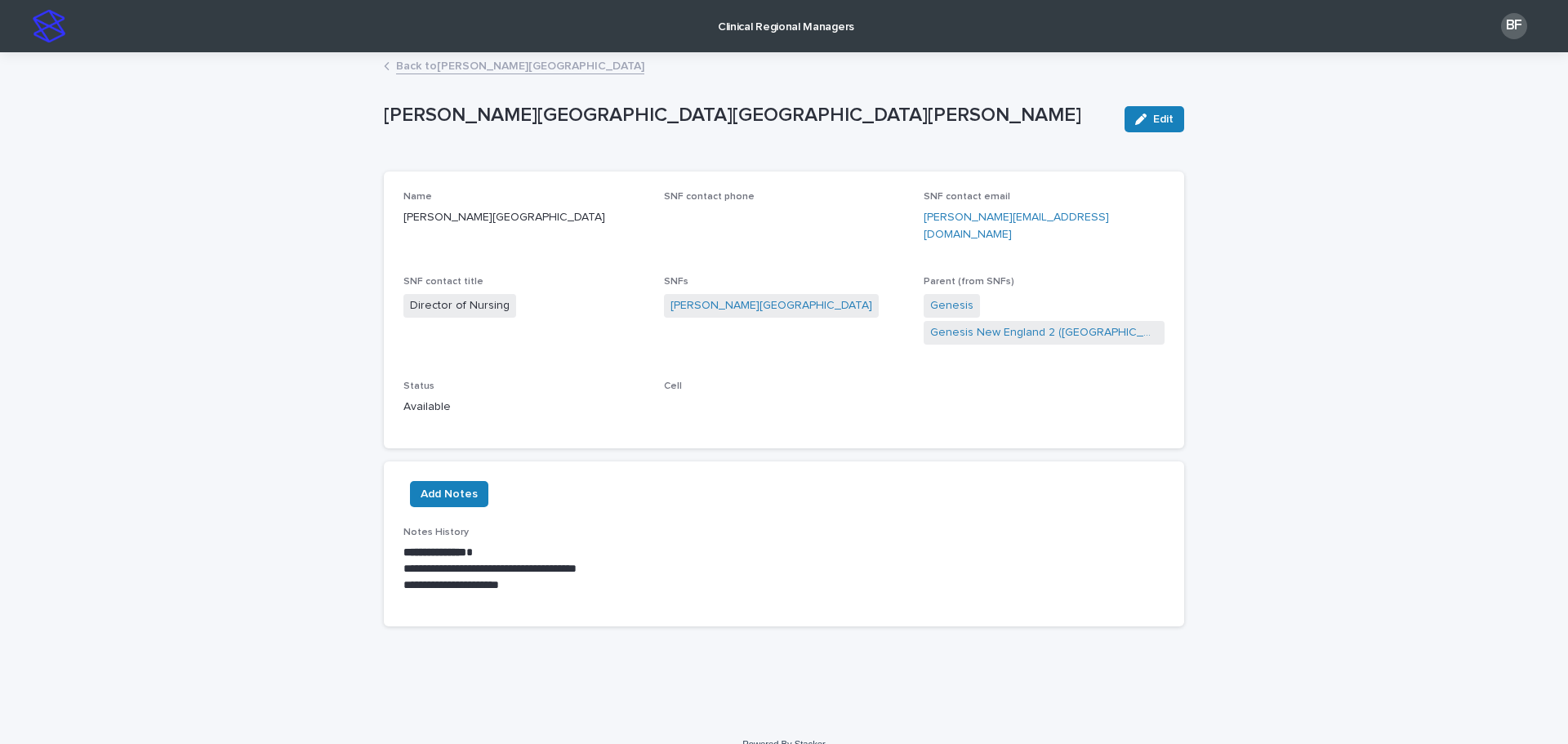
click at [762, 29] on p "Clinical Regional Managers" at bounding box center [785, 17] width 136 height 34
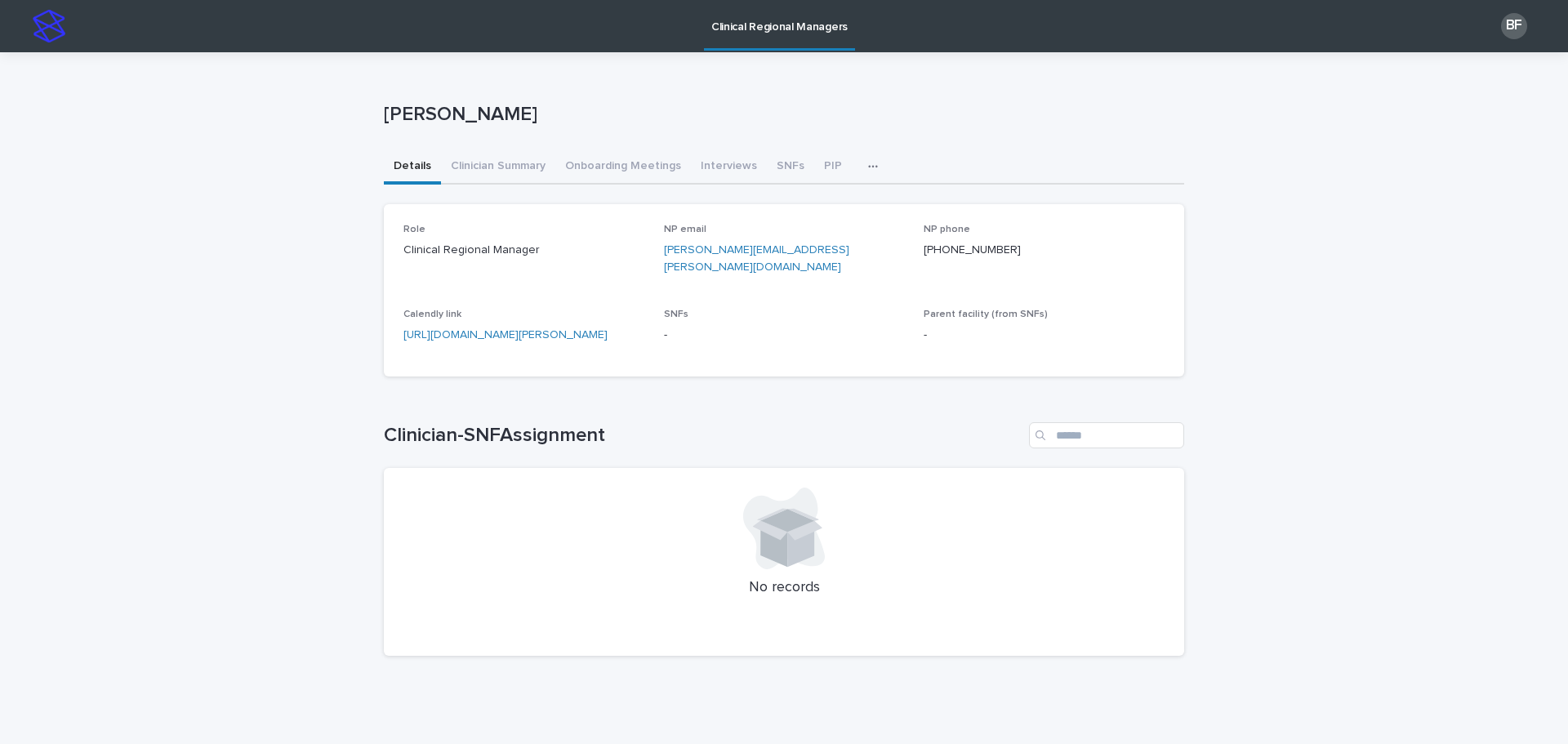
click at [727, 25] on p "Clinical Regional Managers" at bounding box center [779, 17] width 136 height 34
click at [770, 163] on button "SNFs" at bounding box center [791, 167] width 47 height 34
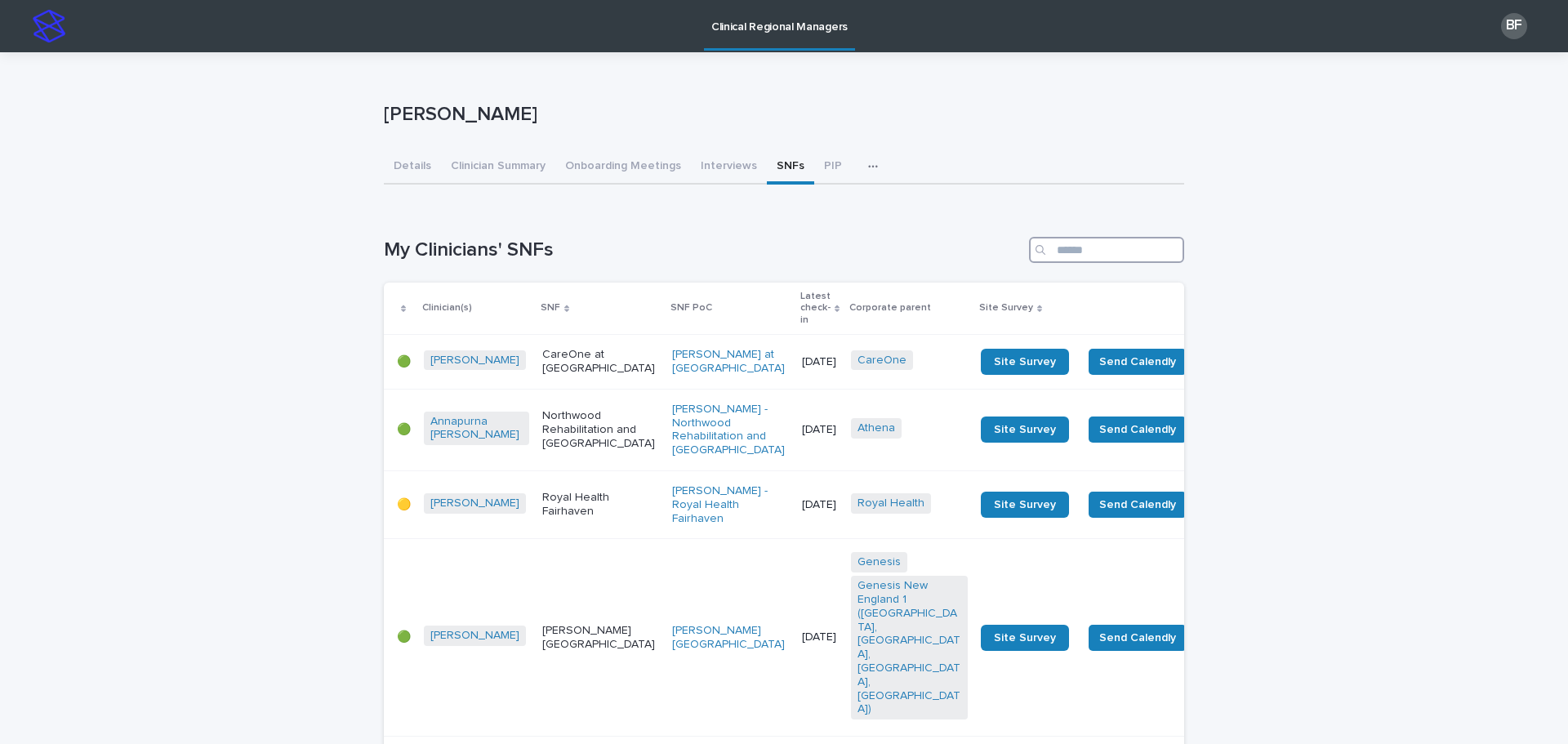
click at [1070, 251] on input "Search" at bounding box center [1107, 250] width 155 height 26
type input "*******"
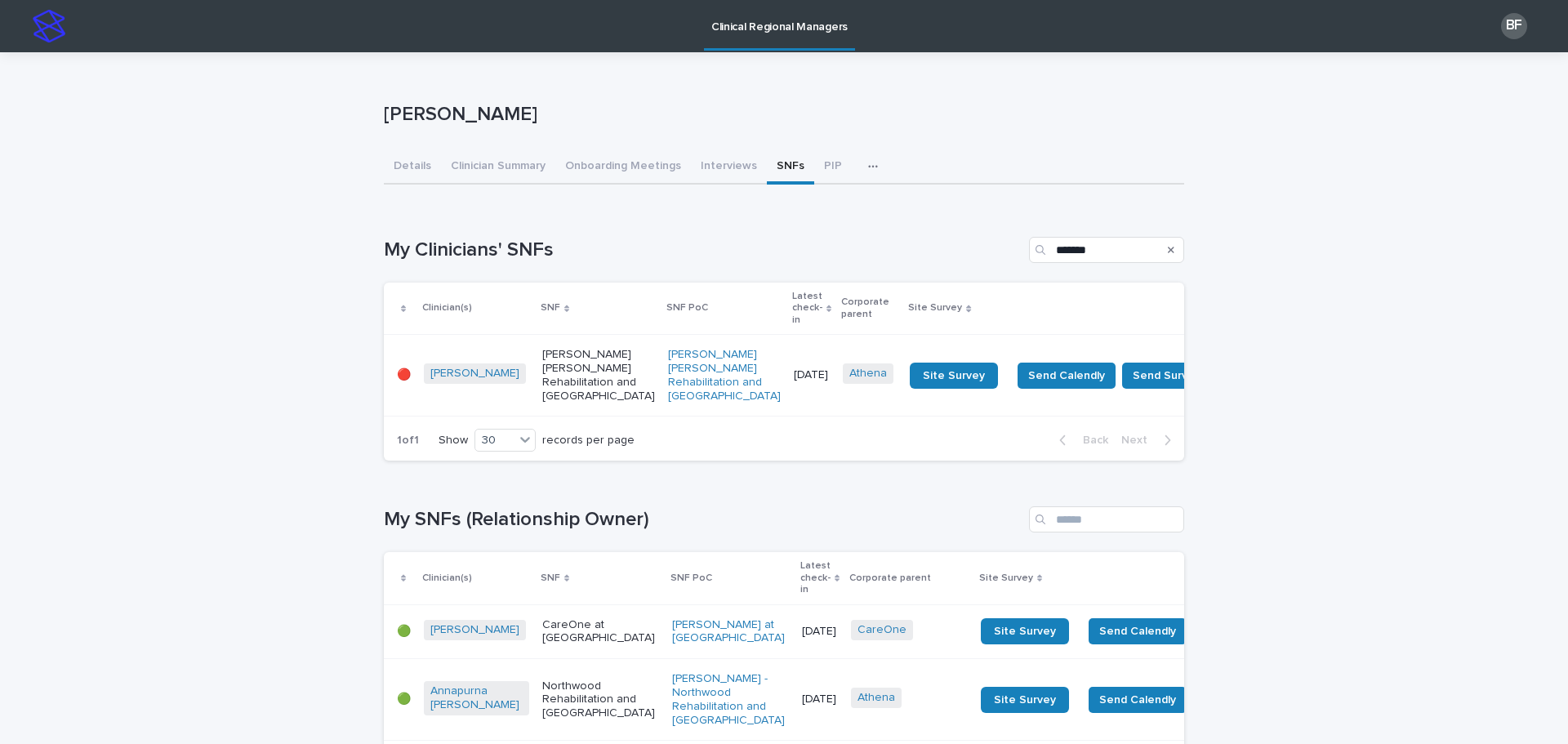
click at [546, 365] on p "Parsons Hill Rehabilitation and Health Care Center" at bounding box center [598, 375] width 112 height 54
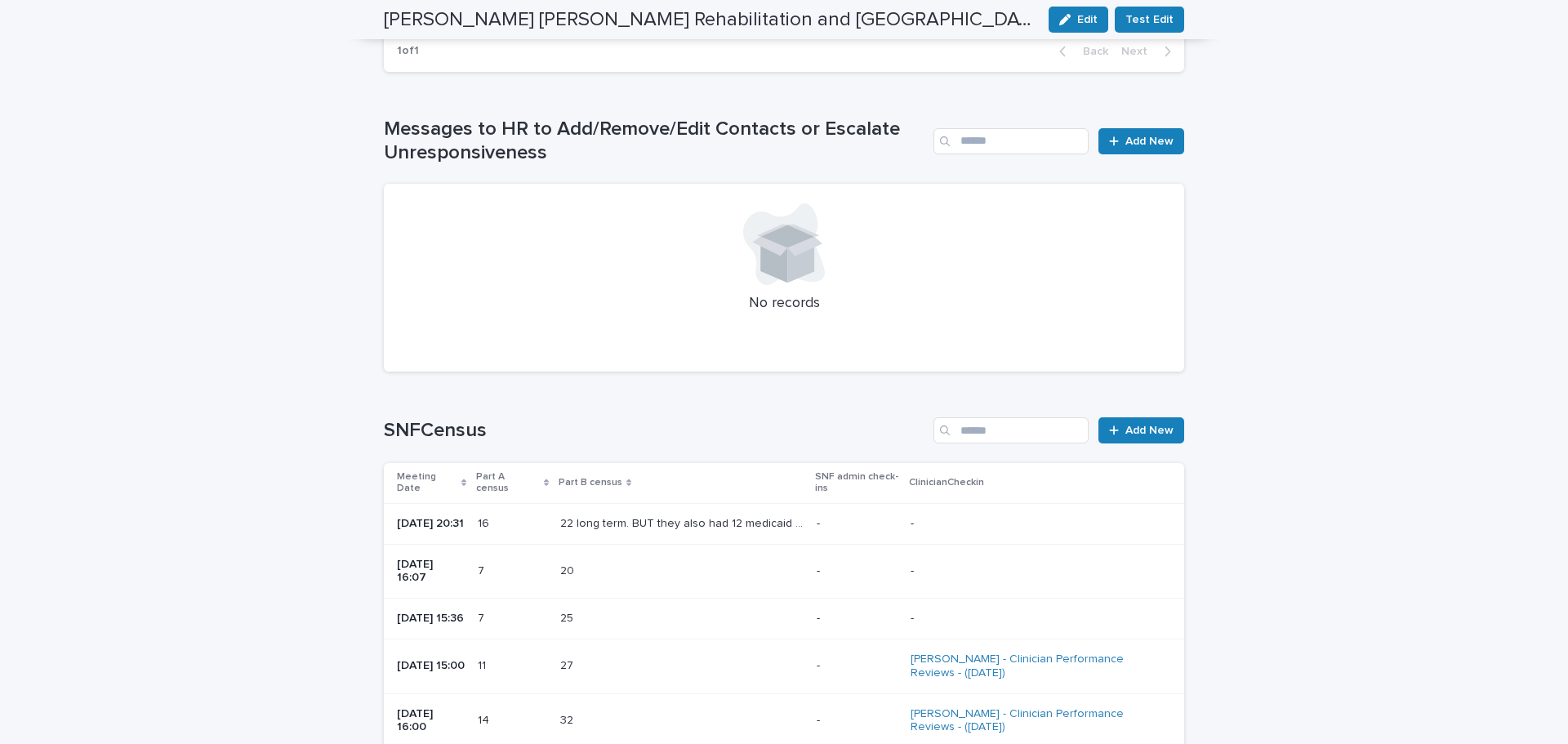
scroll to position [1961, 0]
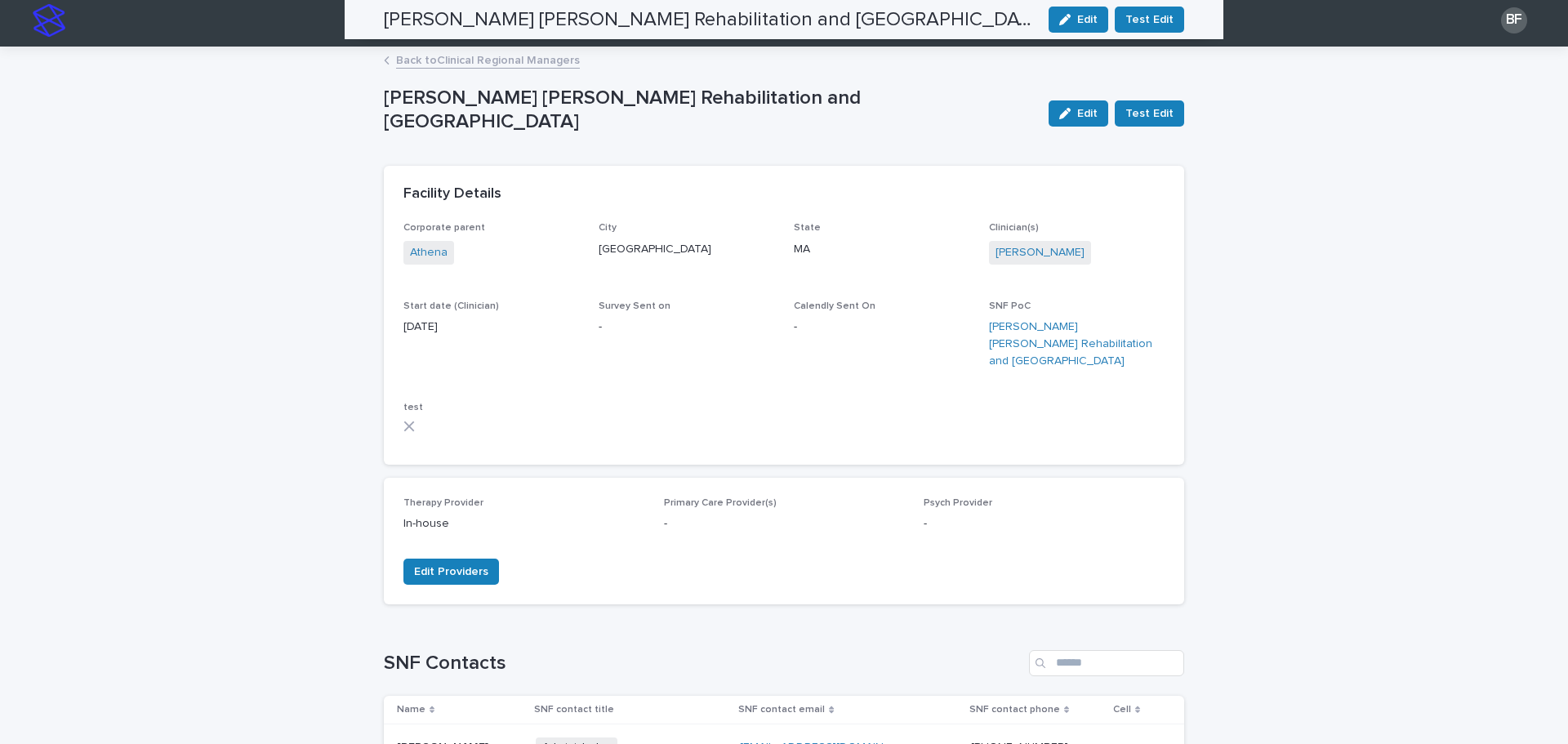
scroll to position [0, 0]
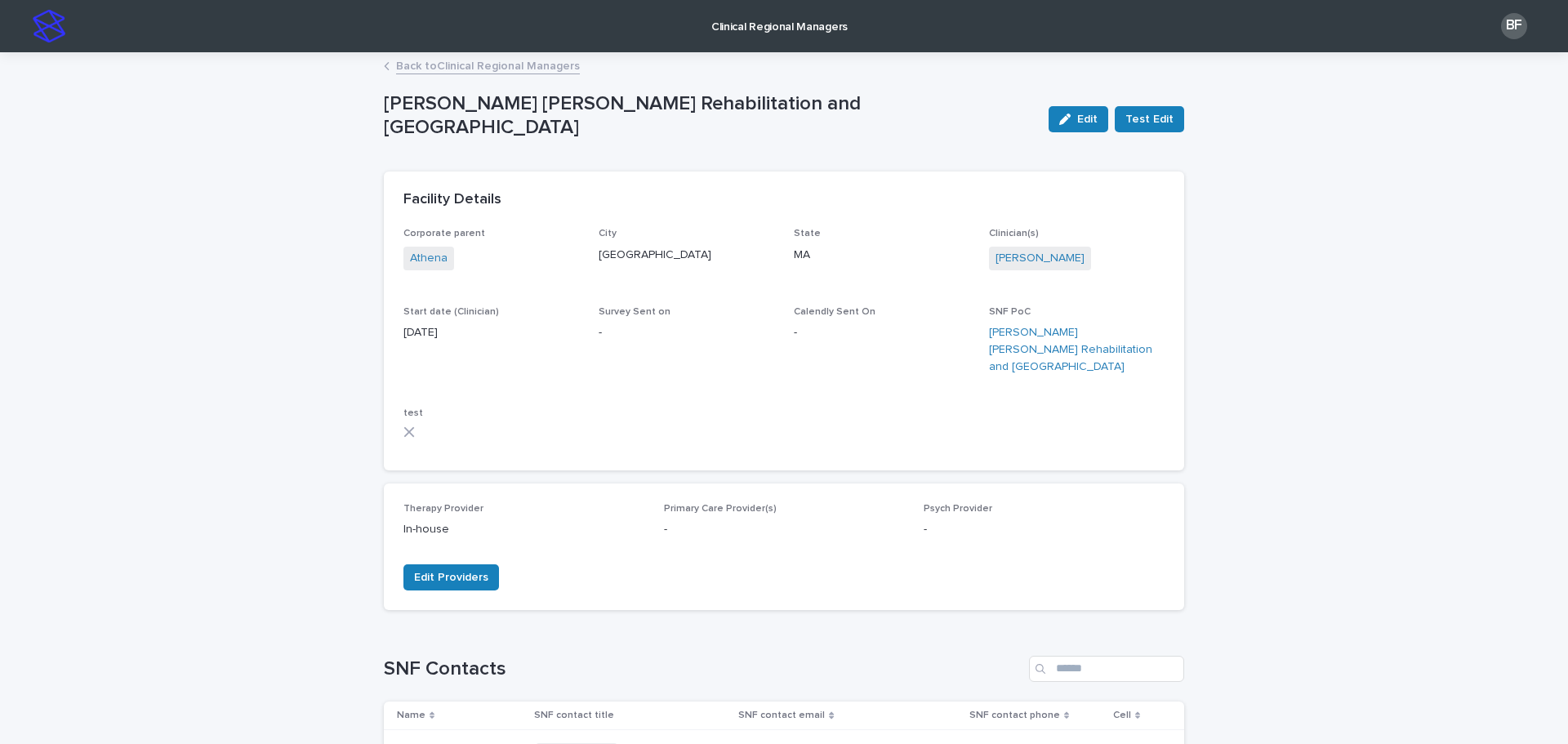
click at [831, 26] on p "Clinical Regional Managers" at bounding box center [779, 17] width 136 height 34
